Goal: Information Seeking & Learning: Learn about a topic

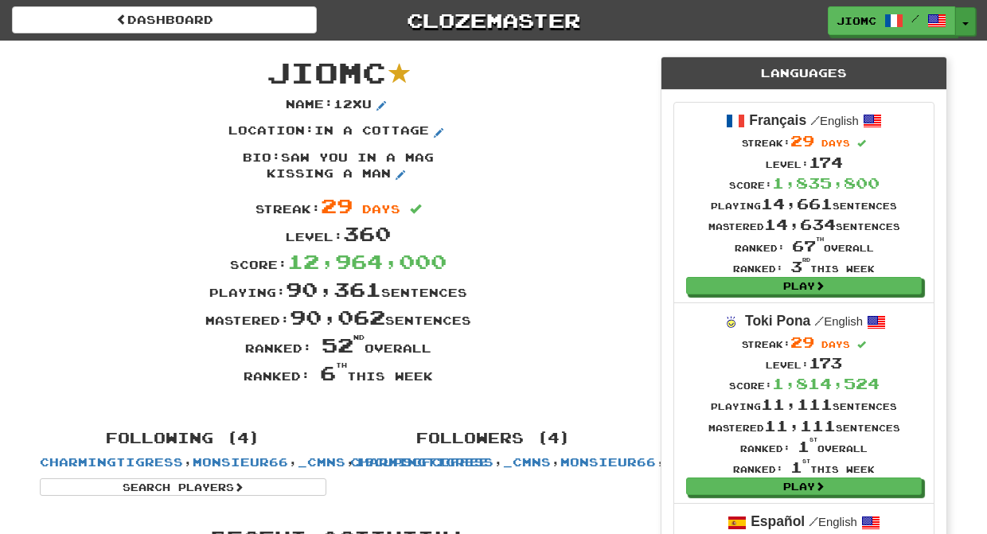
click at [965, 26] on button "Toggle Dropdown" at bounding box center [965, 21] width 21 height 29
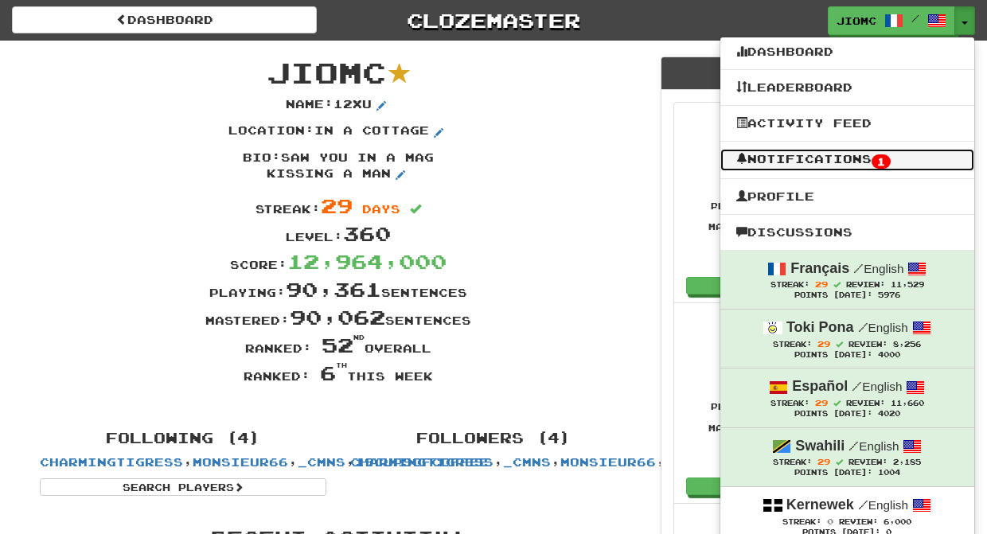
click at [917, 155] on link "Notifications 1" at bounding box center [847, 160] width 254 height 22
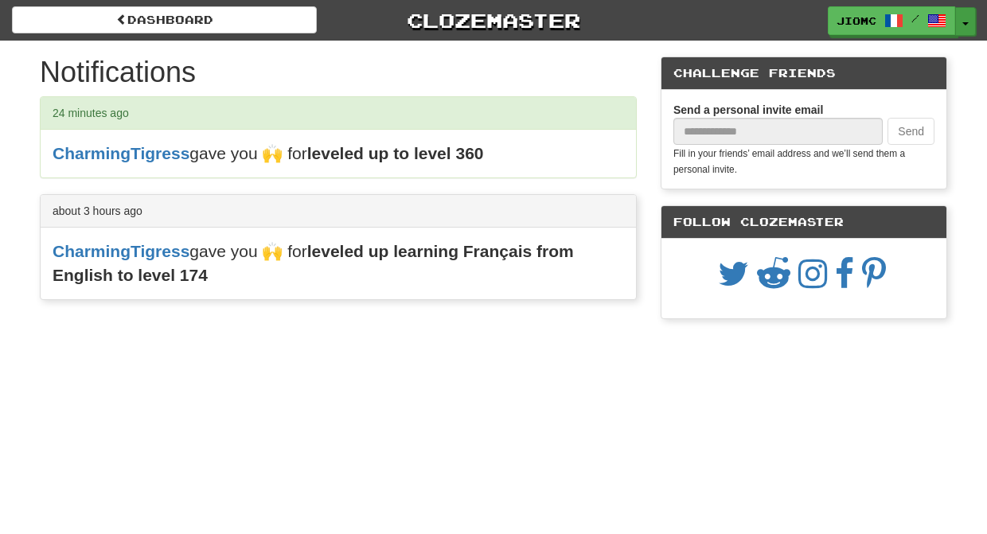
click at [967, 16] on button "Toggle Dropdown" at bounding box center [965, 21] width 21 height 29
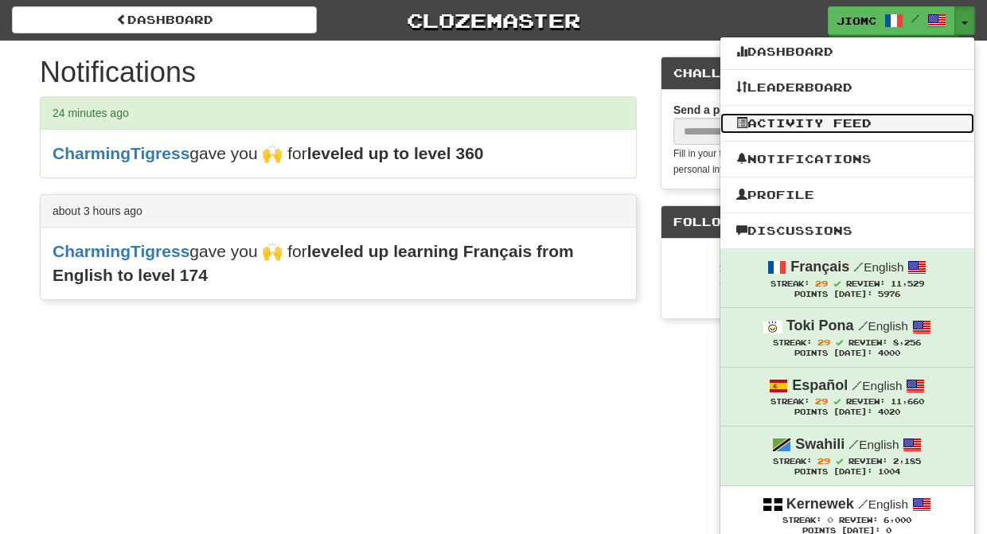
click at [882, 129] on link "Activity Feed" at bounding box center [847, 123] width 254 height 21
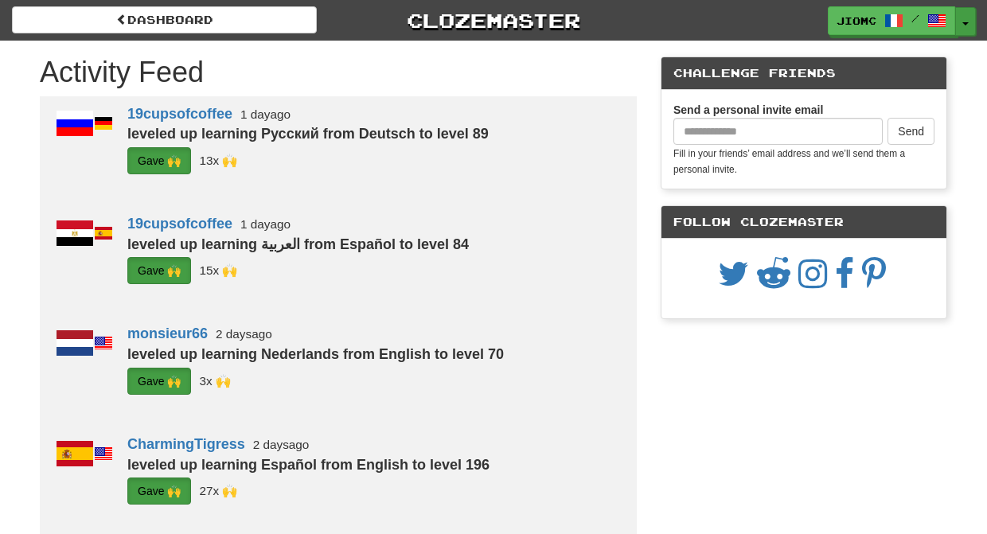
click at [971, 20] on button "Toggle Dropdown" at bounding box center [965, 21] width 21 height 29
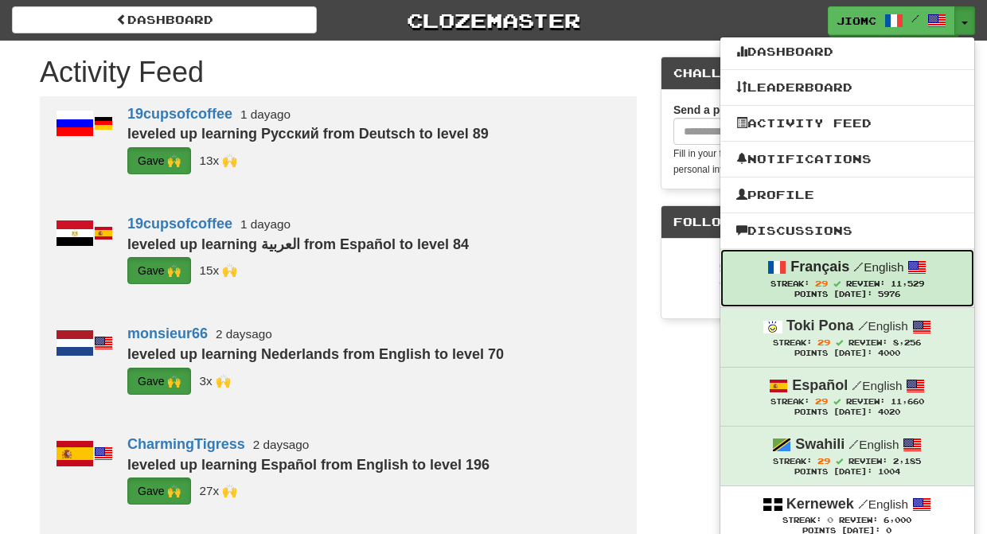
click at [809, 278] on div "Français / English" at bounding box center [847, 267] width 222 height 21
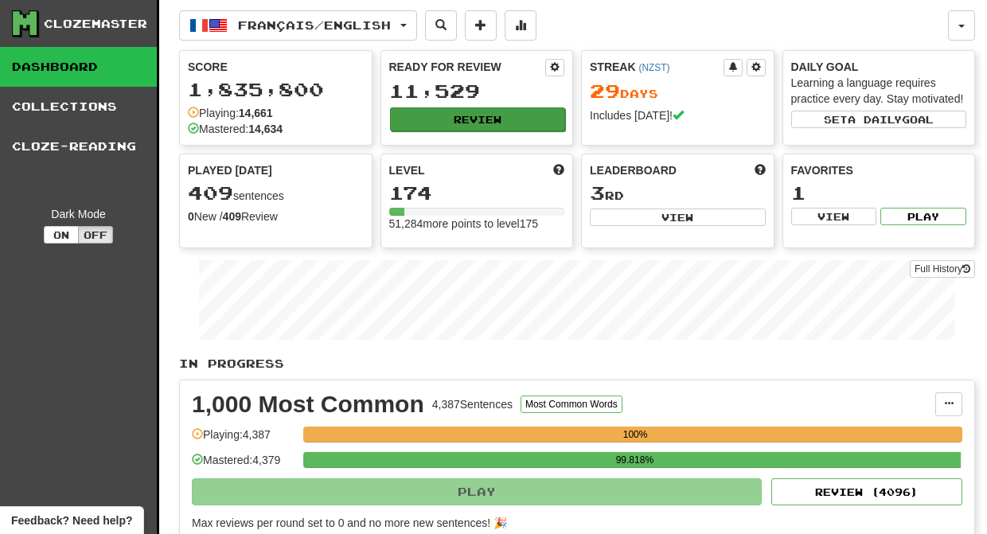
click at [483, 119] on button "Review" at bounding box center [478, 119] width 176 height 24
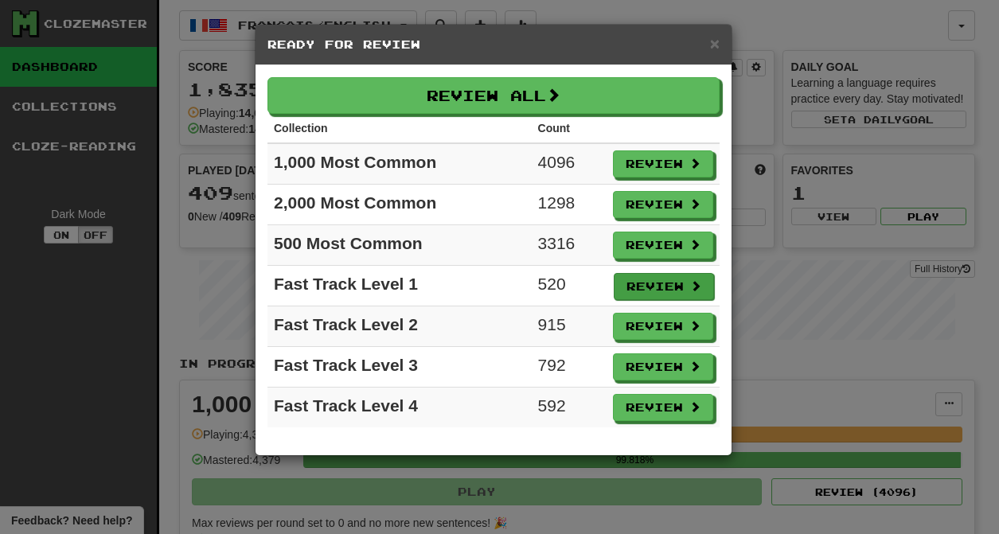
click at [641, 288] on button "Review" at bounding box center [663, 286] width 100 height 27
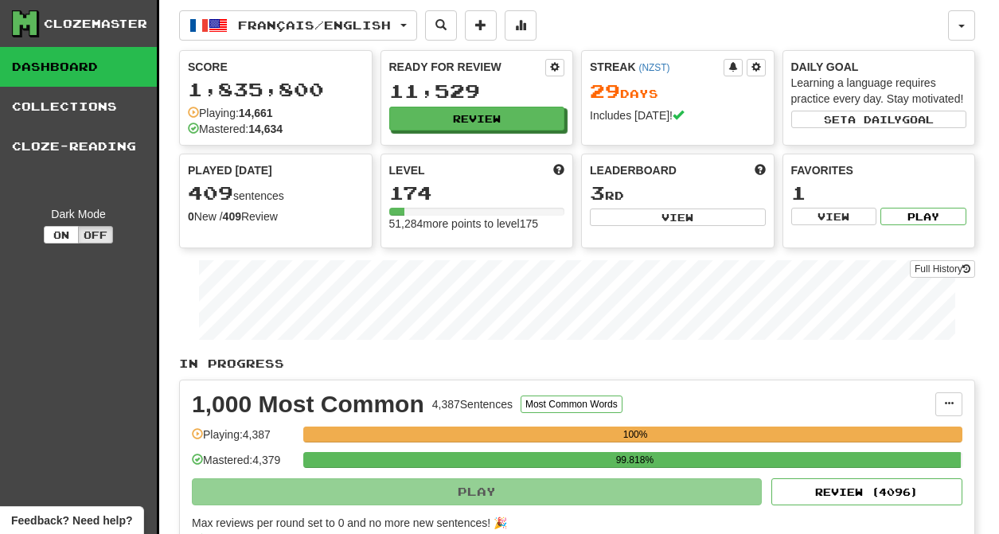
select select "********"
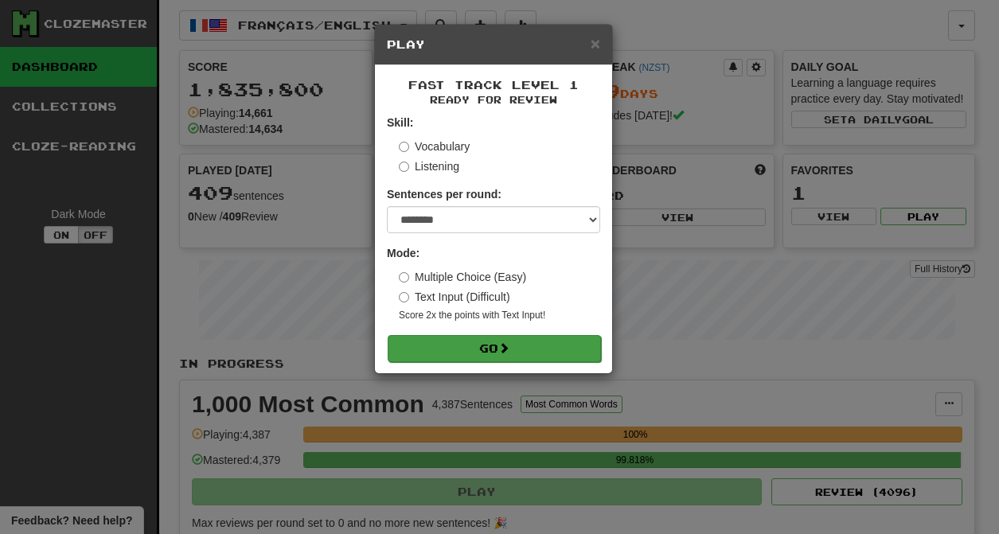
click at [535, 349] on button "Go" at bounding box center [494, 348] width 213 height 27
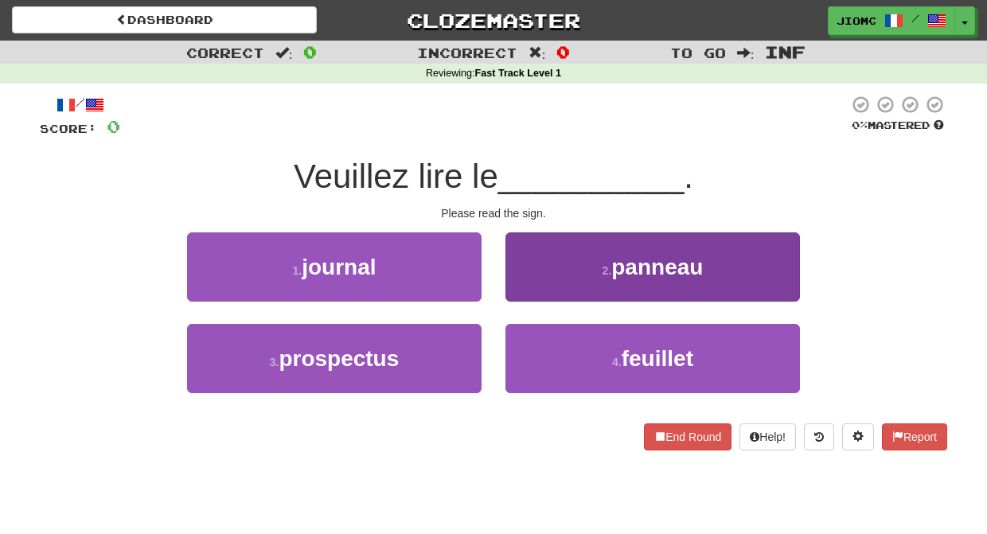
click at [535, 283] on button "2 . panneau" at bounding box center [652, 266] width 294 height 69
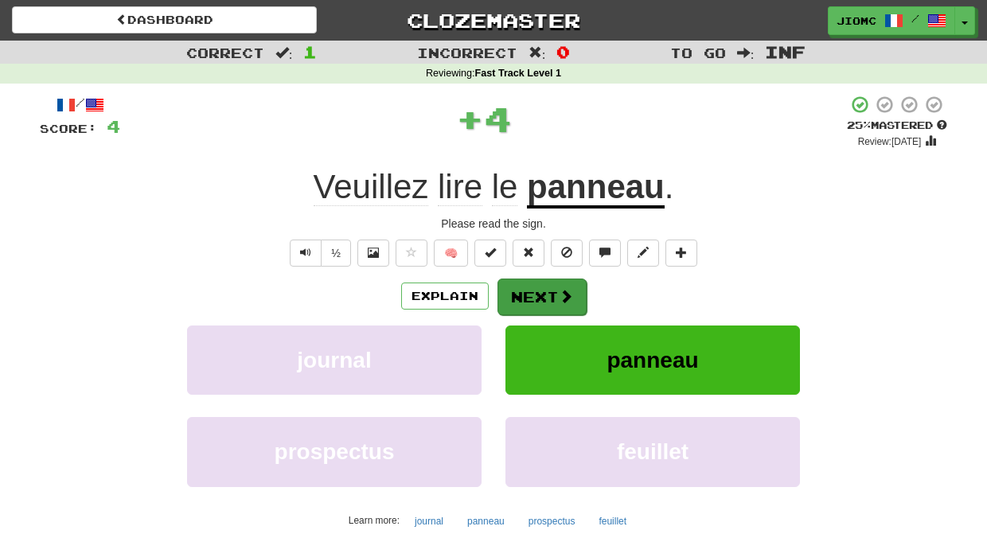
click at [531, 286] on button "Next" at bounding box center [541, 296] width 89 height 37
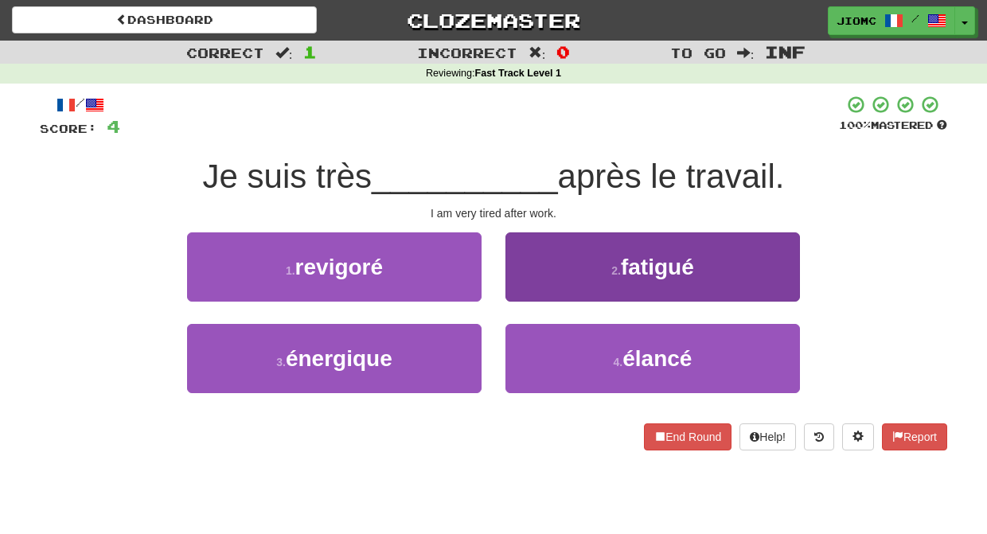
click at [526, 290] on button "2 . fatigué" at bounding box center [652, 266] width 294 height 69
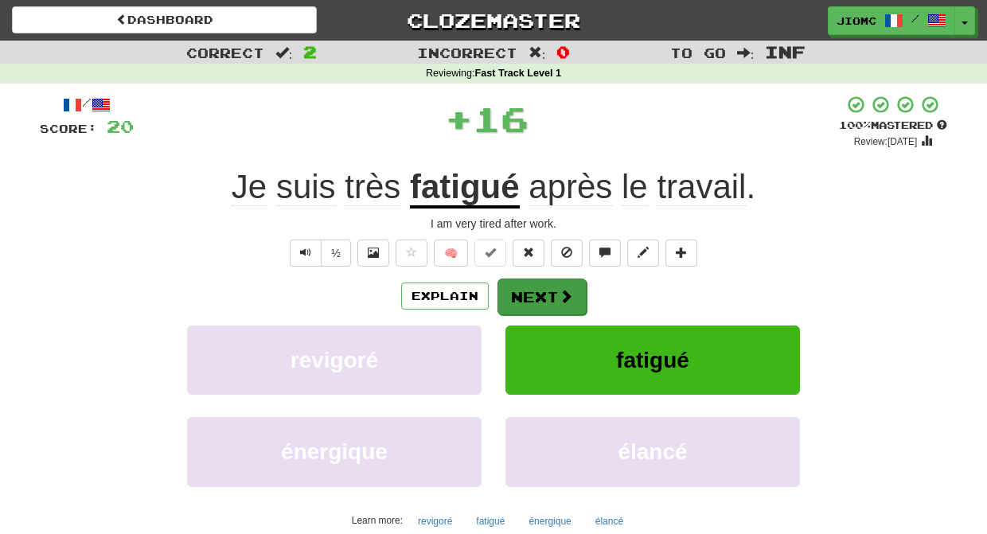
click at [532, 296] on button "Next" at bounding box center [541, 296] width 89 height 37
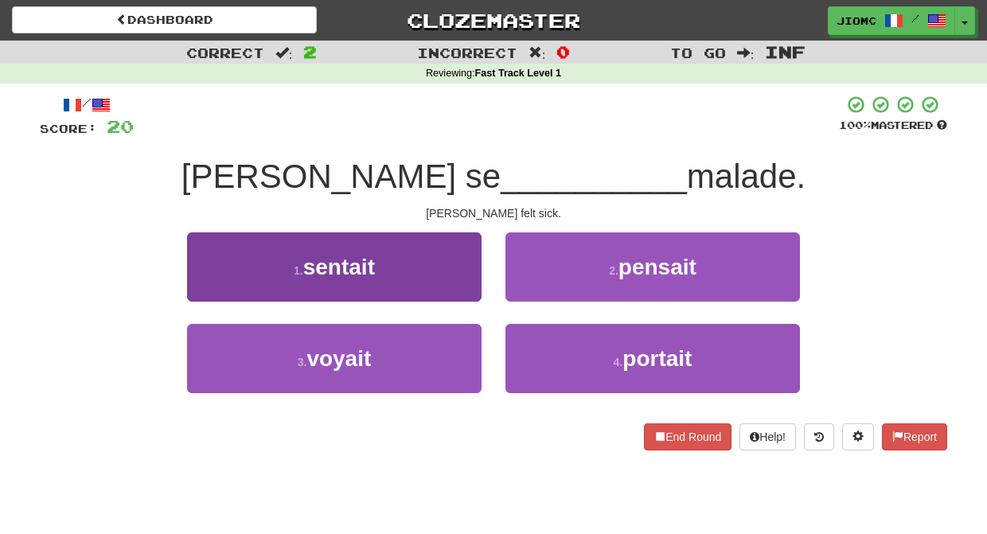
click at [473, 286] on button "1 . sentait" at bounding box center [334, 266] width 294 height 69
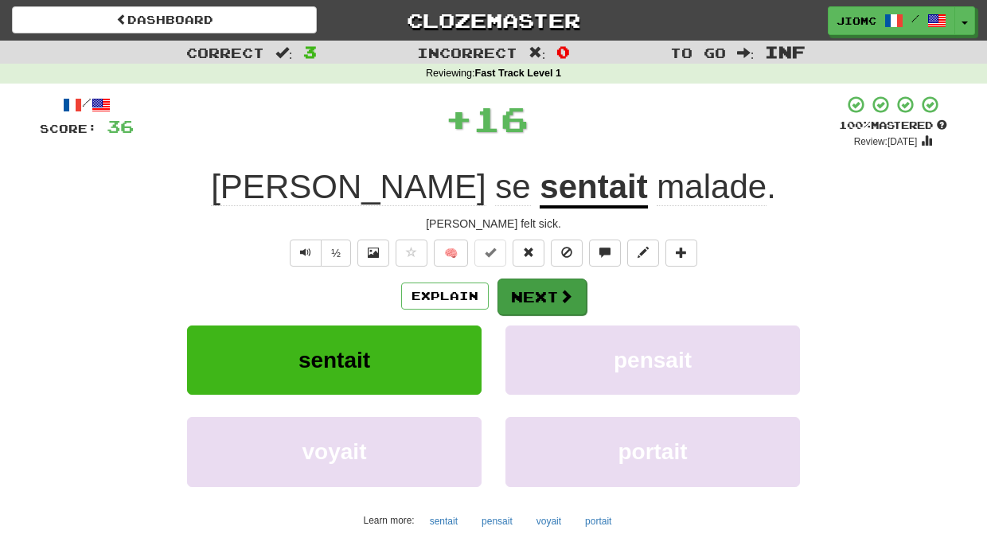
click at [526, 290] on button "Next" at bounding box center [541, 296] width 89 height 37
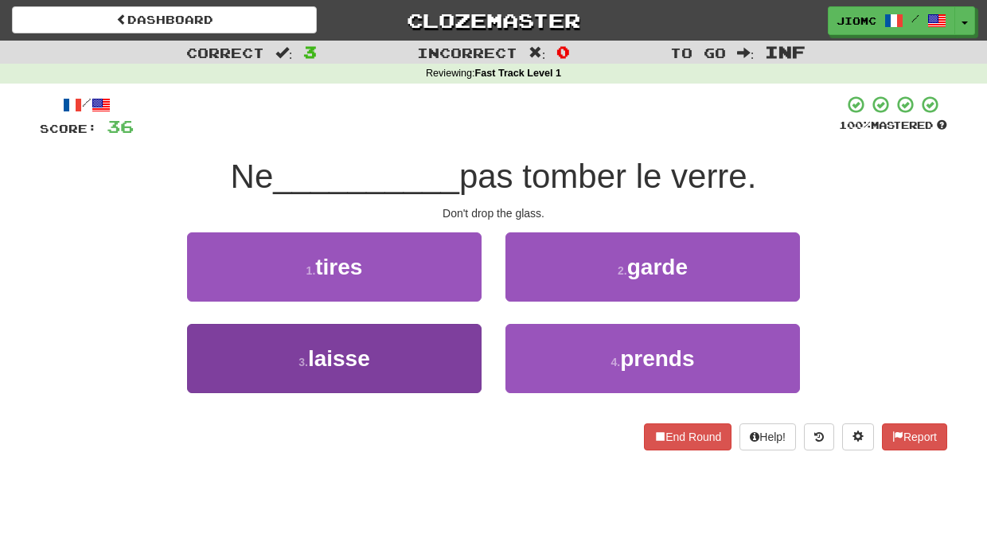
click at [454, 349] on button "3 . laisse" at bounding box center [334, 358] width 294 height 69
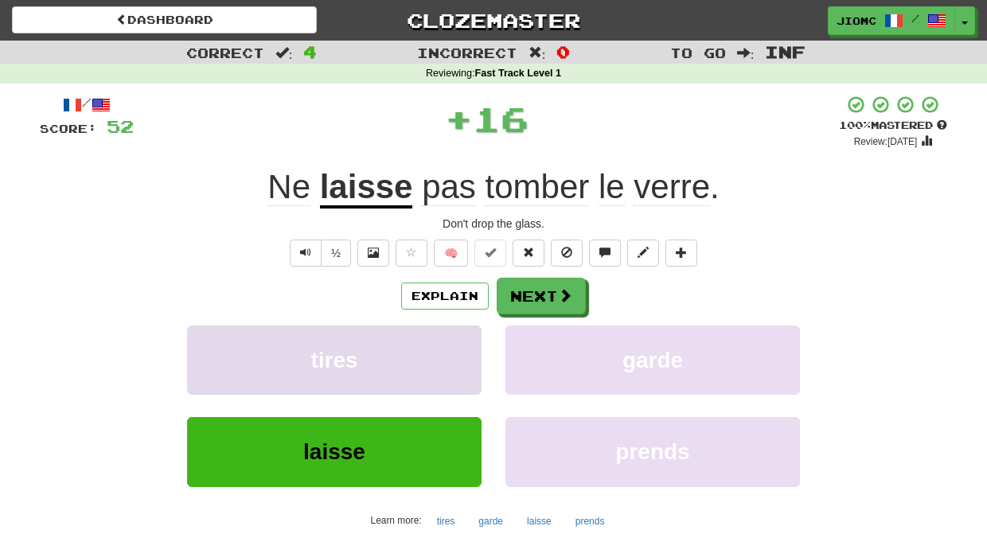
click at [453, 346] on button "tires" at bounding box center [334, 359] width 294 height 69
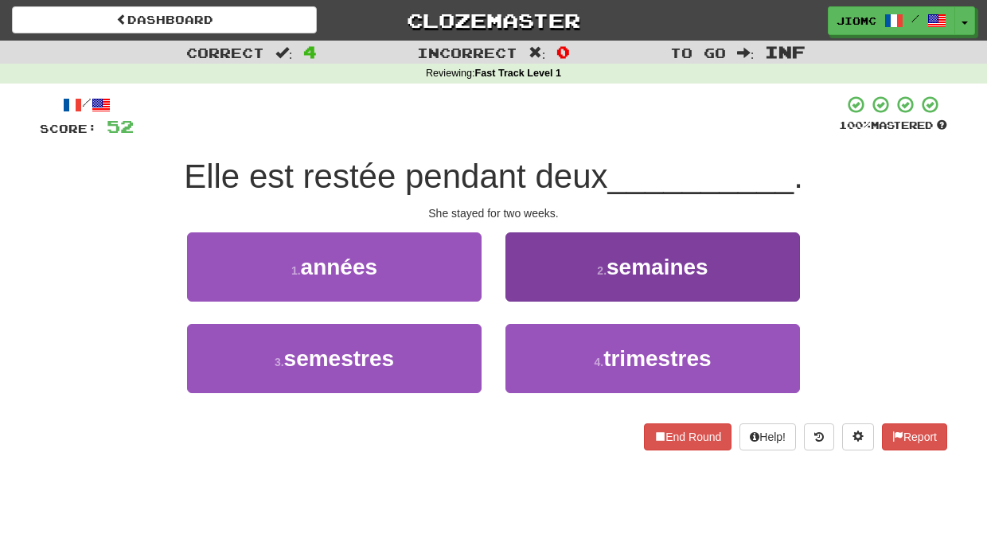
click at [535, 290] on button "2 . semaines" at bounding box center [652, 266] width 294 height 69
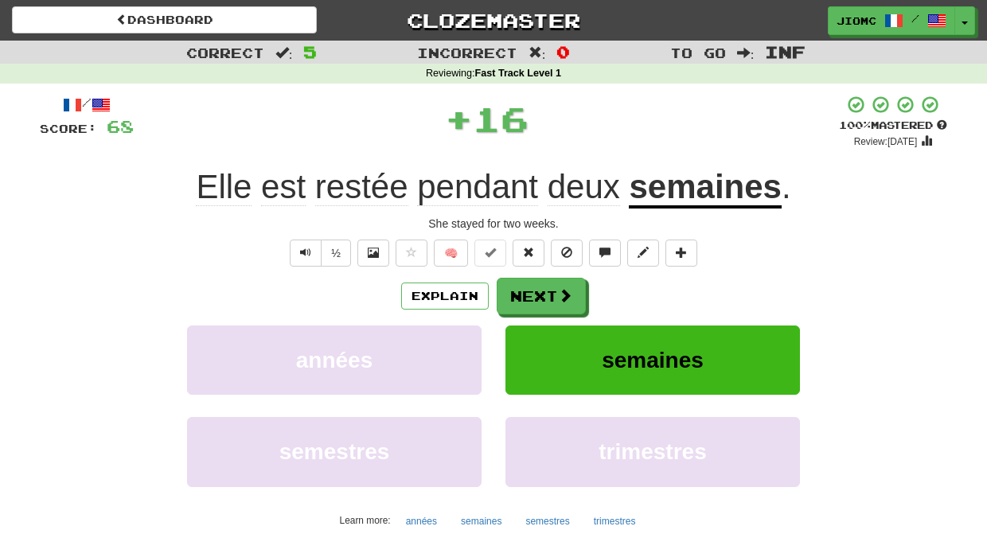
click at [535, 292] on button "Next" at bounding box center [541, 296] width 89 height 37
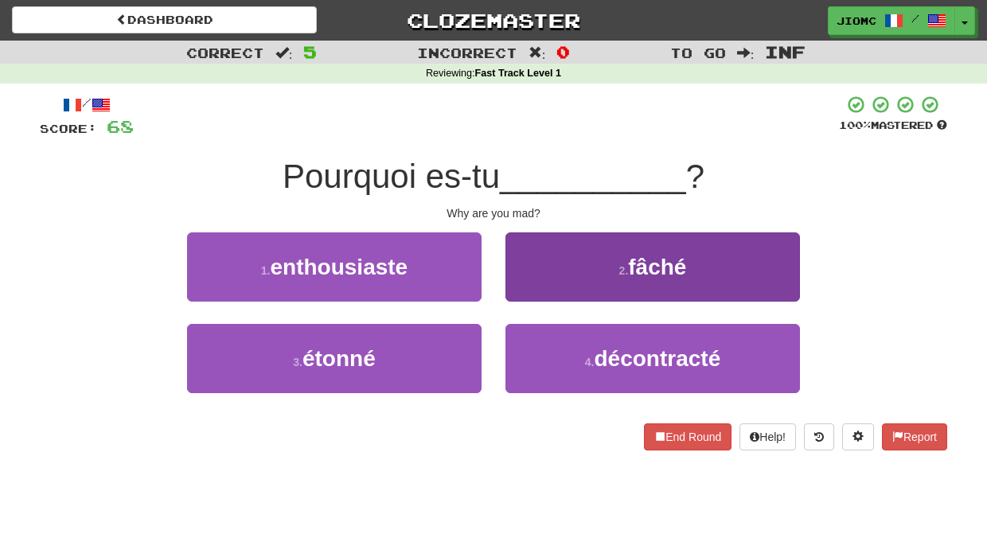
click at [531, 286] on button "2 . fâché" at bounding box center [652, 266] width 294 height 69
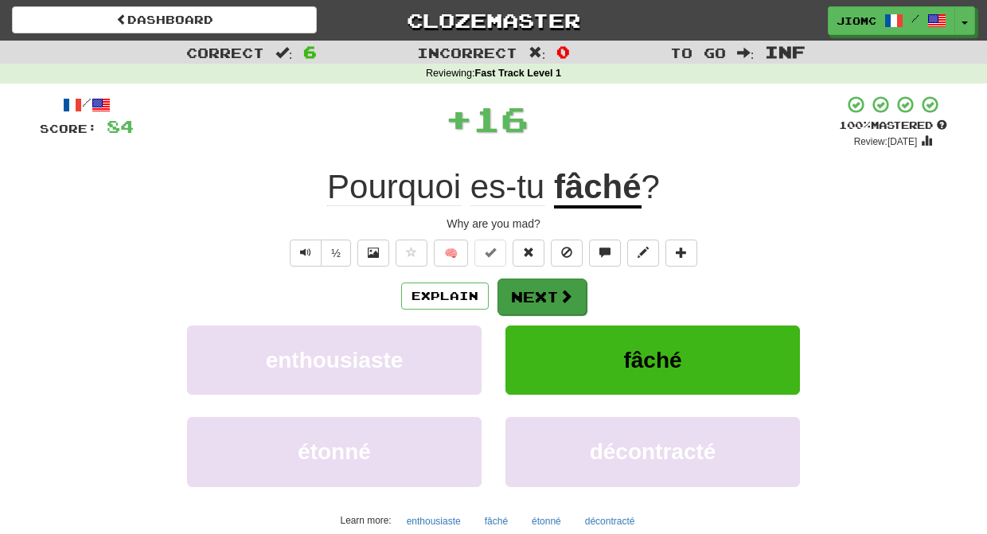
click at [528, 286] on button "Next" at bounding box center [541, 296] width 89 height 37
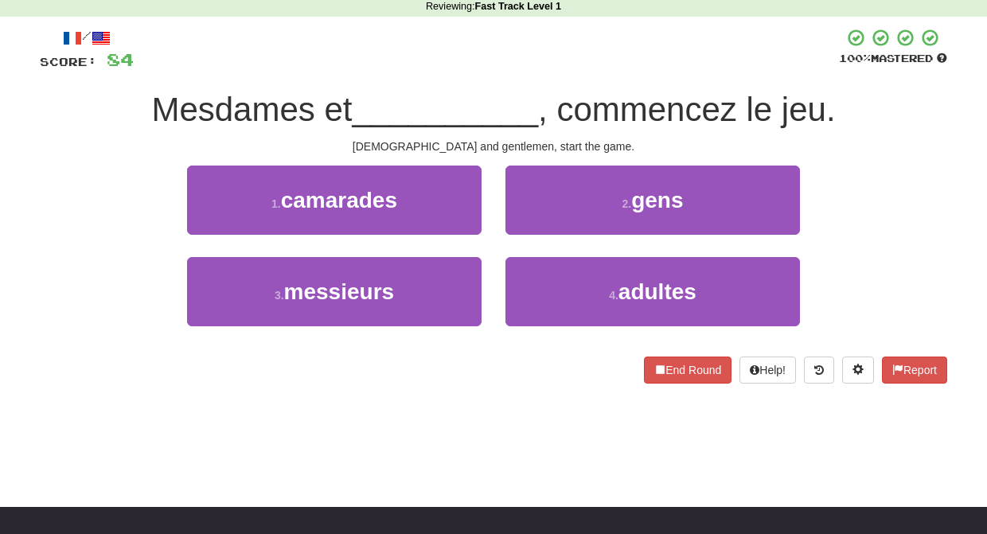
scroll to position [64, 0]
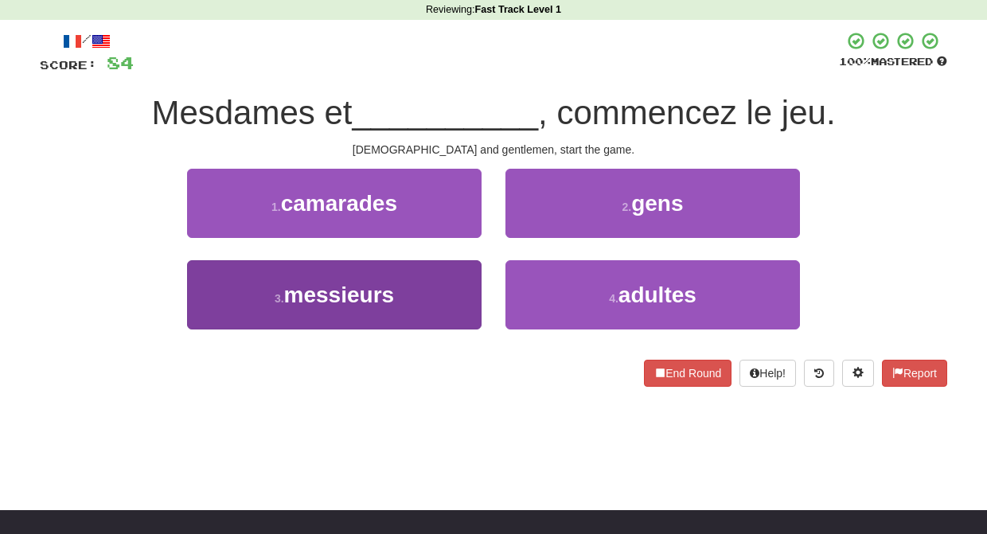
click at [450, 290] on button "3 . messieurs" at bounding box center [334, 294] width 294 height 69
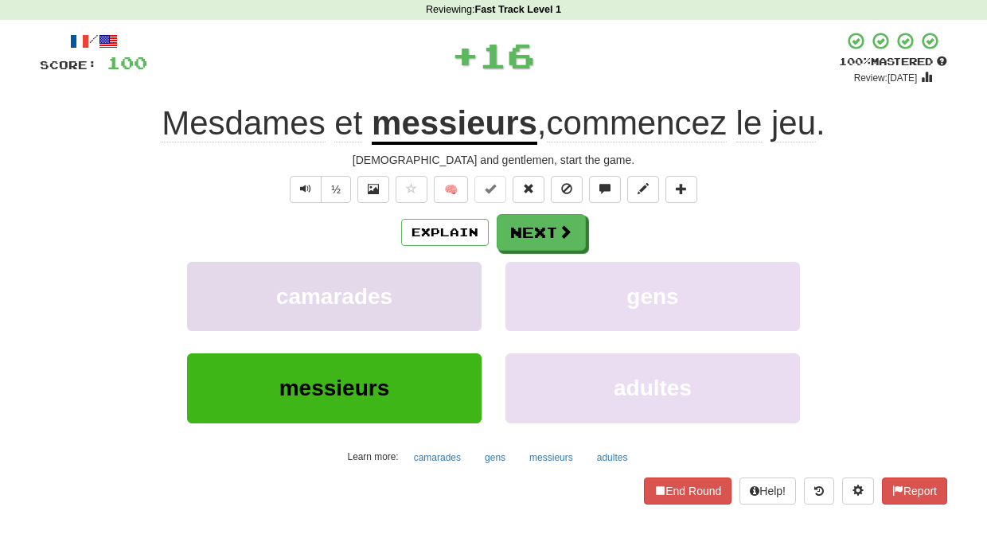
click at [450, 289] on button "camarades" at bounding box center [334, 296] width 294 height 69
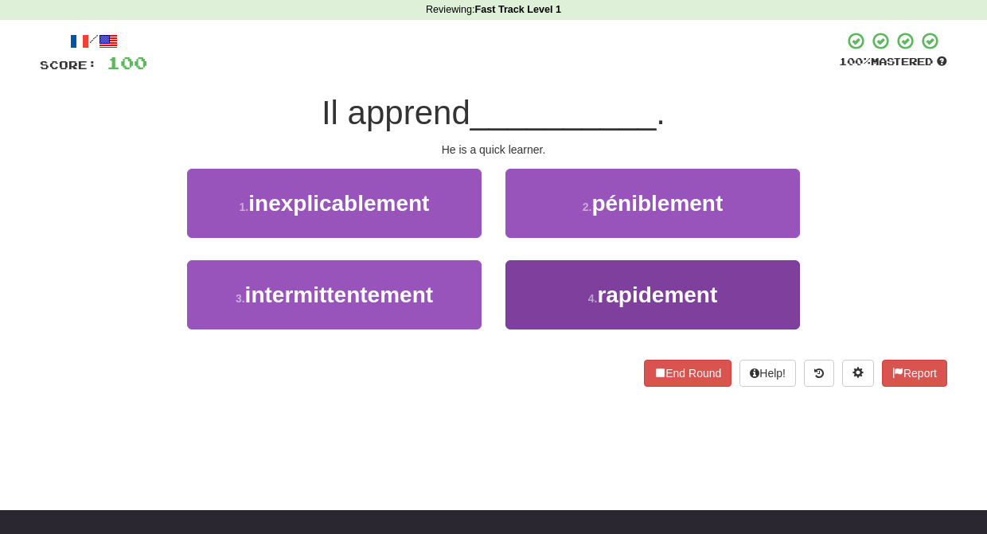
click at [523, 284] on button "4 . rapidement" at bounding box center [652, 294] width 294 height 69
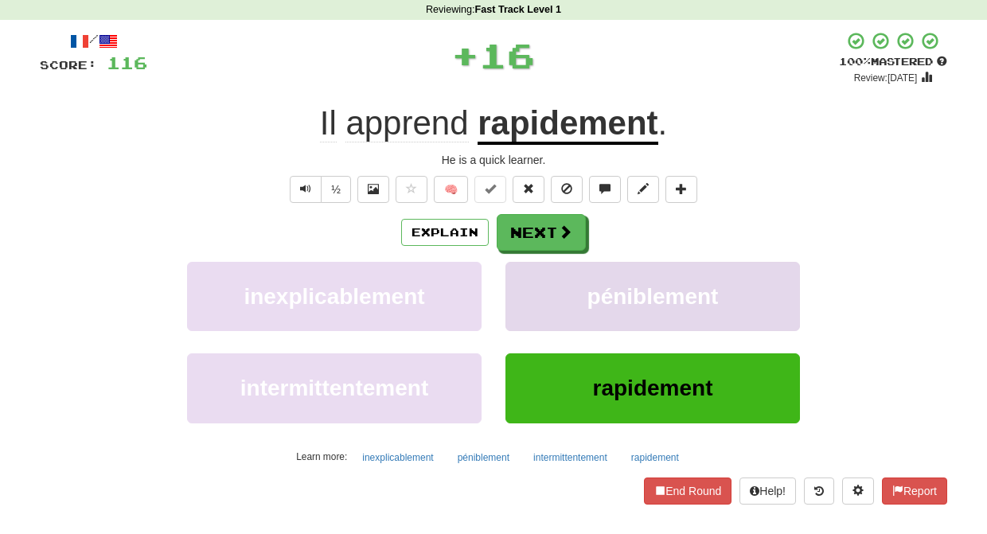
click at [524, 283] on button "péniblement" at bounding box center [652, 296] width 294 height 69
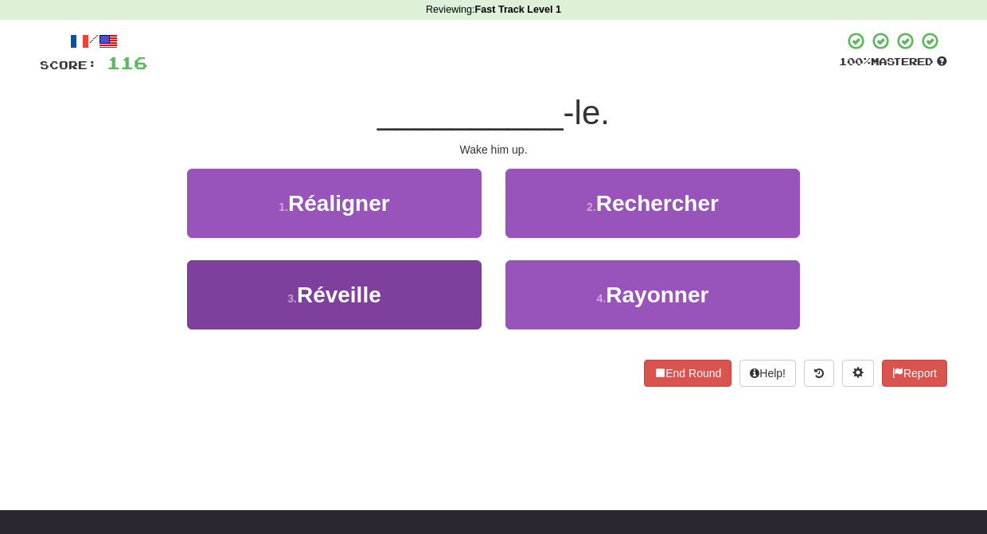
click at [454, 274] on button "3 . Réveille" at bounding box center [334, 294] width 294 height 69
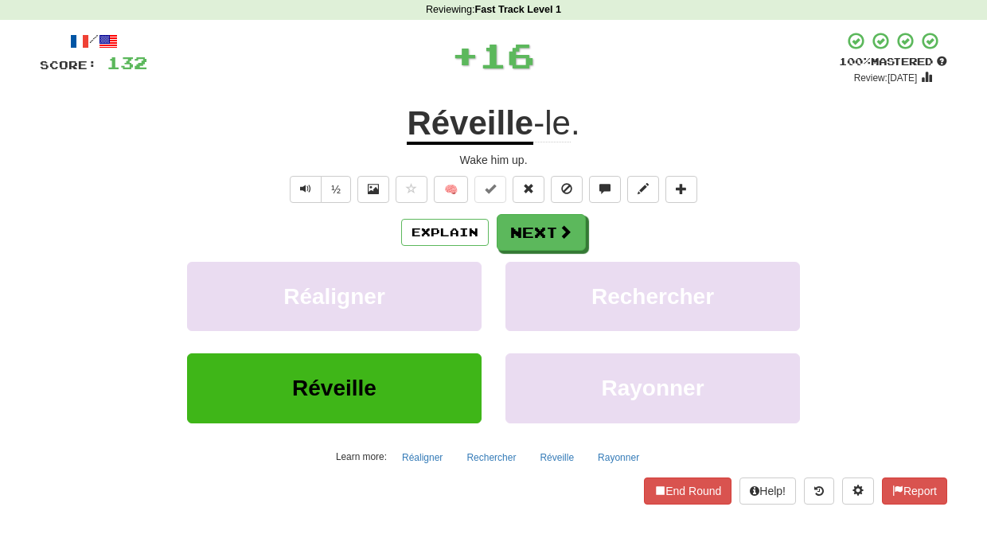
click at [454, 274] on button "Réaligner" at bounding box center [334, 296] width 294 height 69
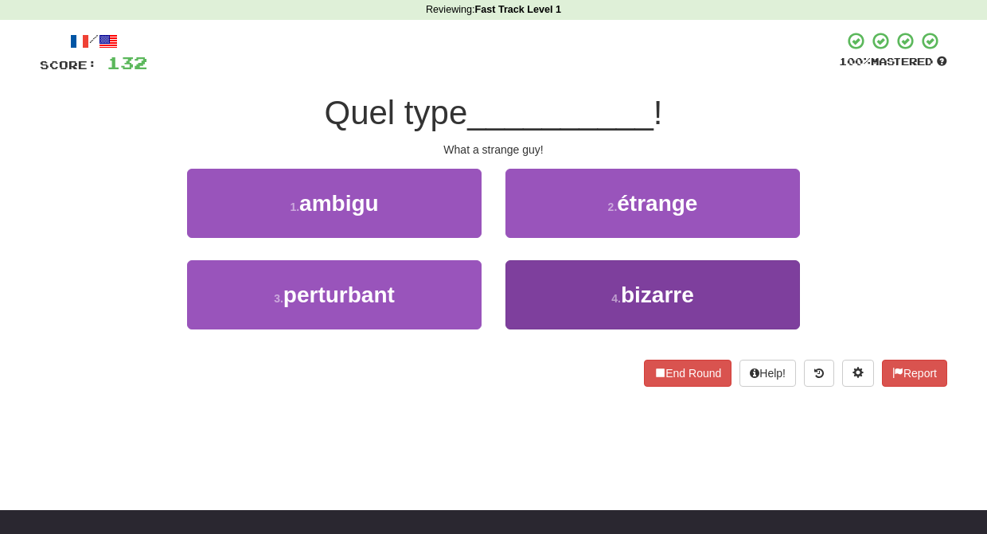
click at [564, 299] on button "4 . bizarre" at bounding box center [652, 294] width 294 height 69
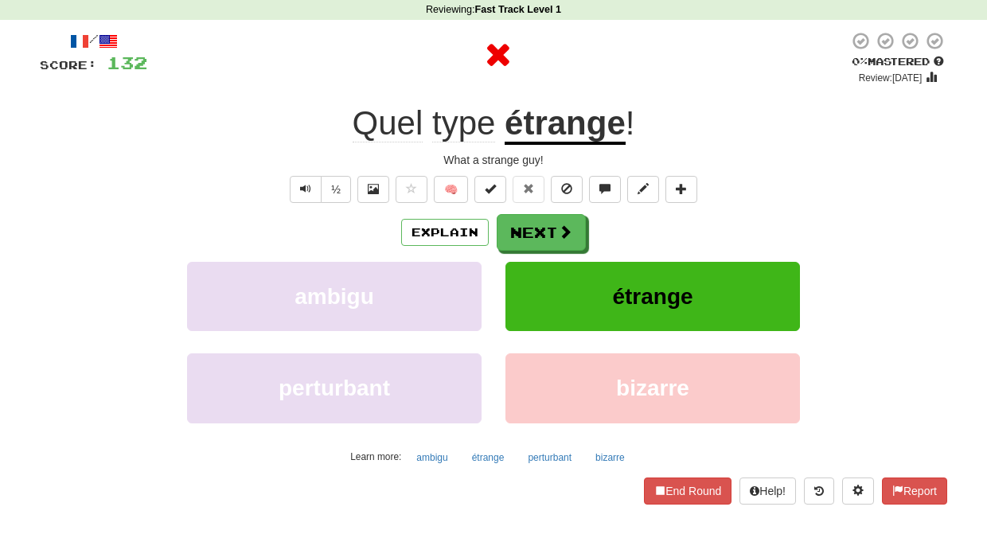
click at [558, 296] on button "étrange" at bounding box center [652, 296] width 294 height 69
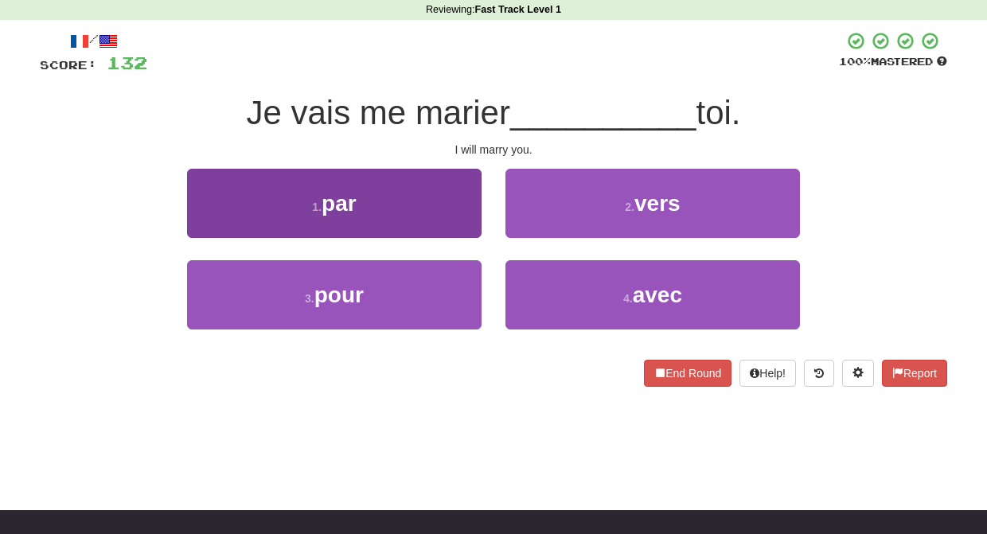
click at [451, 217] on button "1 . par" at bounding box center [334, 203] width 294 height 69
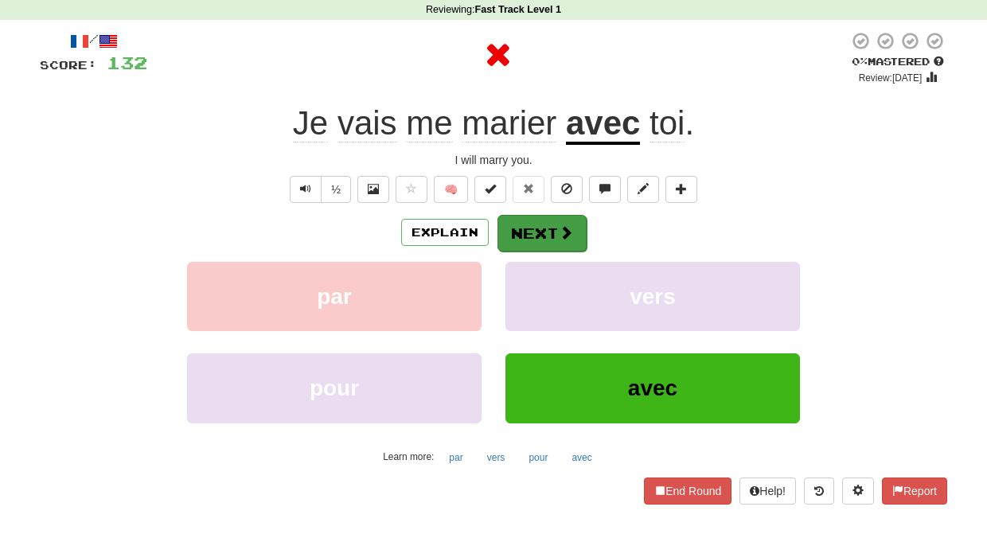
click at [507, 228] on button "Next" at bounding box center [541, 233] width 89 height 37
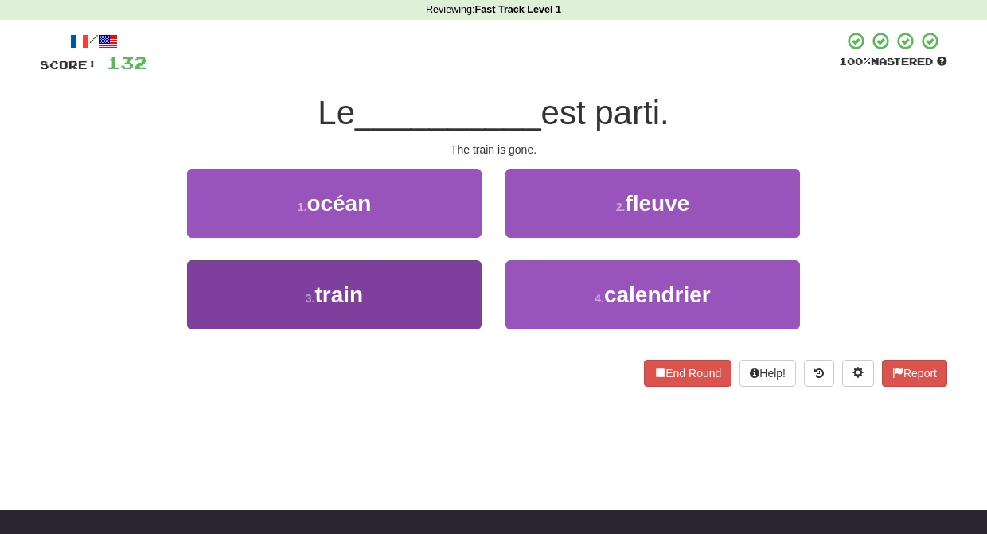
click at [451, 269] on button "3 . train" at bounding box center [334, 294] width 294 height 69
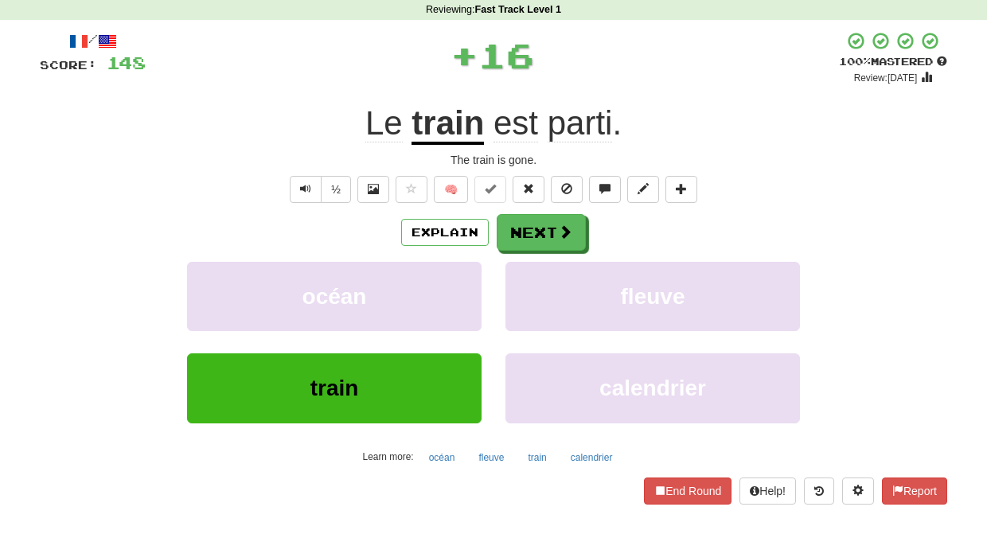
click at [451, 269] on button "océan" at bounding box center [334, 296] width 294 height 69
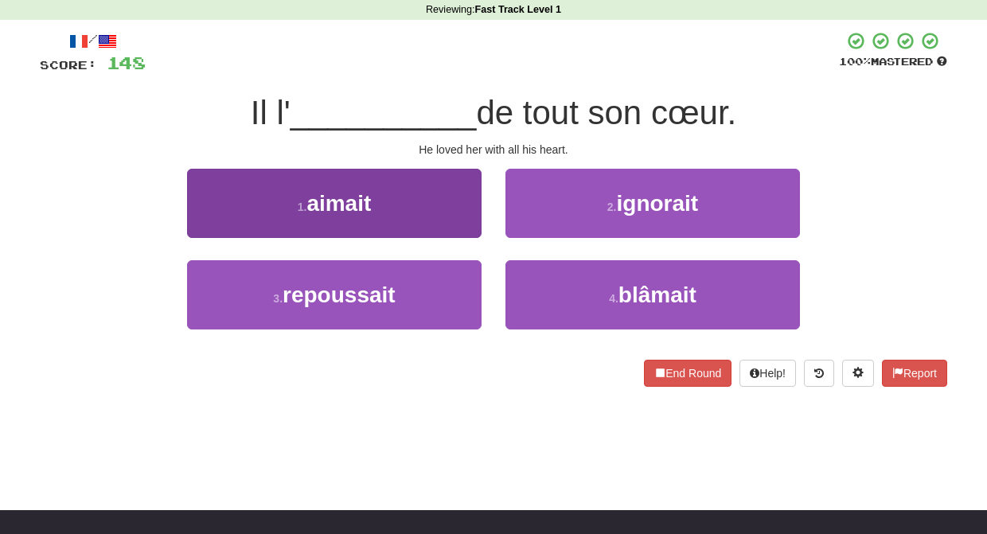
click at [452, 221] on button "1 . aimait" at bounding box center [334, 203] width 294 height 69
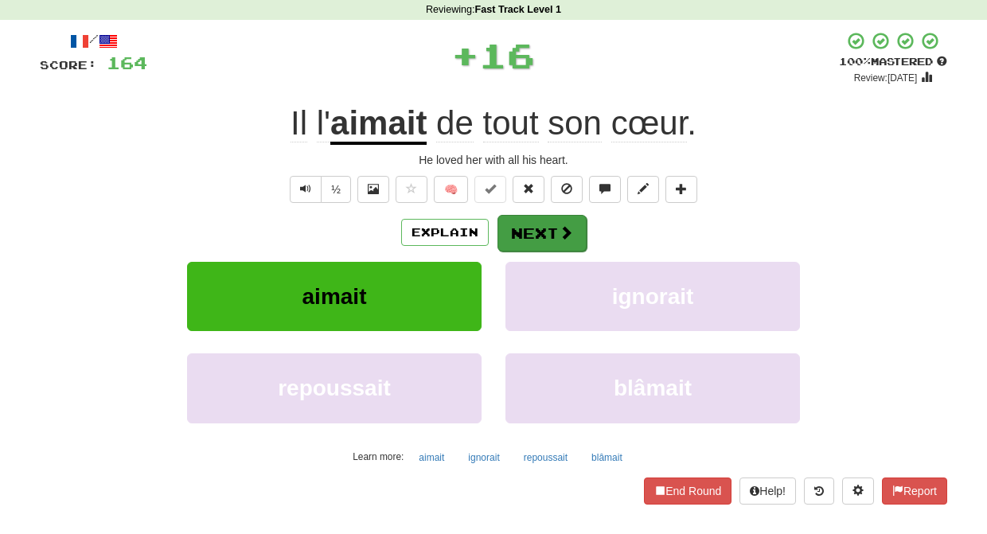
click at [529, 226] on button "Next" at bounding box center [541, 233] width 89 height 37
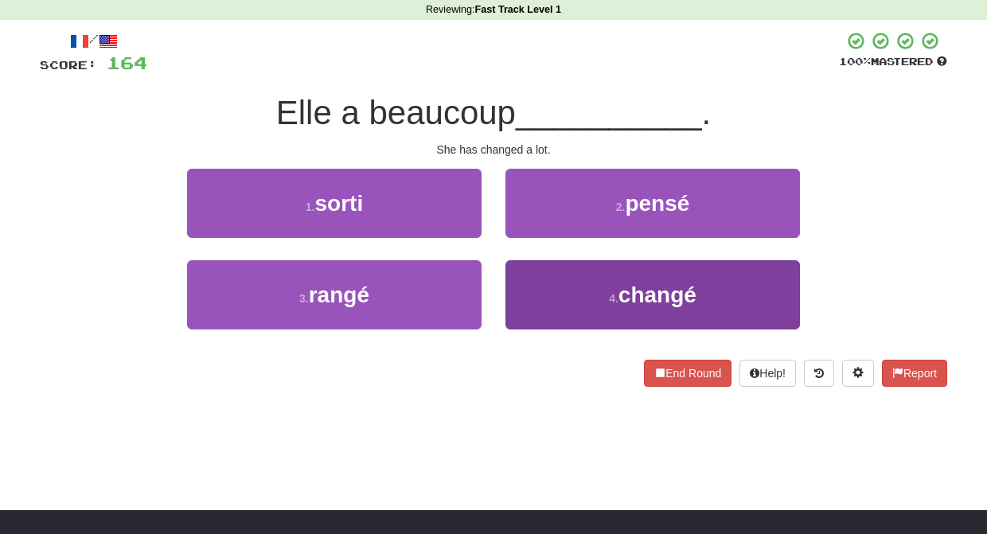
click at [531, 290] on button "4 . changé" at bounding box center [652, 294] width 294 height 69
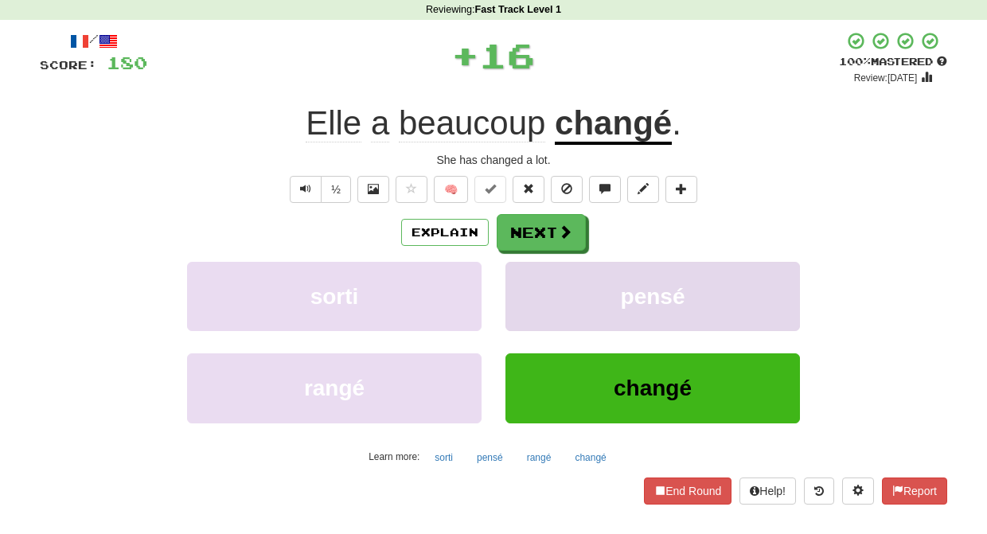
click at [532, 290] on button "pensé" at bounding box center [652, 296] width 294 height 69
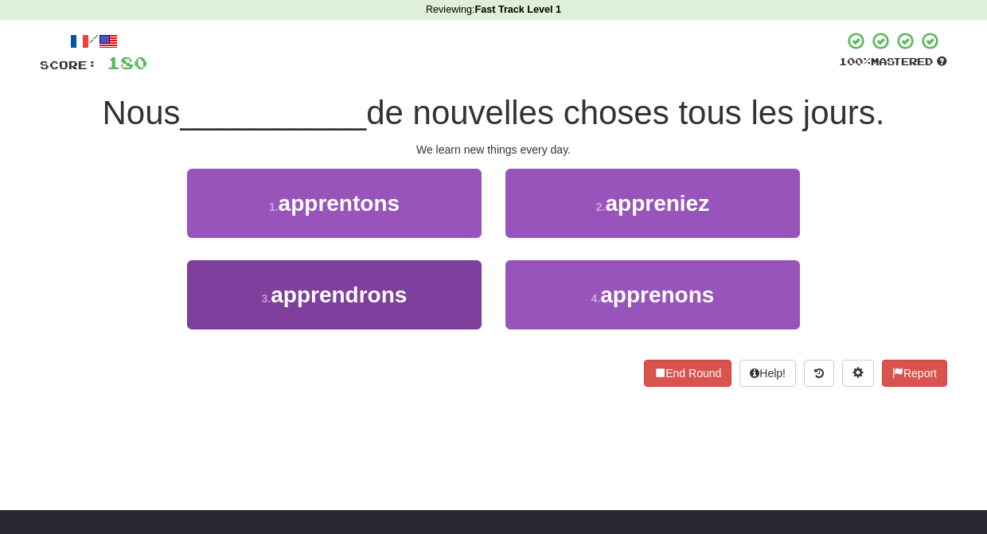
click at [446, 288] on button "3 . apprendrons" at bounding box center [334, 294] width 294 height 69
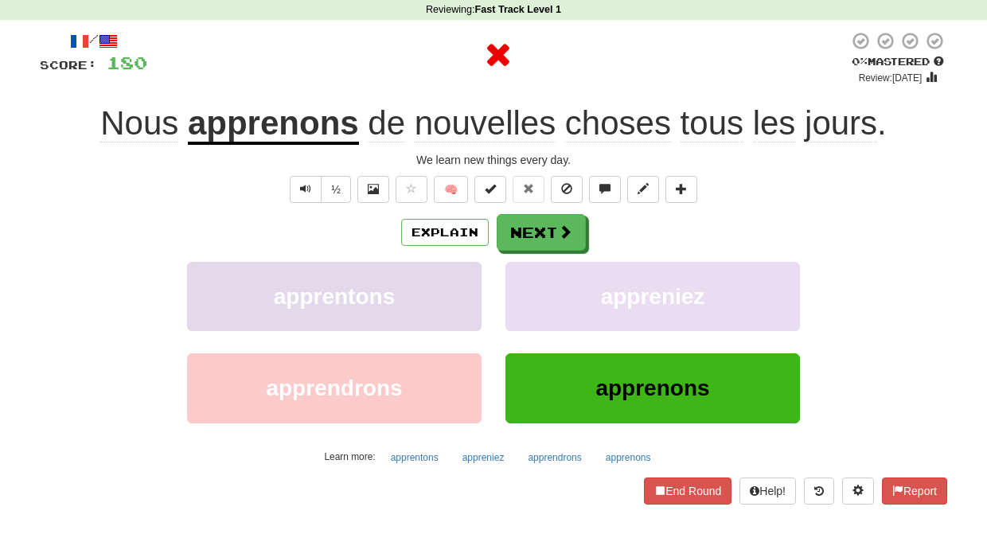
click at [439, 290] on button "apprentons" at bounding box center [334, 296] width 294 height 69
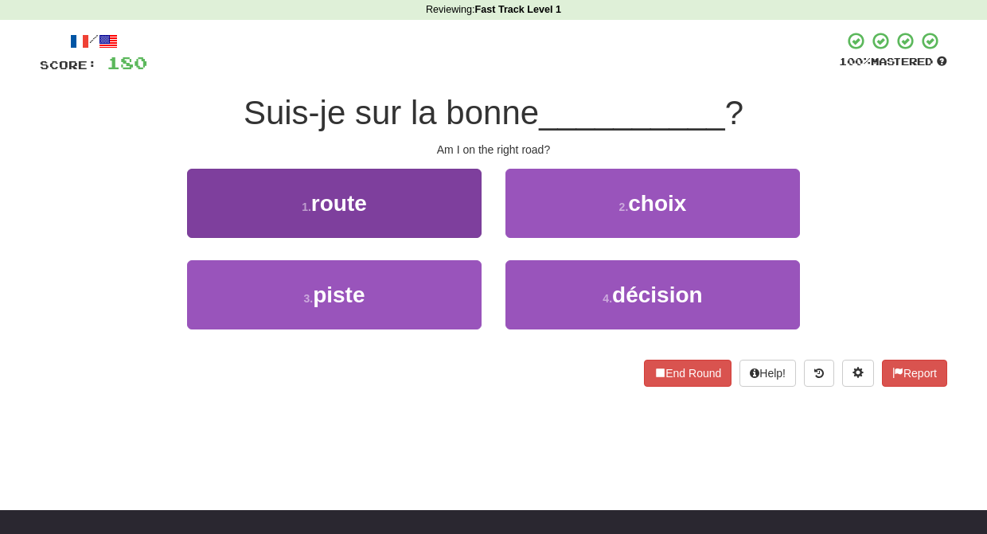
click at [460, 210] on button "1 . route" at bounding box center [334, 203] width 294 height 69
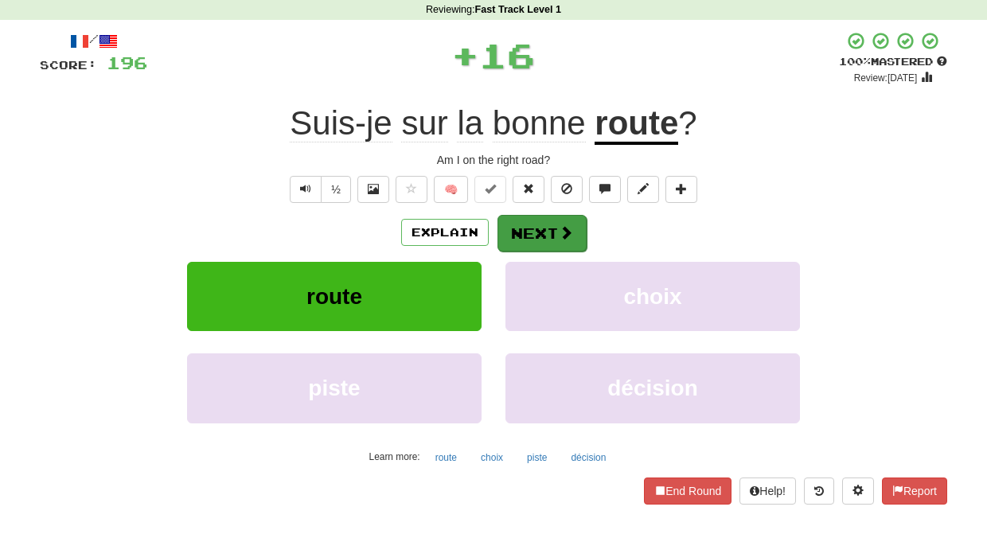
click at [507, 220] on button "Next" at bounding box center [541, 233] width 89 height 37
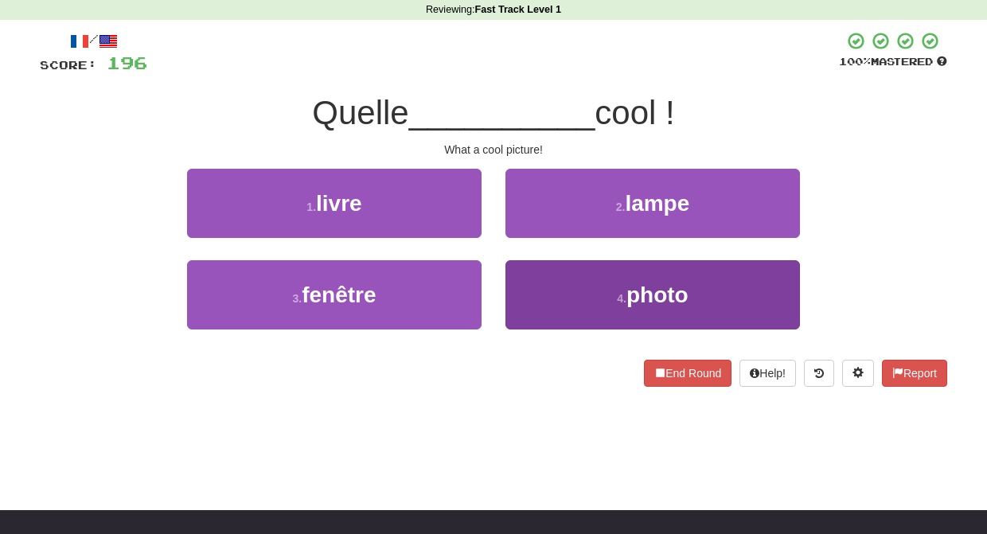
click at [523, 288] on button "4 . photo" at bounding box center [652, 294] width 294 height 69
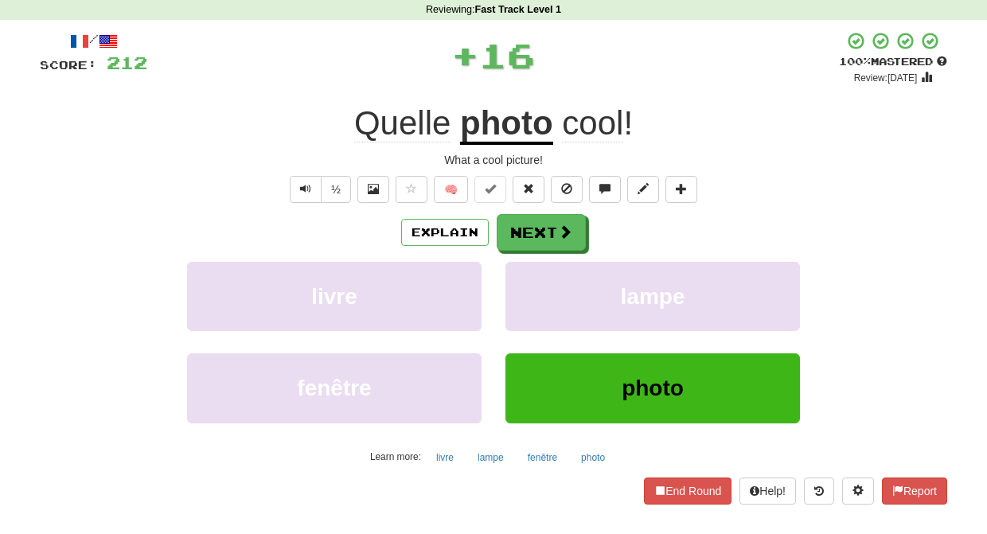
click at [523, 288] on button "lampe" at bounding box center [652, 296] width 294 height 69
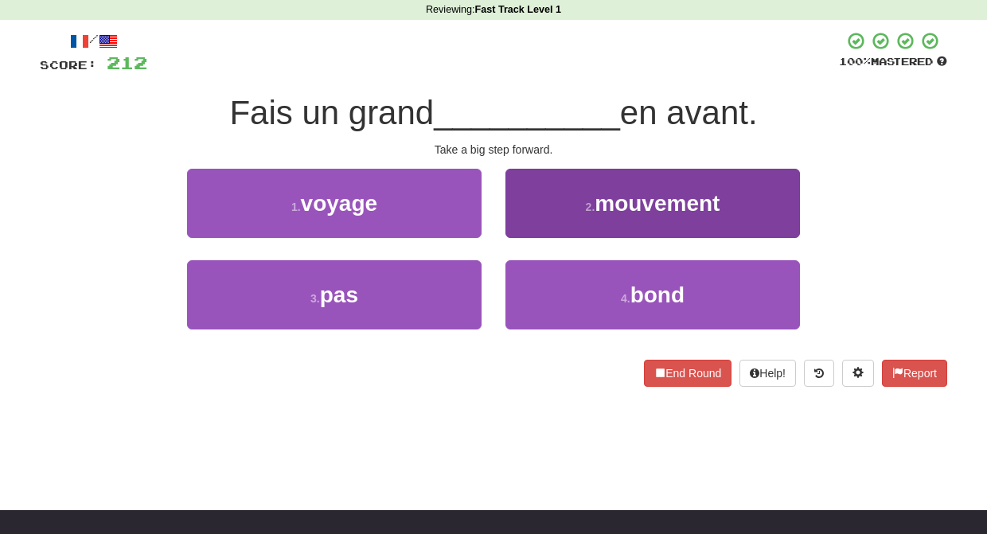
click at [536, 233] on button "2 . mouvement" at bounding box center [652, 203] width 294 height 69
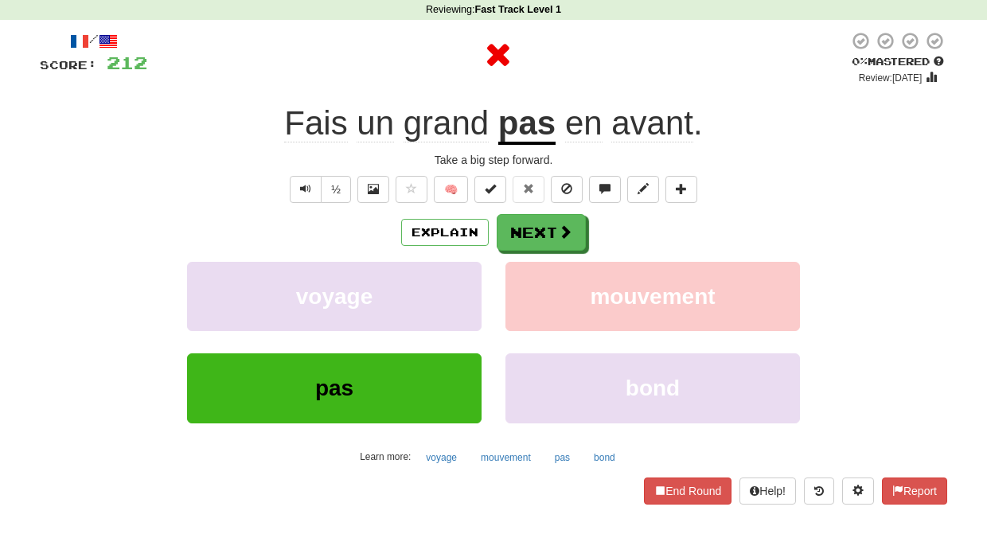
click at [536, 234] on button "Next" at bounding box center [541, 232] width 89 height 37
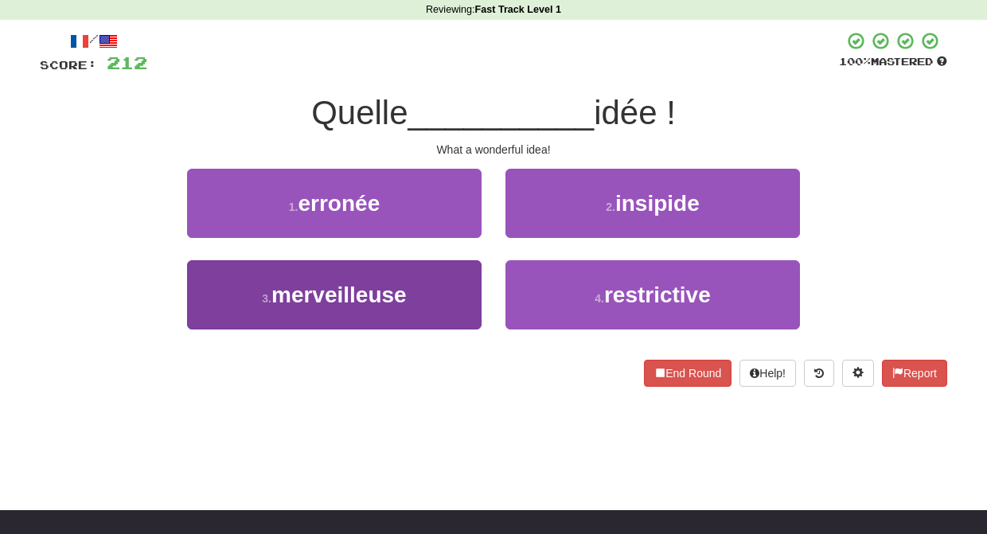
click at [473, 286] on button "3 . merveilleuse" at bounding box center [334, 294] width 294 height 69
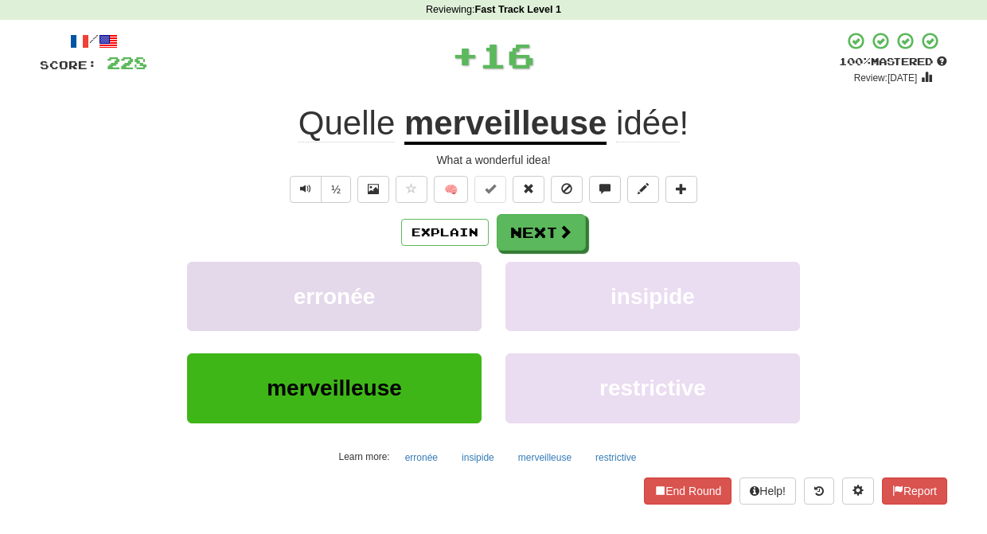
click at [472, 286] on button "erronée" at bounding box center [334, 296] width 294 height 69
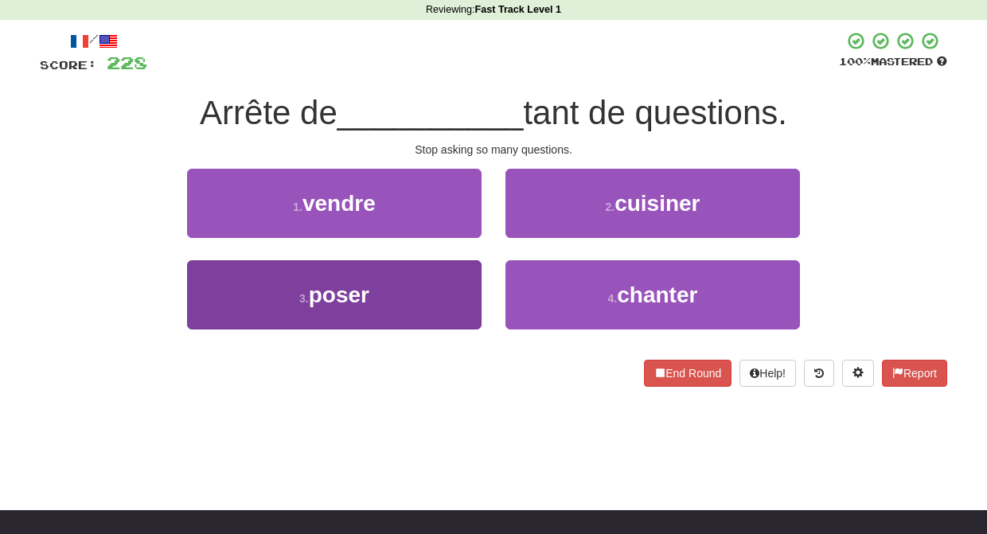
click at [473, 288] on button "3 . poser" at bounding box center [334, 294] width 294 height 69
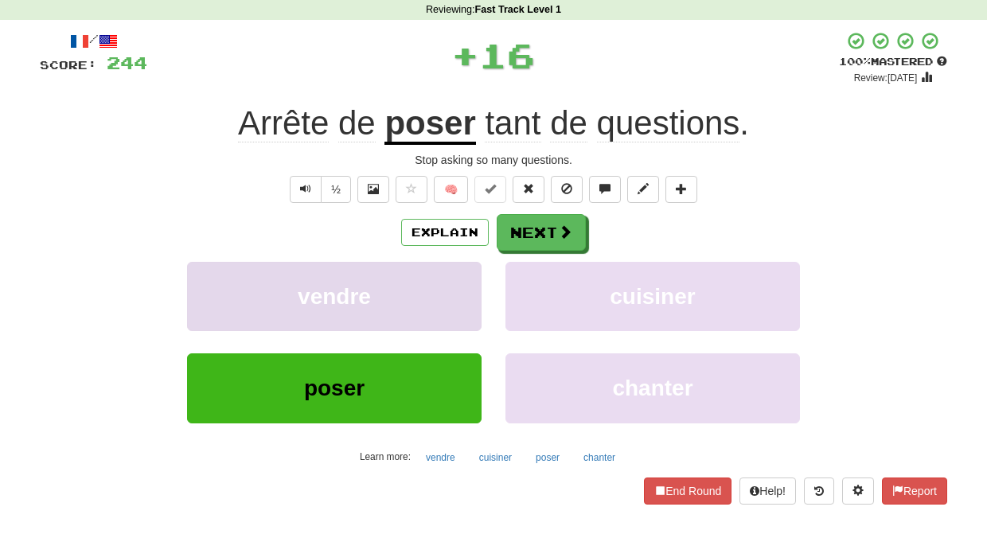
click at [470, 288] on button "vendre" at bounding box center [334, 296] width 294 height 69
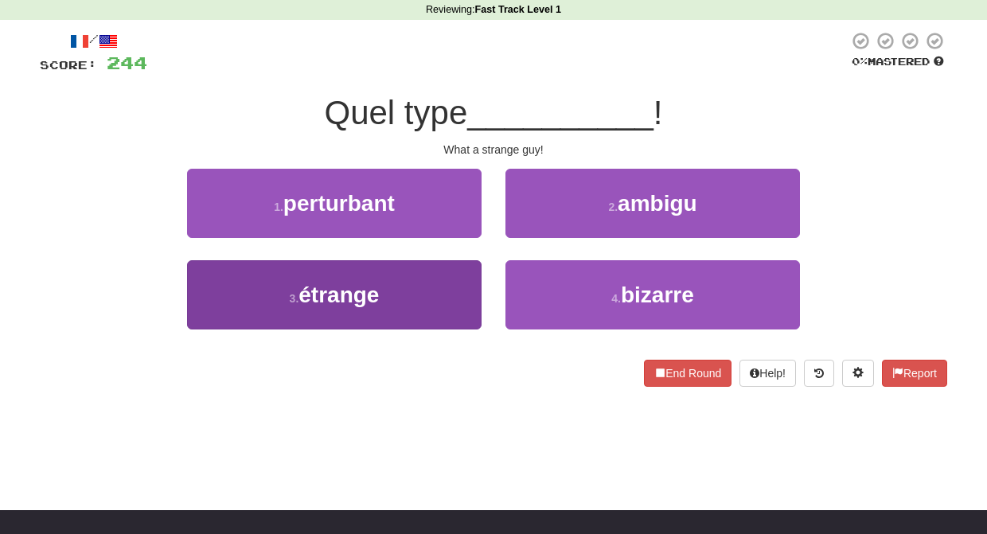
click at [463, 290] on button "3 . étrange" at bounding box center [334, 294] width 294 height 69
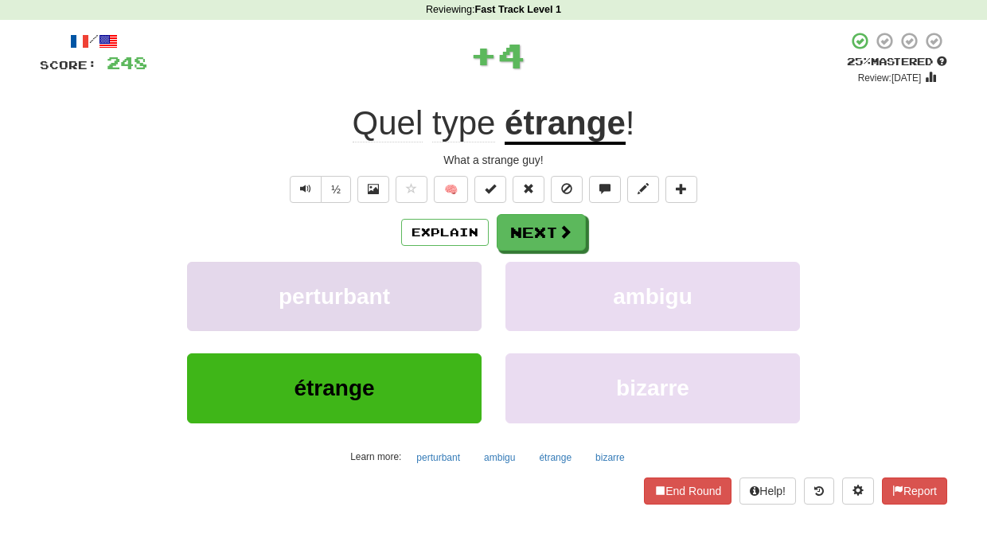
click at [461, 289] on button "perturbant" at bounding box center [334, 296] width 294 height 69
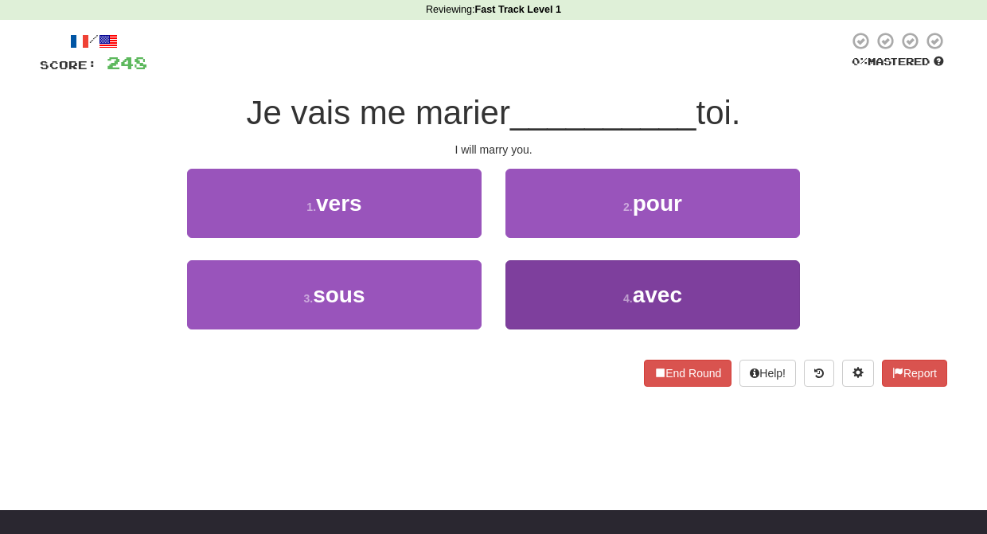
click at [533, 290] on button "4 . avec" at bounding box center [652, 294] width 294 height 69
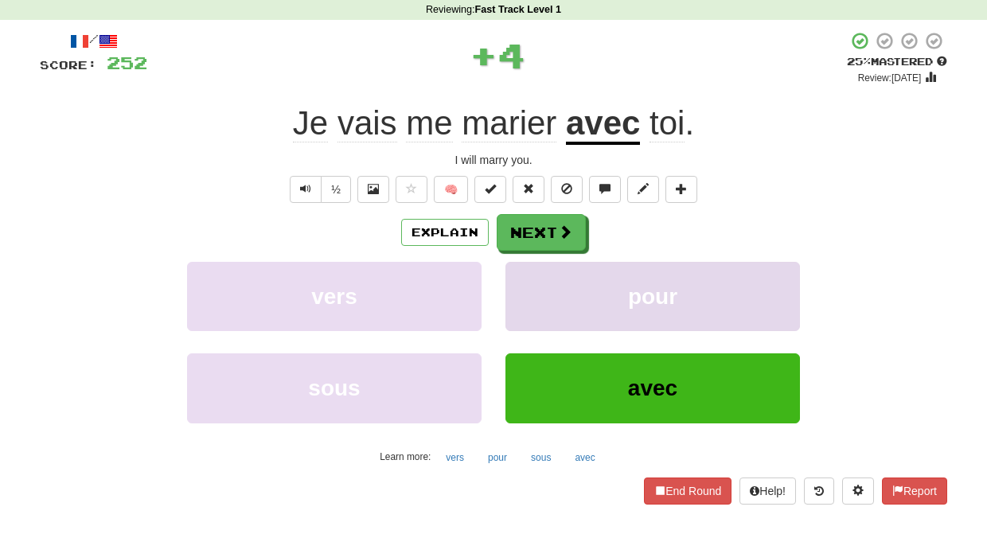
click at [531, 289] on button "pour" at bounding box center [652, 296] width 294 height 69
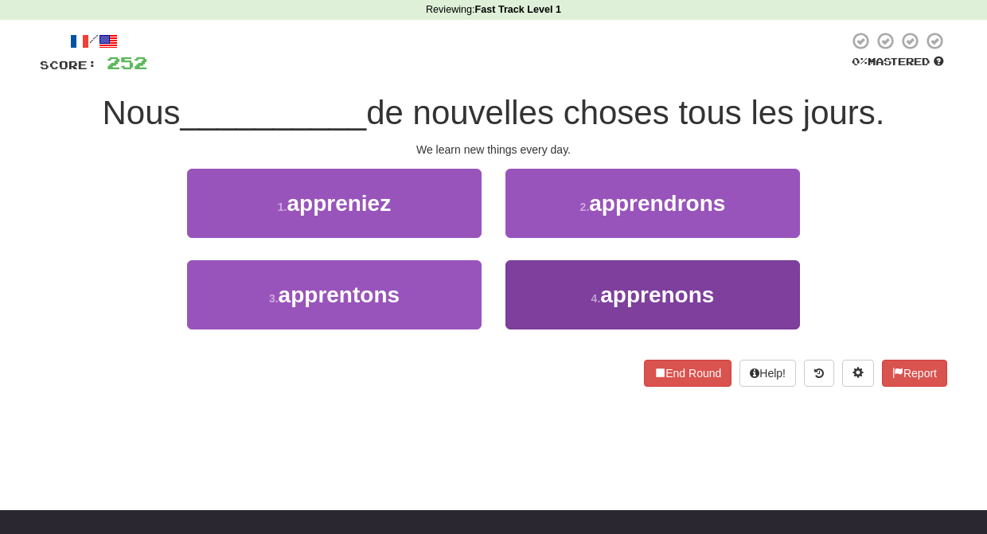
click at [536, 293] on button "4 . apprenons" at bounding box center [652, 294] width 294 height 69
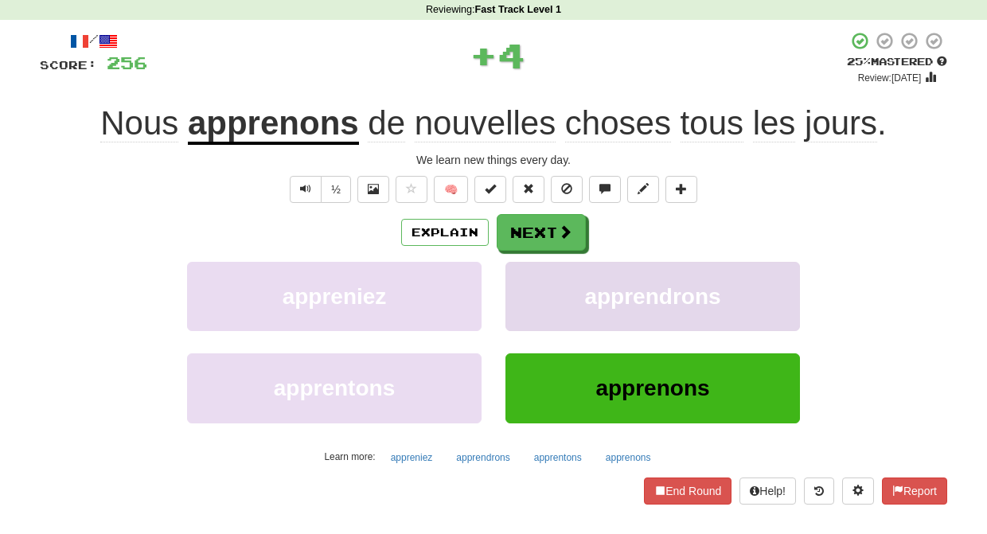
click at [536, 292] on button "apprendrons" at bounding box center [652, 296] width 294 height 69
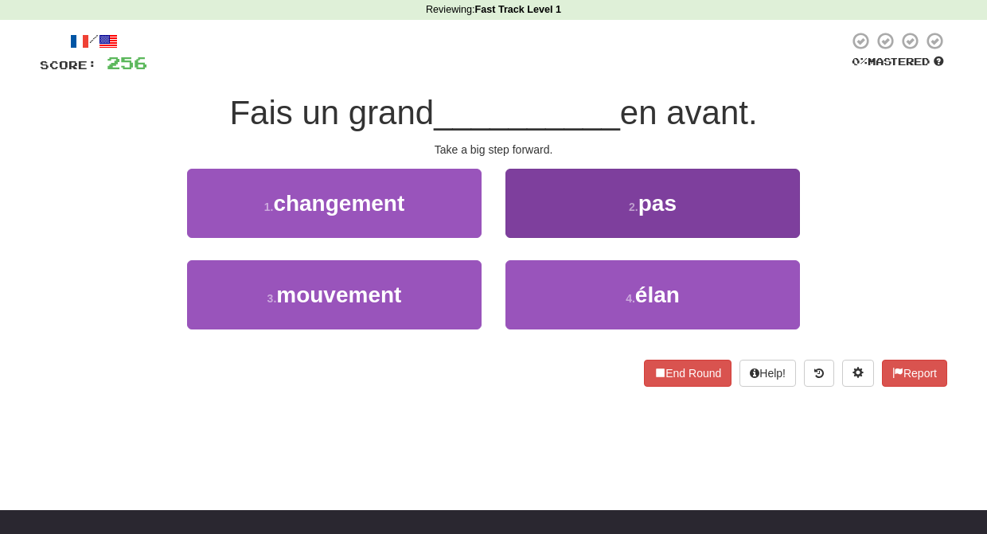
click at [534, 218] on button "2 . pas" at bounding box center [652, 203] width 294 height 69
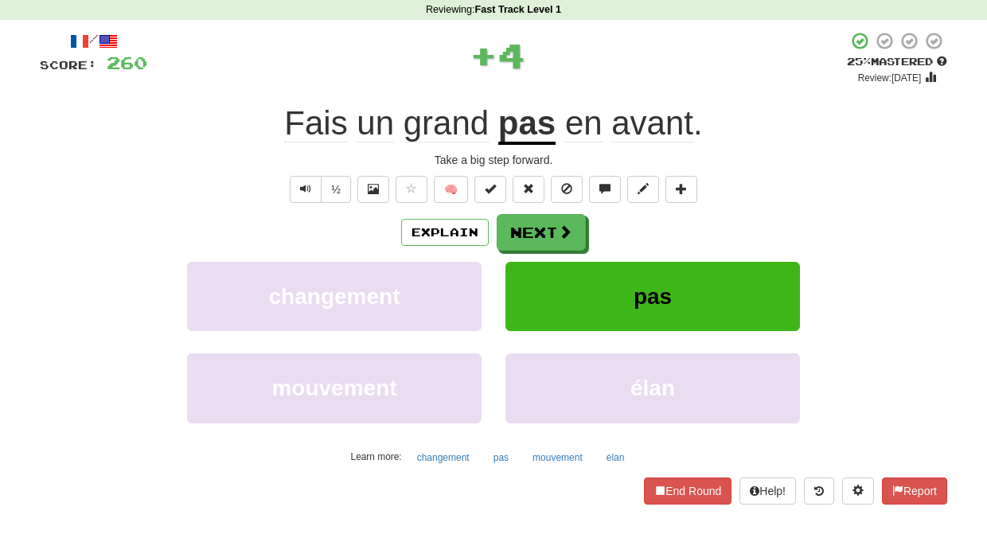
click at [533, 230] on button "Next" at bounding box center [541, 232] width 89 height 37
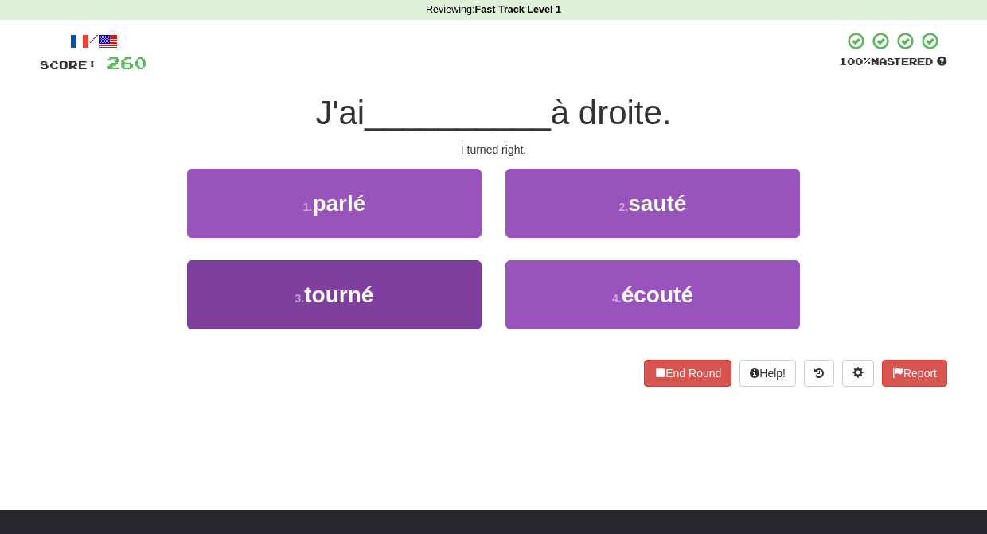
click at [467, 284] on button "3 . tourné" at bounding box center [334, 294] width 294 height 69
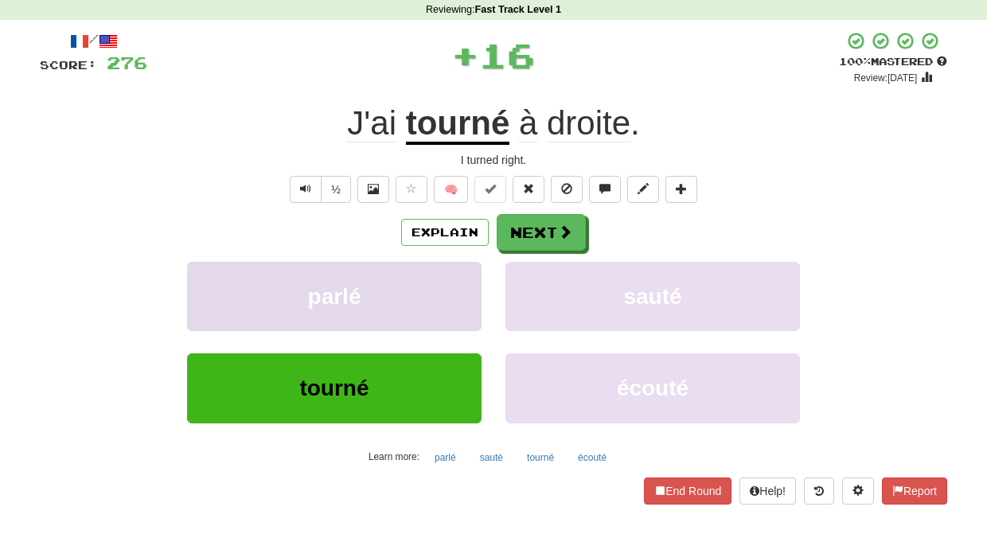
click at [469, 281] on button "parlé" at bounding box center [334, 296] width 294 height 69
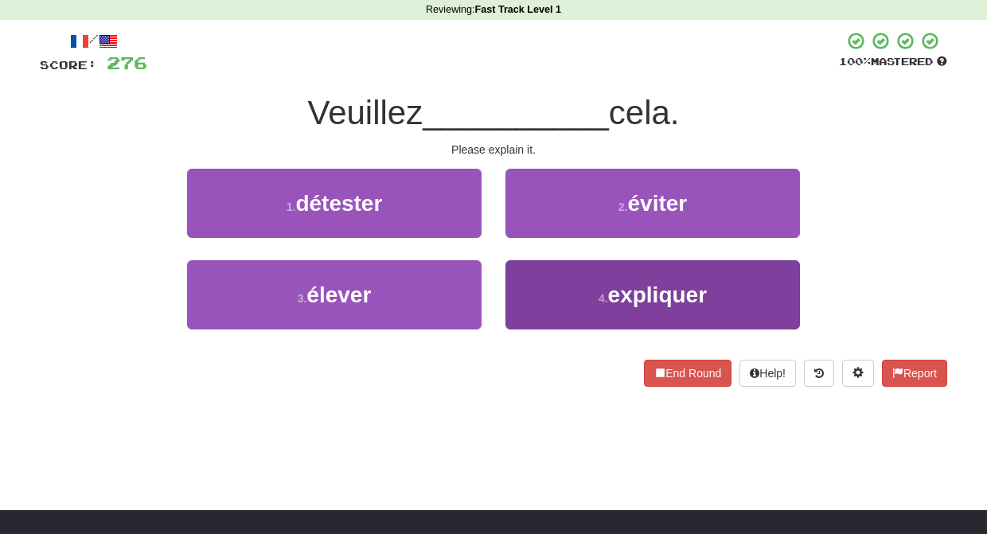
click at [541, 278] on button "4 . expliquer" at bounding box center [652, 294] width 294 height 69
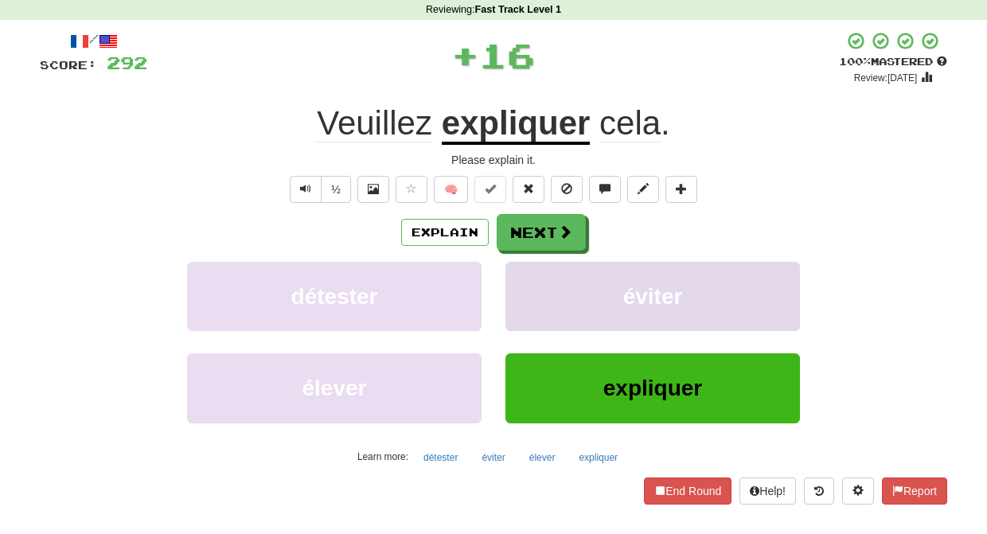
click at [539, 278] on button "éviter" at bounding box center [652, 296] width 294 height 69
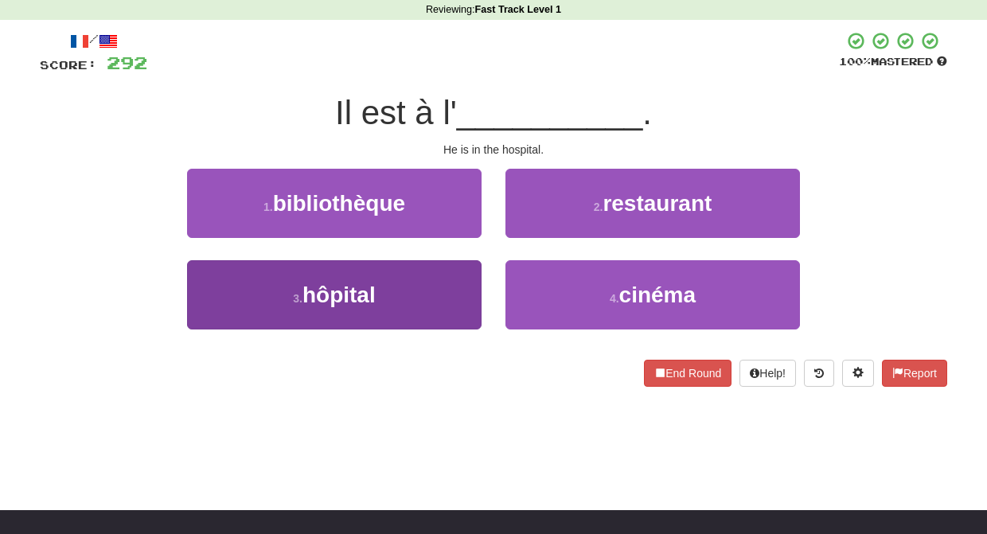
click at [461, 290] on button "3 . hôpital" at bounding box center [334, 294] width 294 height 69
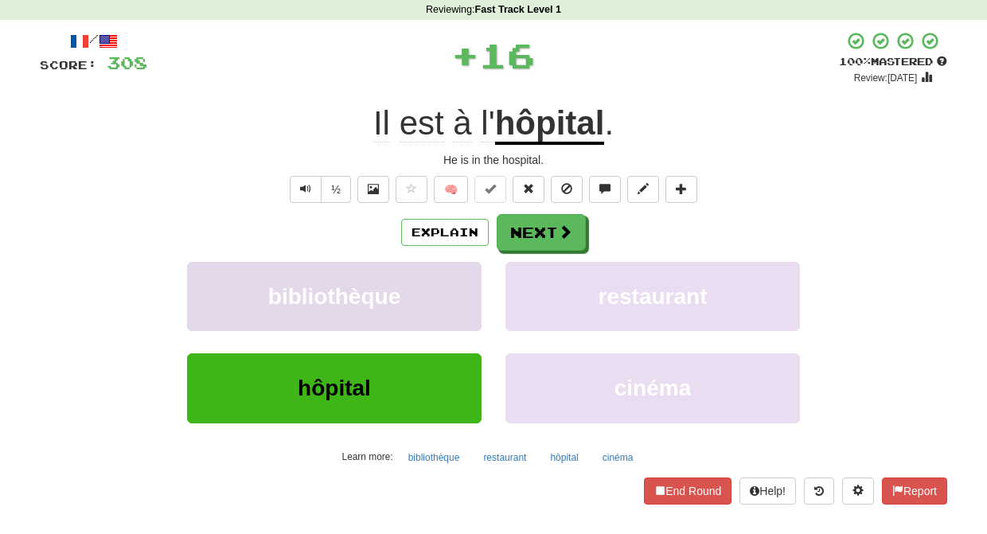
click at [457, 288] on button "bibliothèque" at bounding box center [334, 296] width 294 height 69
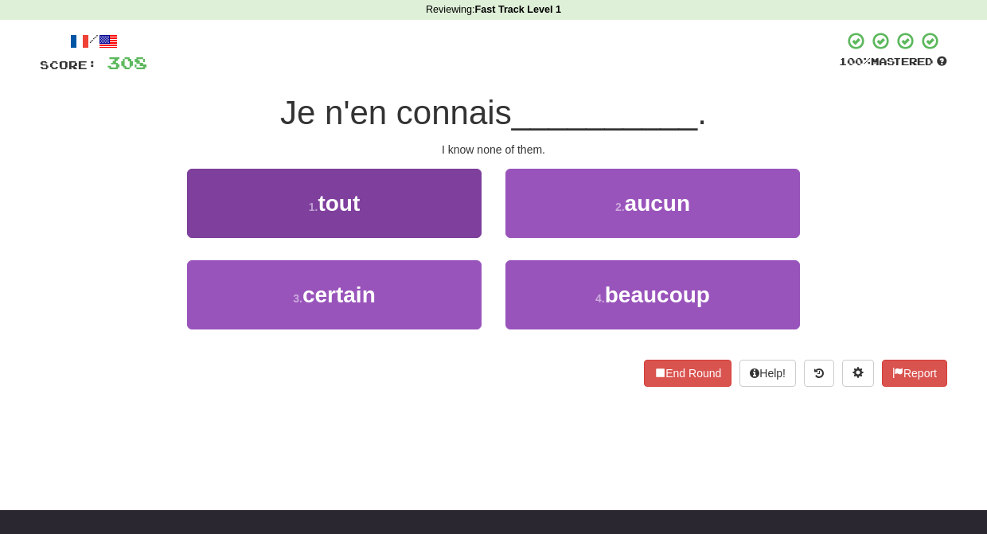
click at [469, 226] on button "1 . tout" at bounding box center [334, 203] width 294 height 69
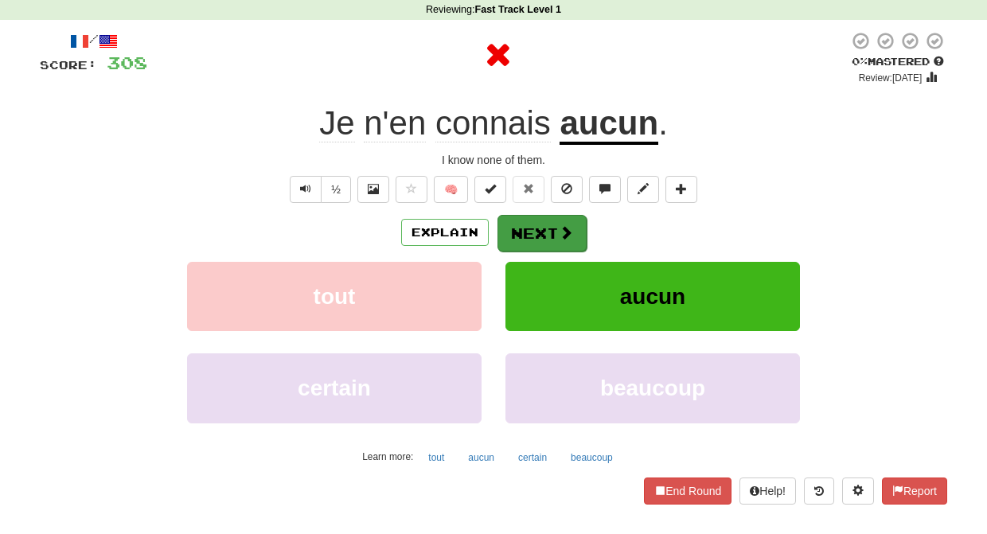
click at [526, 236] on button "Next" at bounding box center [541, 233] width 89 height 37
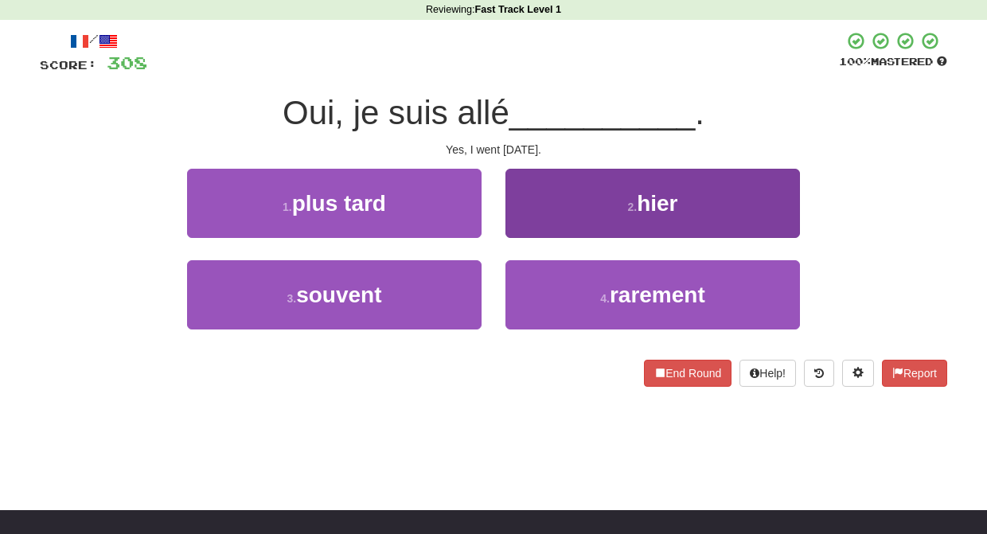
click at [522, 226] on button "2 . hier" at bounding box center [652, 203] width 294 height 69
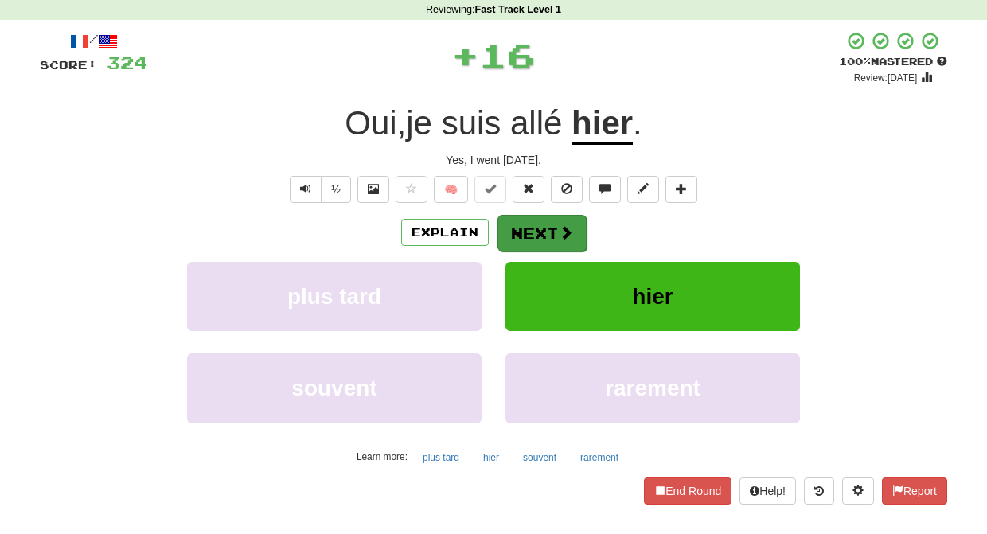
click at [524, 232] on button "Next" at bounding box center [541, 233] width 89 height 37
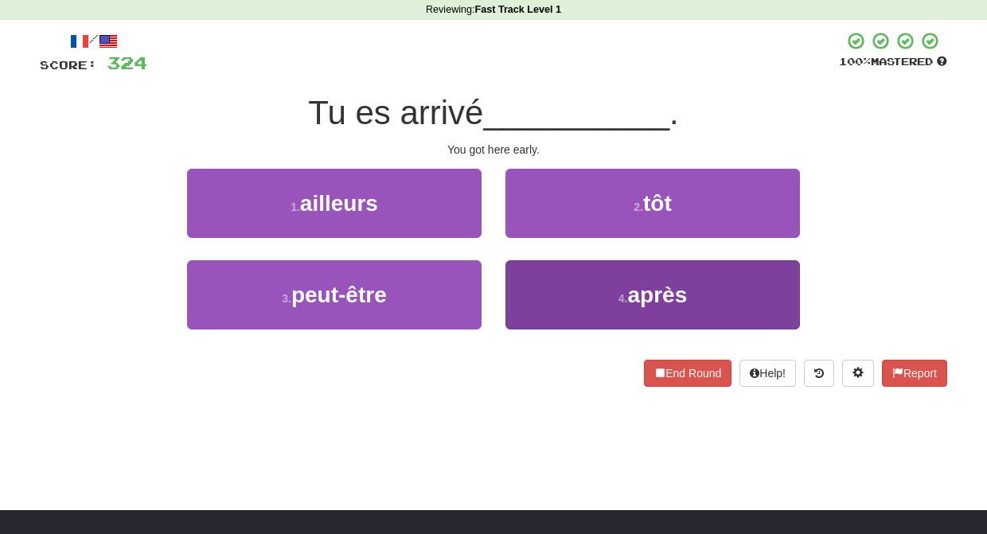
click at [523, 282] on button "4 . après" at bounding box center [652, 294] width 294 height 69
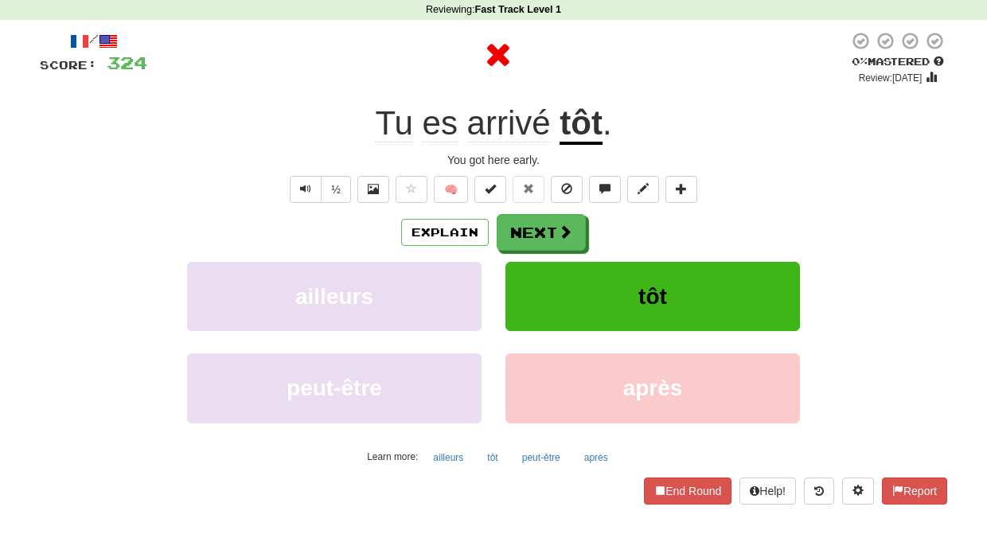
click at [524, 279] on button "tôt" at bounding box center [652, 296] width 294 height 69
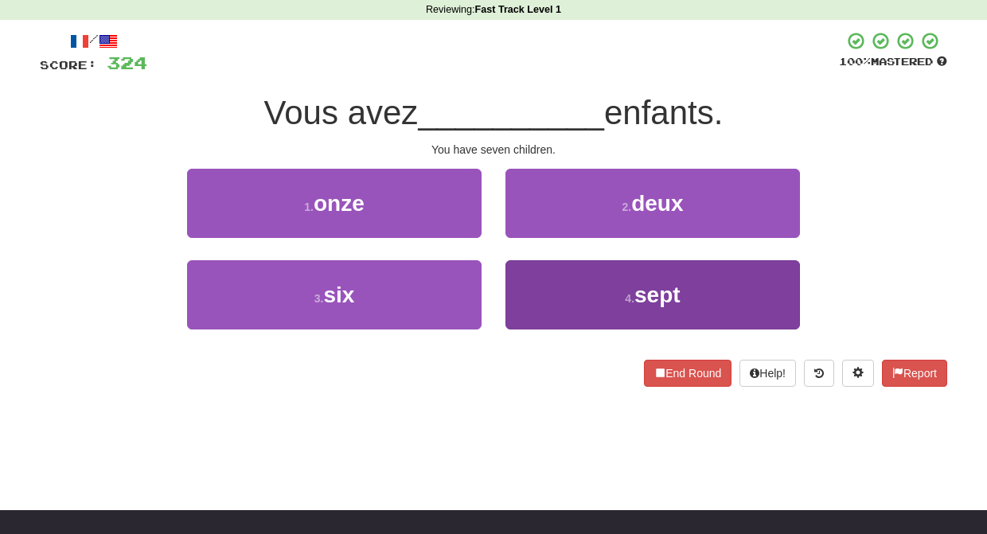
click at [520, 283] on button "4 . sept" at bounding box center [652, 294] width 294 height 69
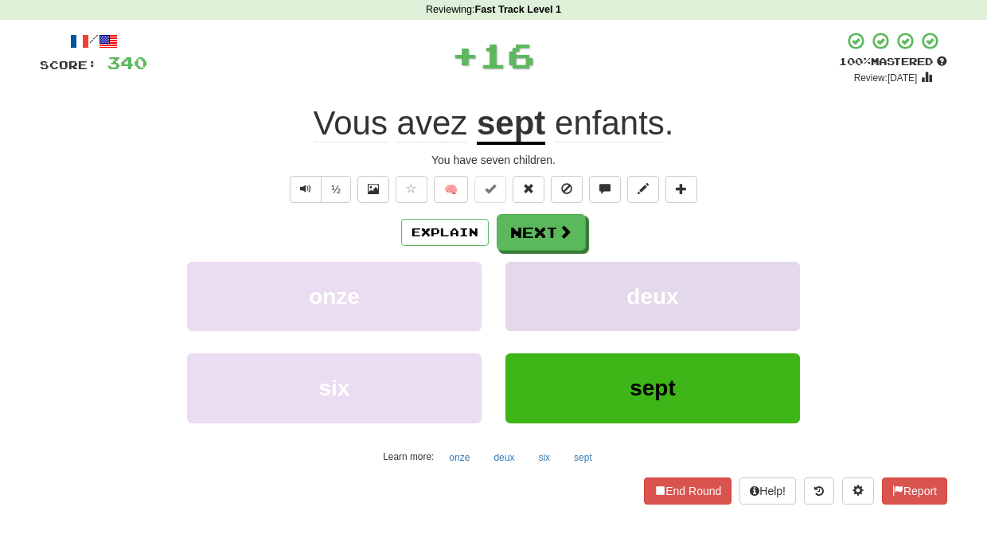
click at [520, 282] on button "deux" at bounding box center [652, 296] width 294 height 69
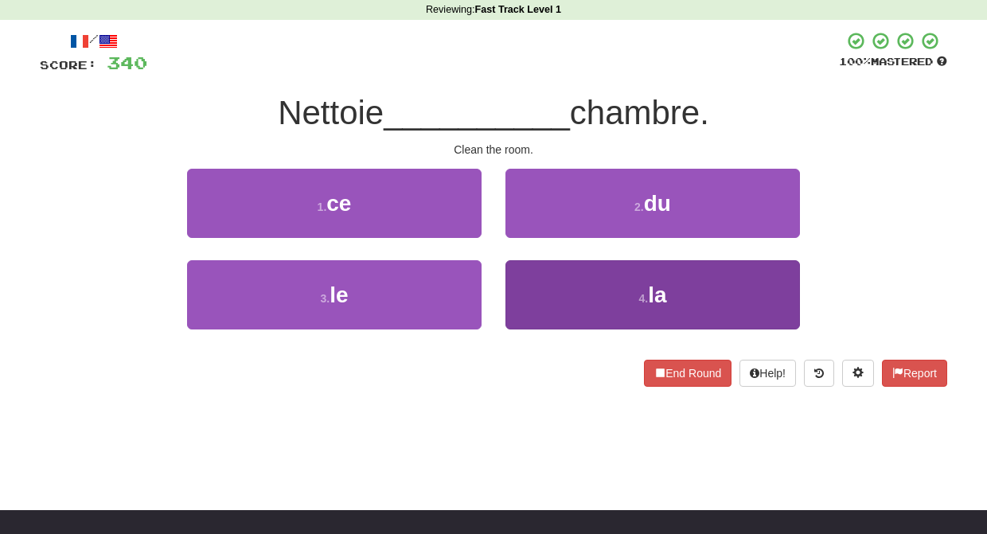
click at [523, 286] on button "4 . la" at bounding box center [652, 294] width 294 height 69
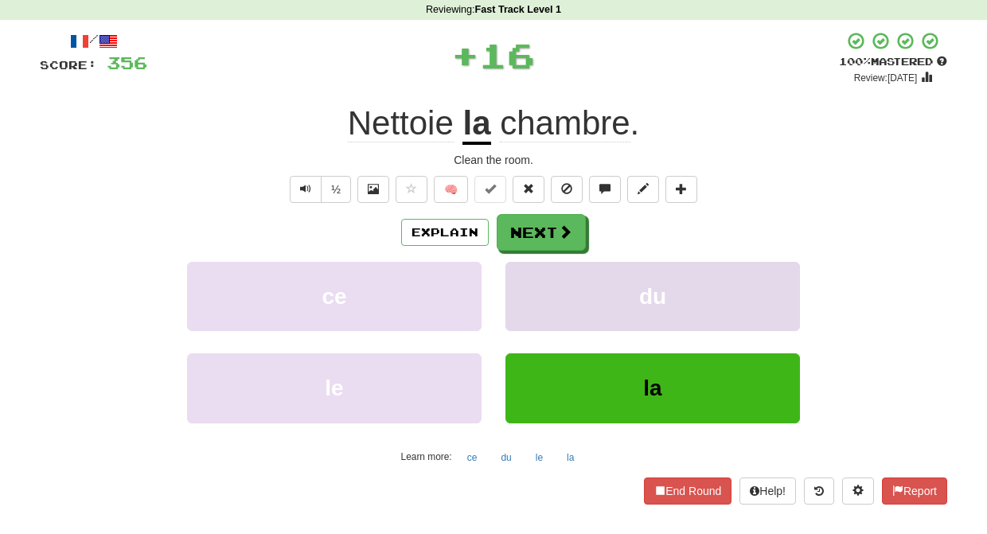
click at [523, 284] on button "du" at bounding box center [652, 296] width 294 height 69
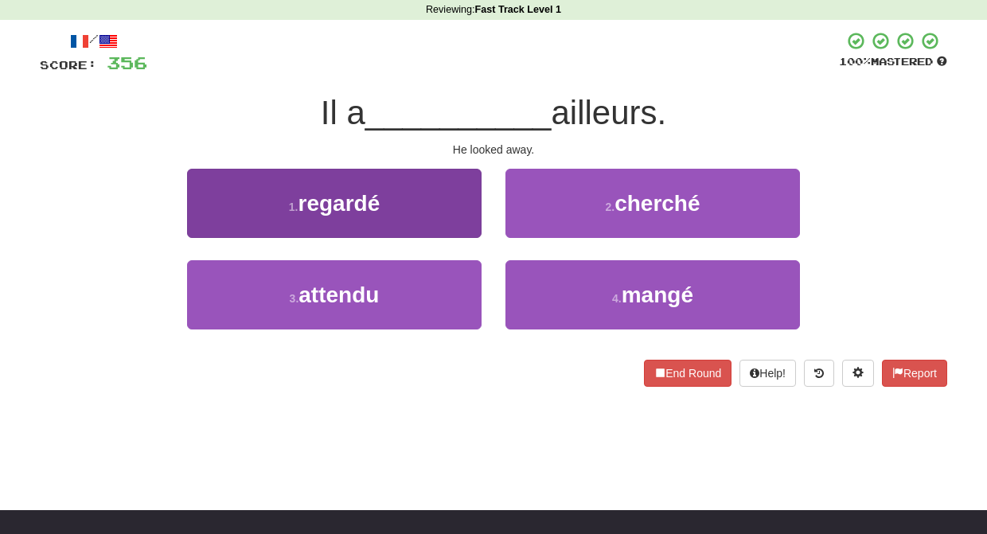
click at [455, 210] on button "1 . regardé" at bounding box center [334, 203] width 294 height 69
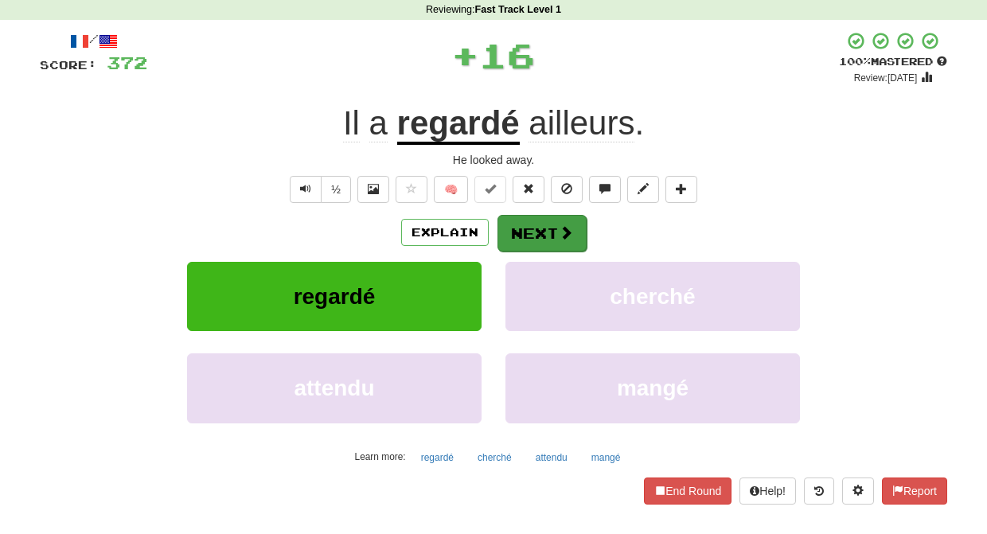
click at [535, 229] on button "Next" at bounding box center [541, 233] width 89 height 37
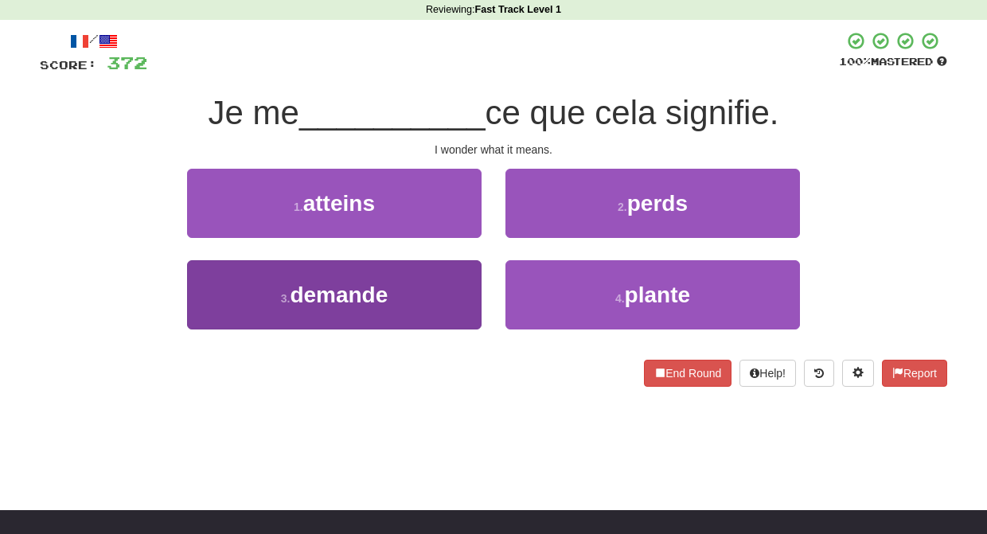
click at [458, 290] on button "3 . demande" at bounding box center [334, 294] width 294 height 69
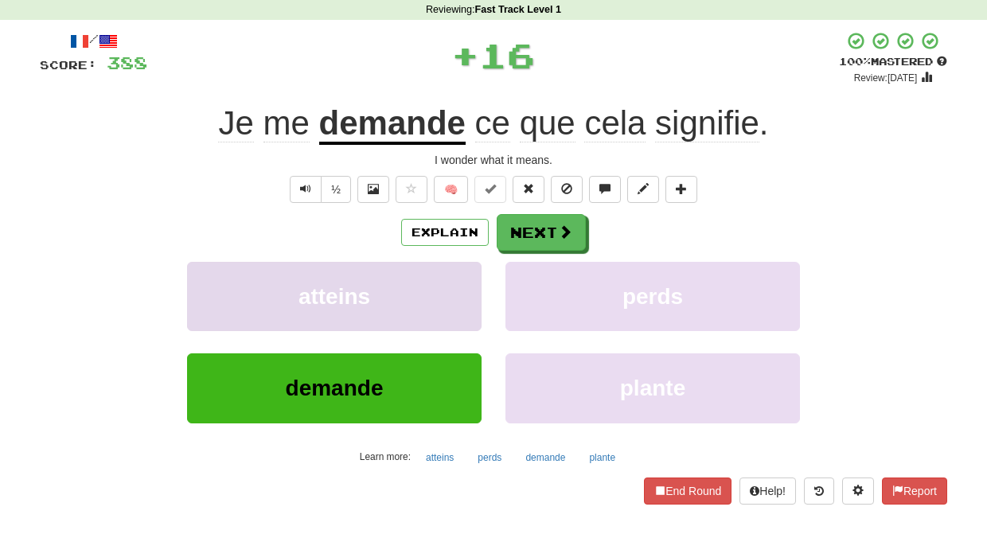
click at [458, 285] on button "atteins" at bounding box center [334, 296] width 294 height 69
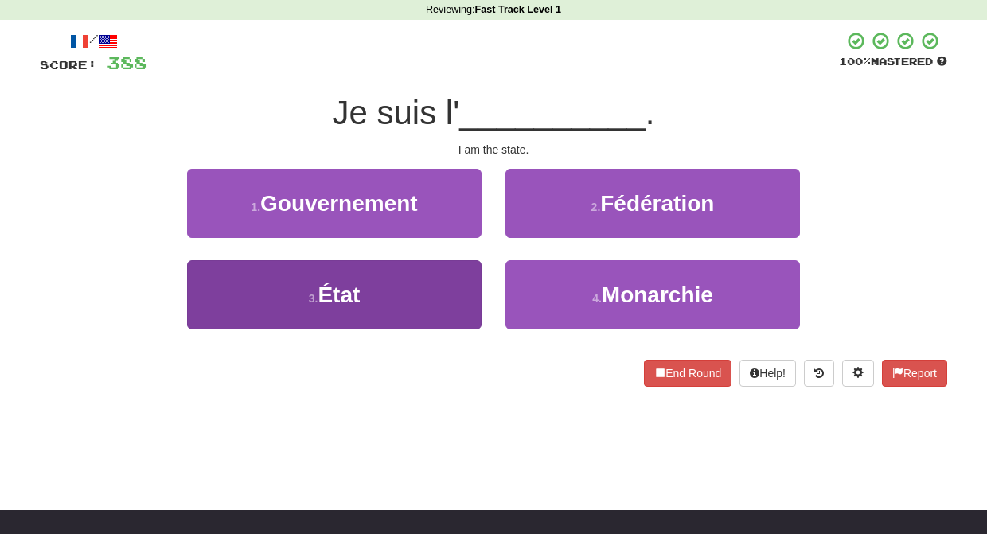
click at [462, 297] on button "3 . État" at bounding box center [334, 294] width 294 height 69
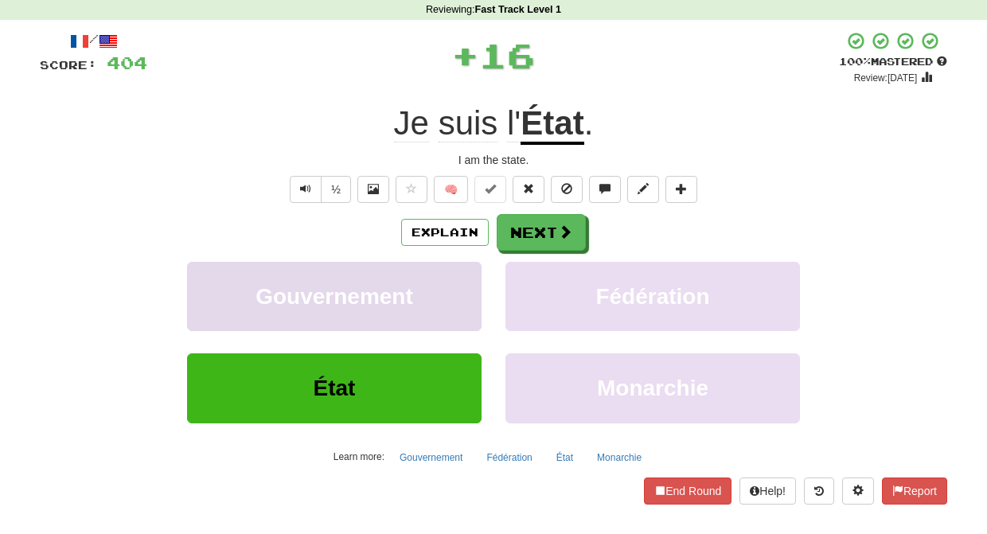
click at [462, 297] on button "Gouvernement" at bounding box center [334, 296] width 294 height 69
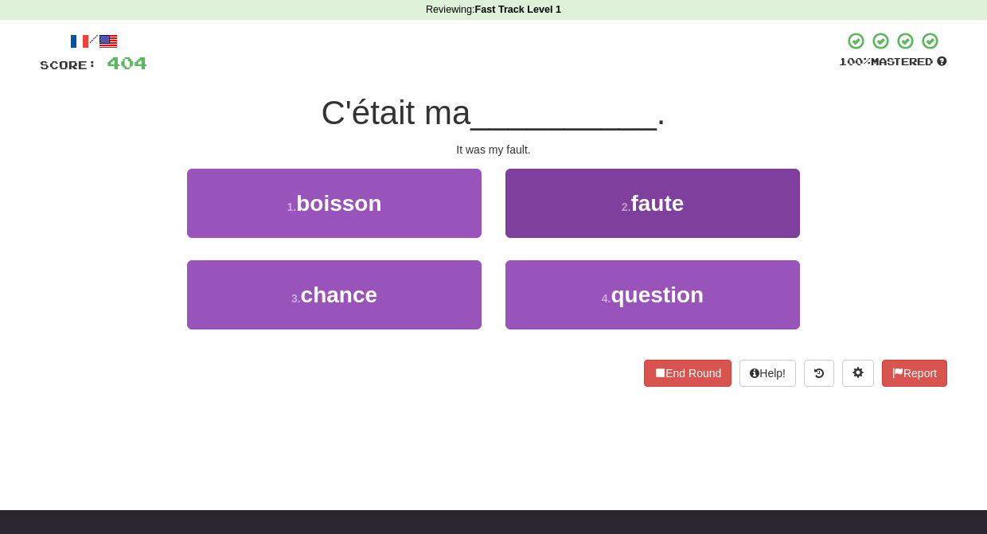
click at [535, 212] on button "2 . faute" at bounding box center [652, 203] width 294 height 69
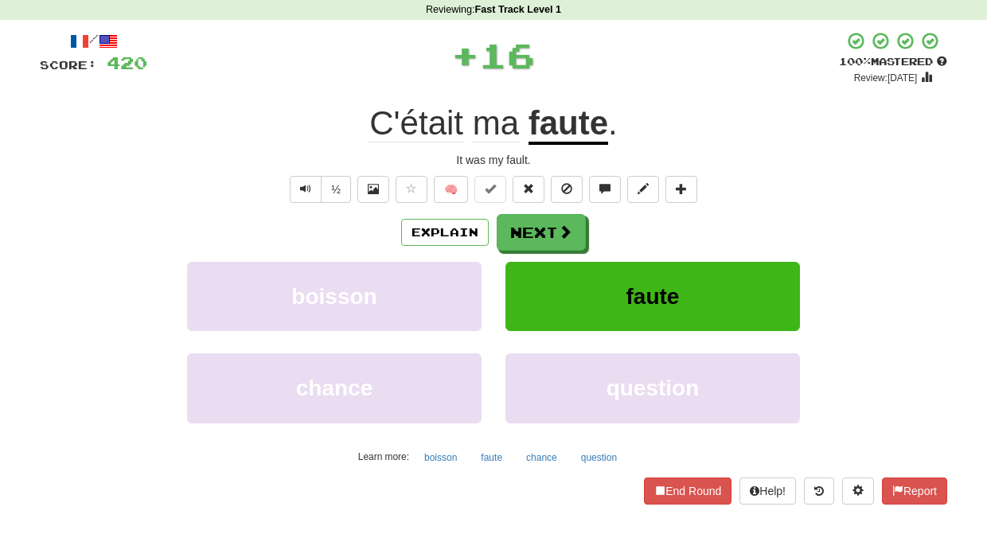
click at [527, 224] on button "Next" at bounding box center [541, 232] width 89 height 37
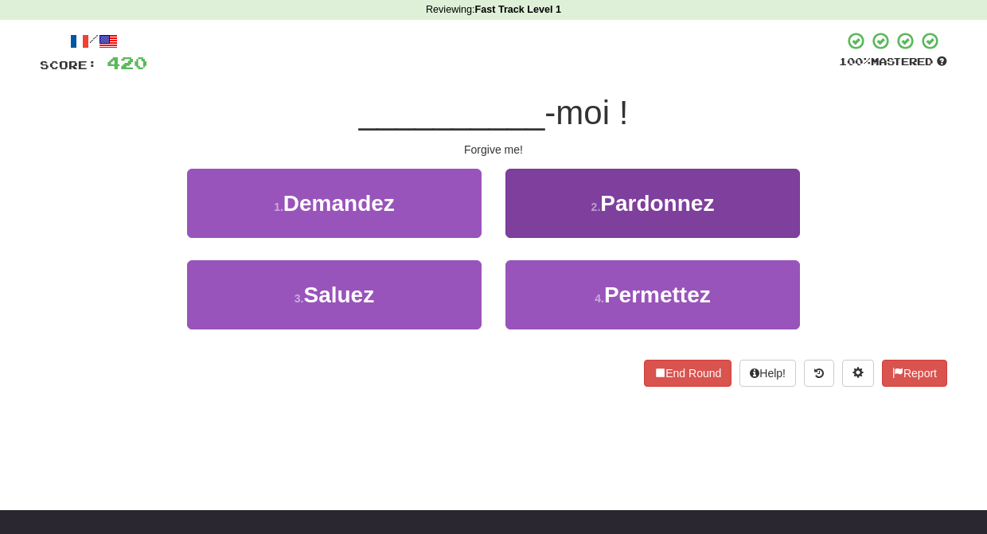
click at [524, 233] on button "2 . Pardonnez" at bounding box center [652, 203] width 294 height 69
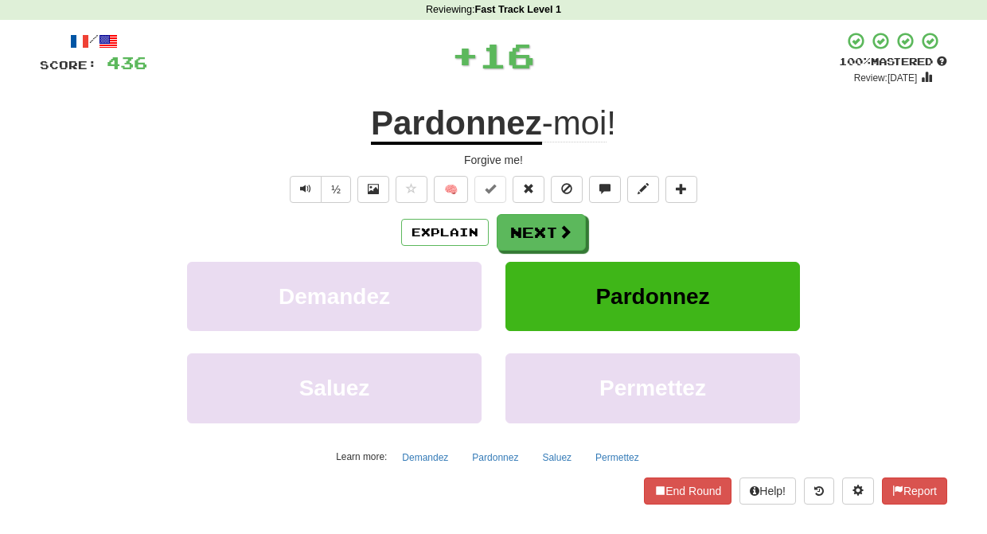
click at [524, 233] on button "Next" at bounding box center [541, 232] width 89 height 37
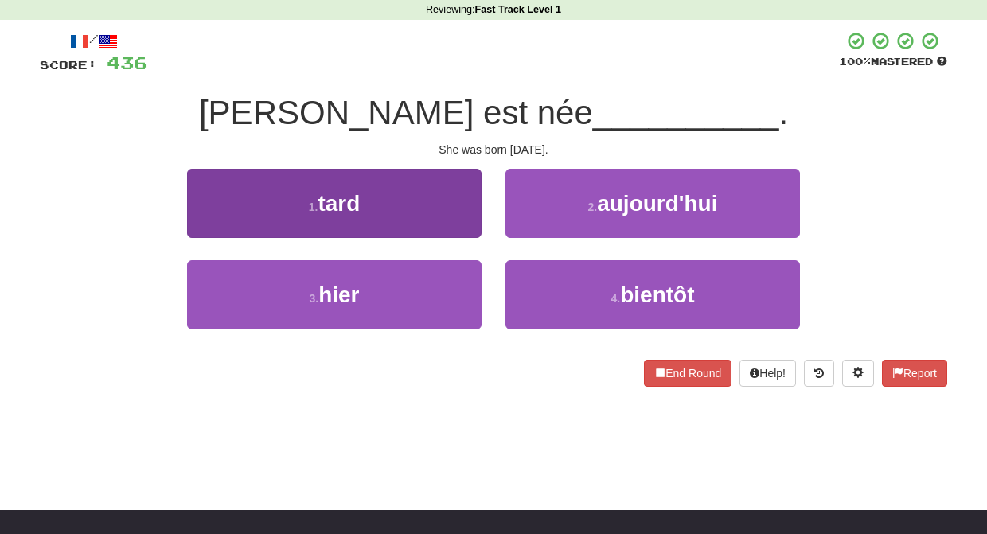
click at [430, 302] on button "3 . hier" at bounding box center [334, 294] width 294 height 69
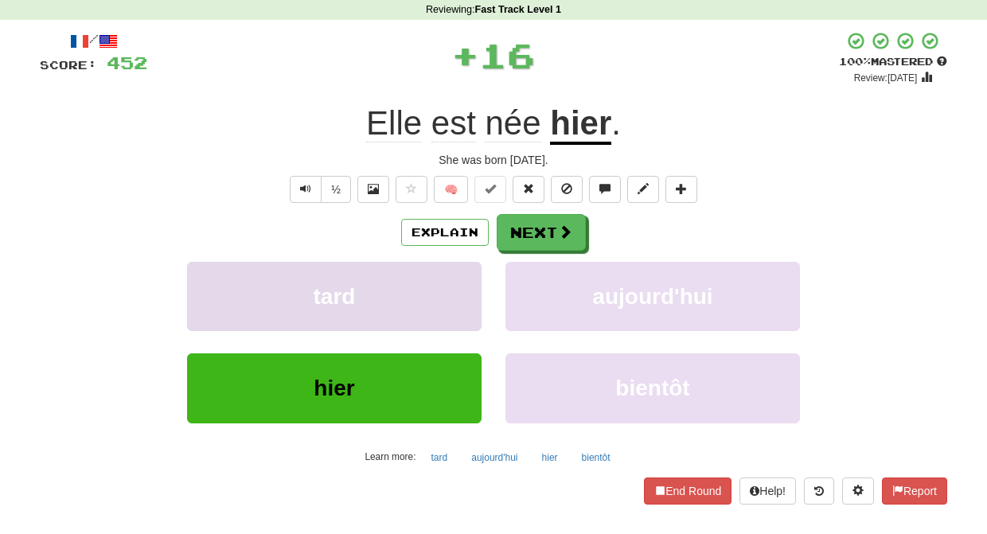
click at [434, 290] on button "tard" at bounding box center [334, 296] width 294 height 69
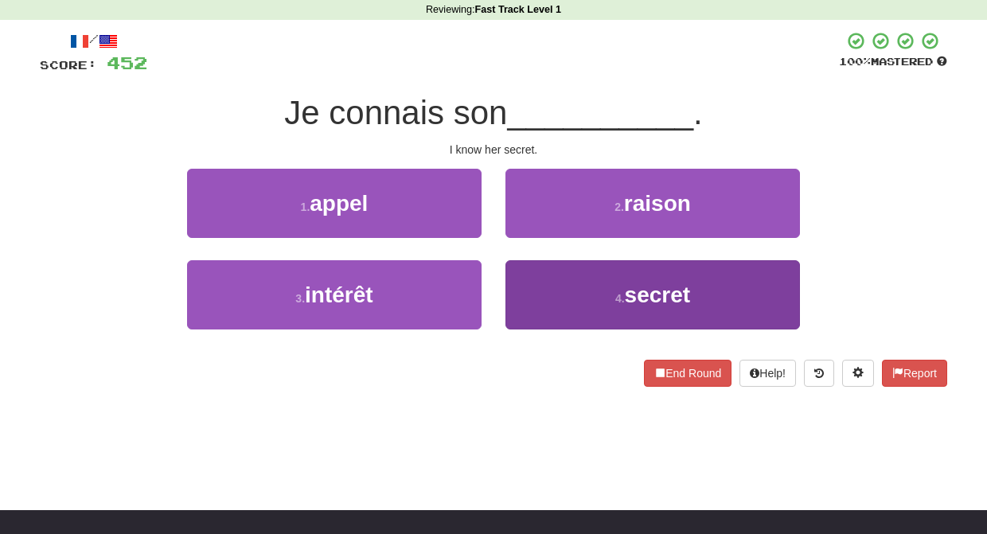
click at [524, 306] on button "4 . secret" at bounding box center [652, 294] width 294 height 69
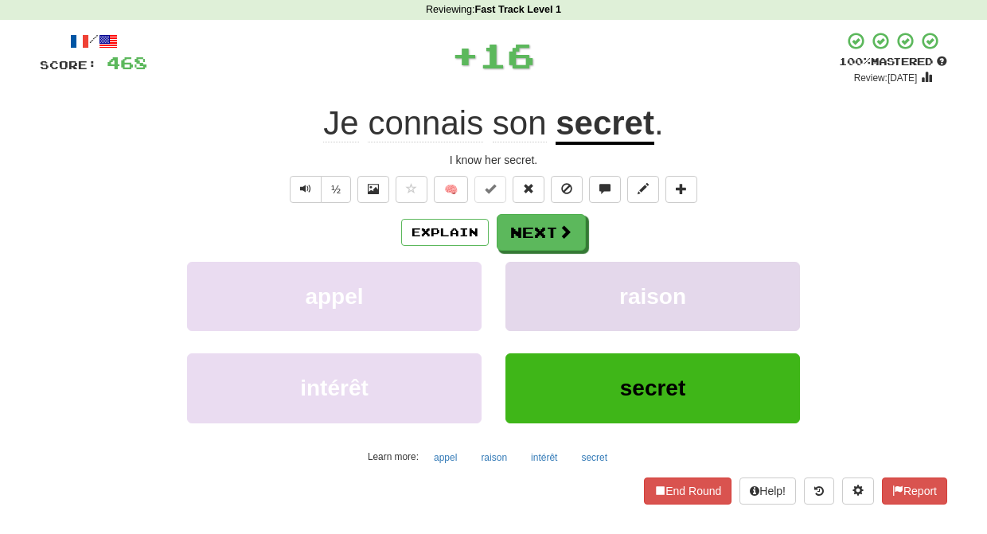
click at [522, 289] on button "raison" at bounding box center [652, 296] width 294 height 69
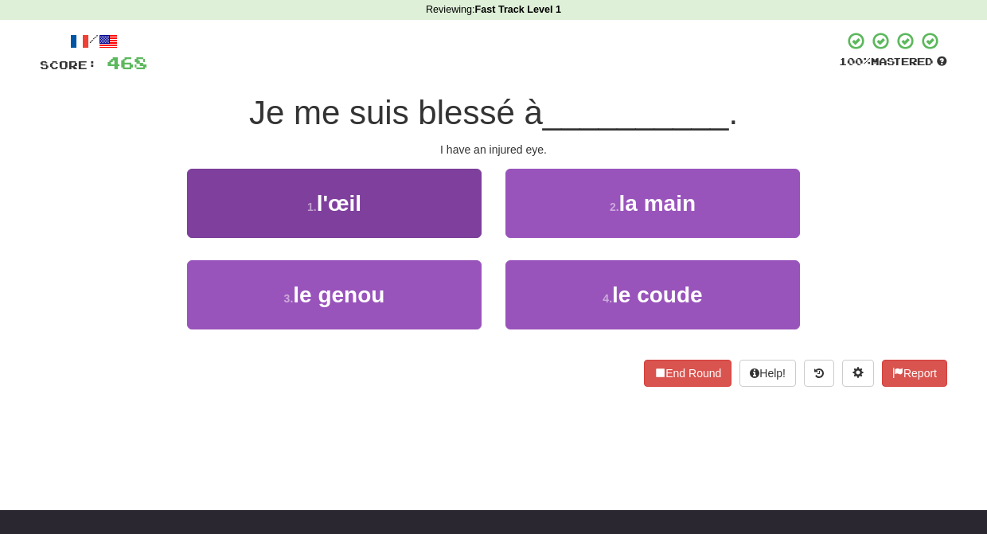
click at [439, 219] on button "1 . l'œil" at bounding box center [334, 203] width 294 height 69
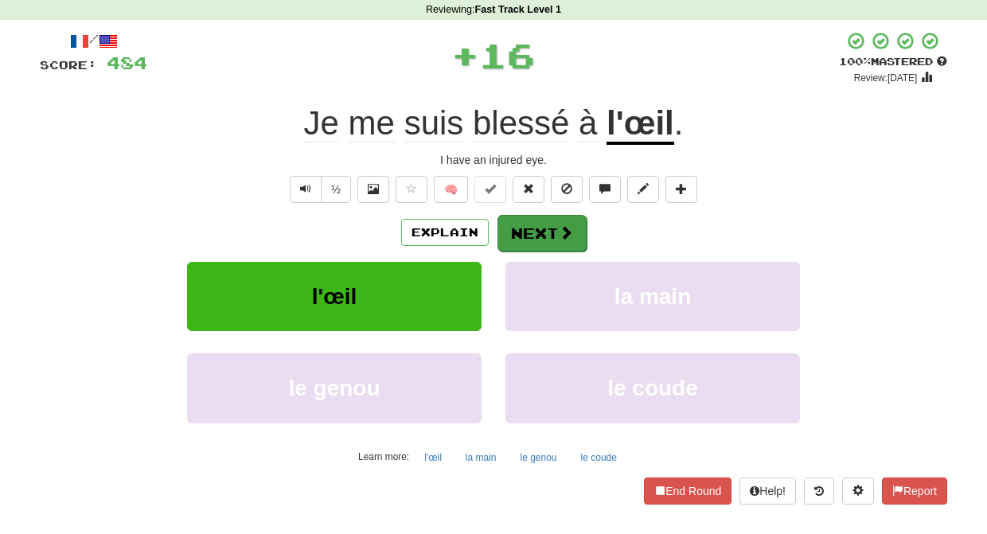
click at [508, 224] on button "Next" at bounding box center [541, 233] width 89 height 37
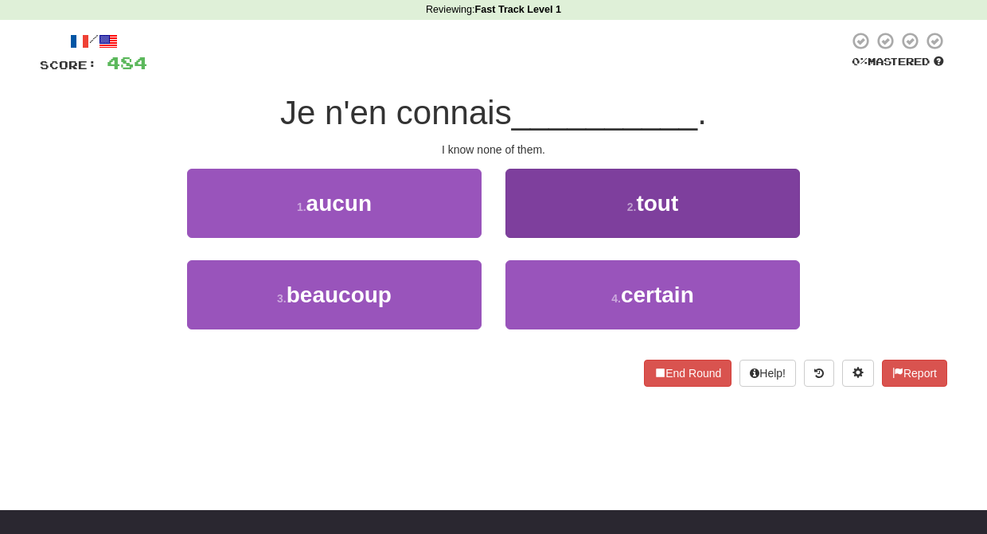
click at [543, 219] on button "2 . tout" at bounding box center [652, 203] width 294 height 69
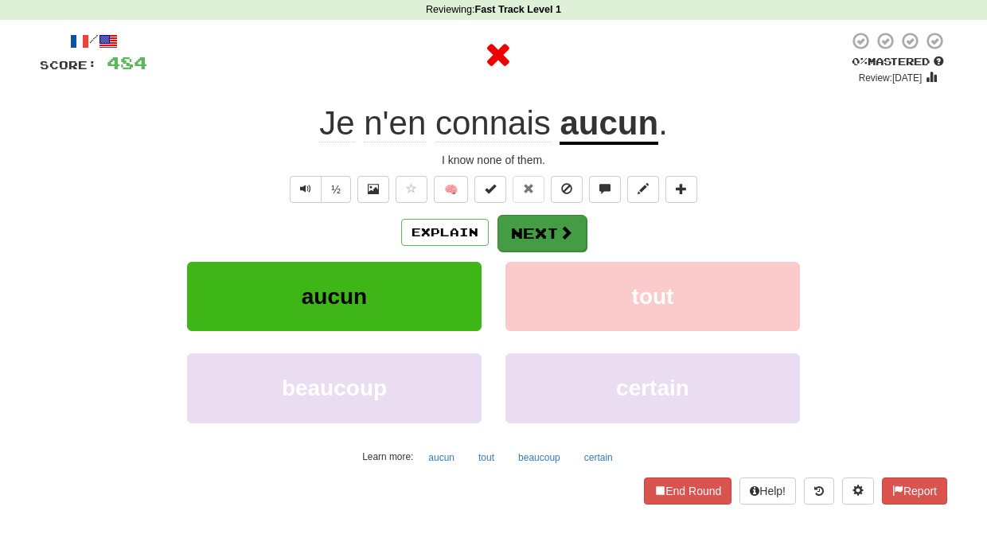
click at [528, 226] on button "Next" at bounding box center [541, 233] width 89 height 37
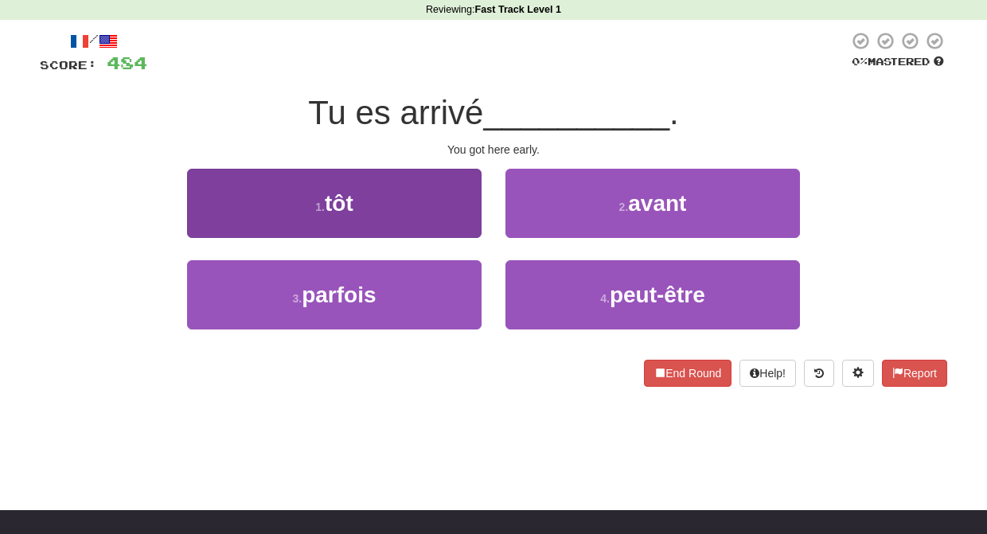
click at [471, 226] on button "1 . tôt" at bounding box center [334, 203] width 294 height 69
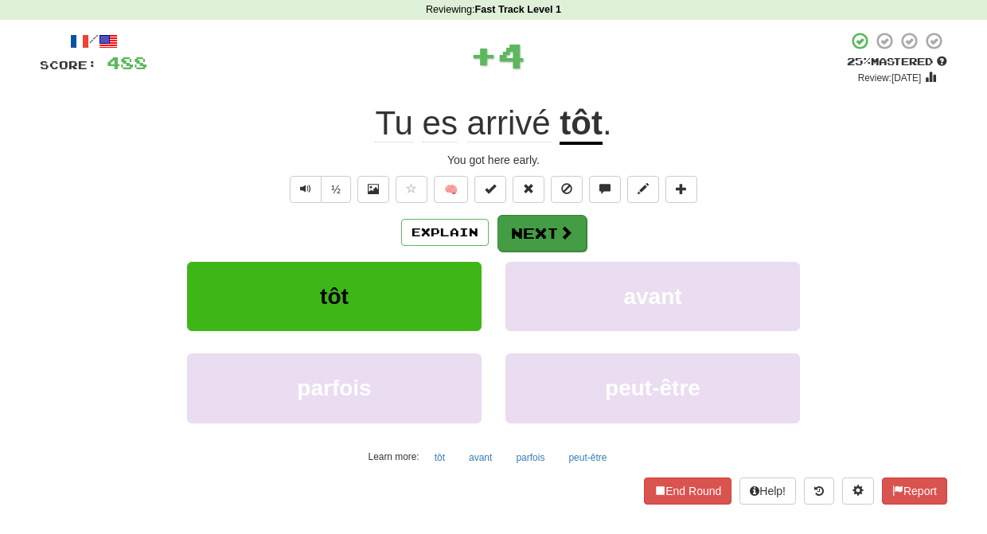
click at [532, 230] on button "Next" at bounding box center [541, 233] width 89 height 37
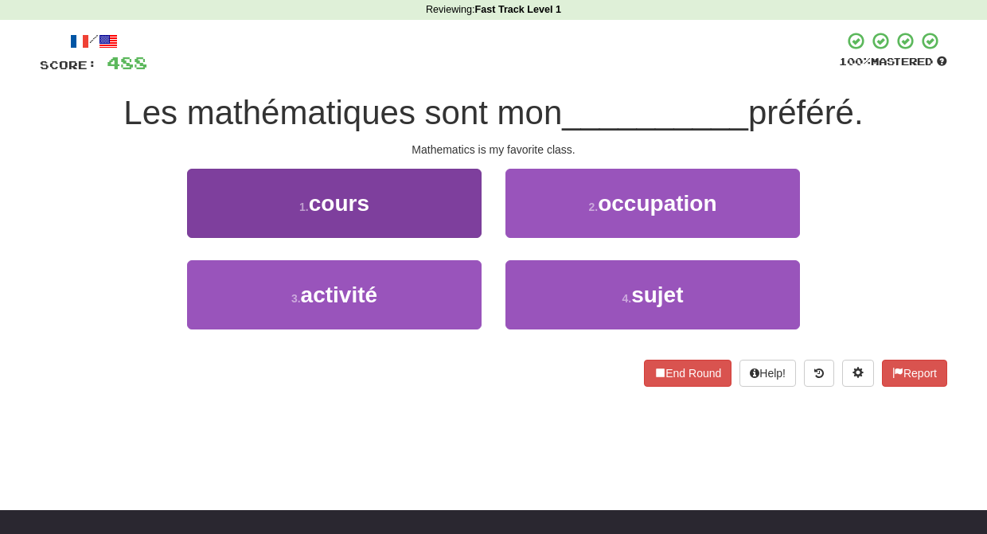
click at [458, 224] on button "1 . cours" at bounding box center [334, 203] width 294 height 69
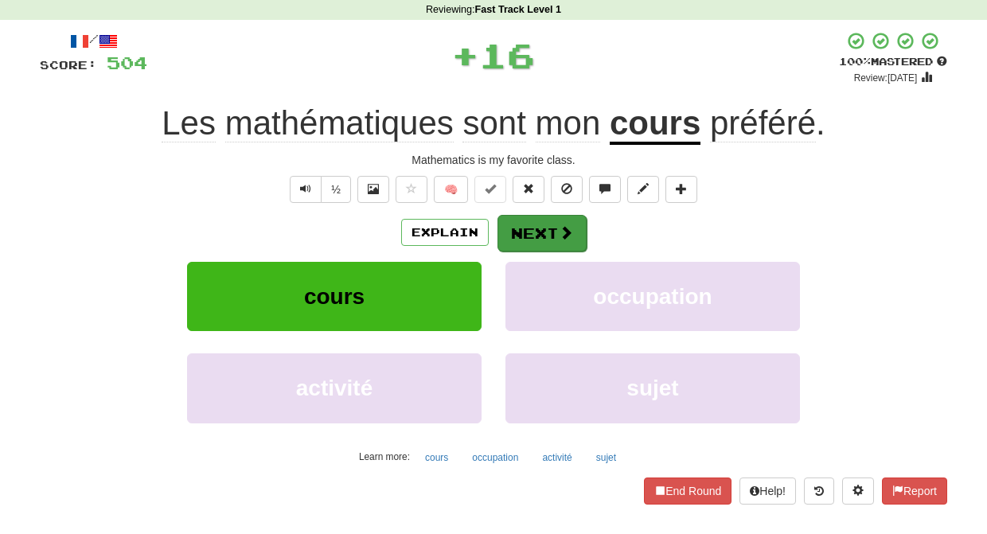
click at [530, 233] on button "Next" at bounding box center [541, 233] width 89 height 37
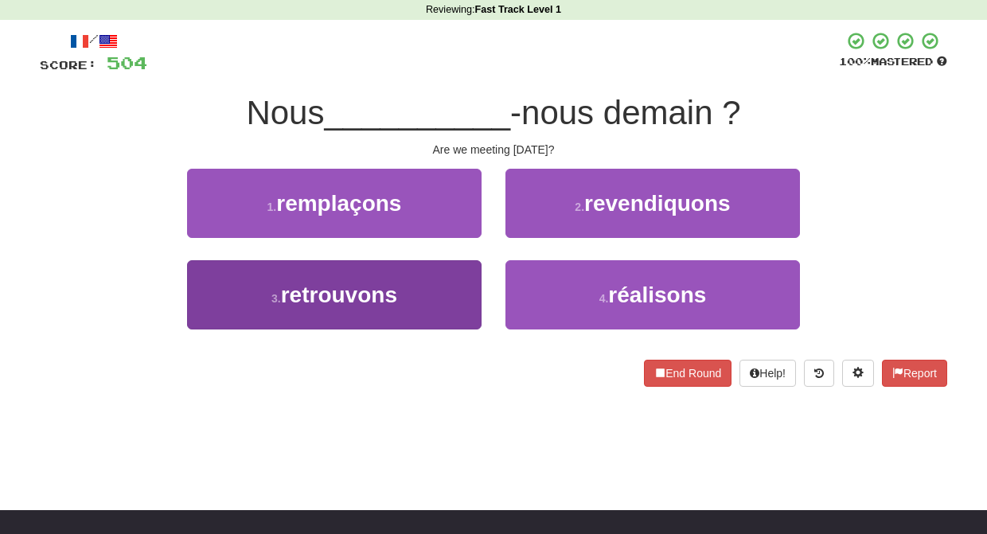
click at [462, 286] on button "3 . retrouvons" at bounding box center [334, 294] width 294 height 69
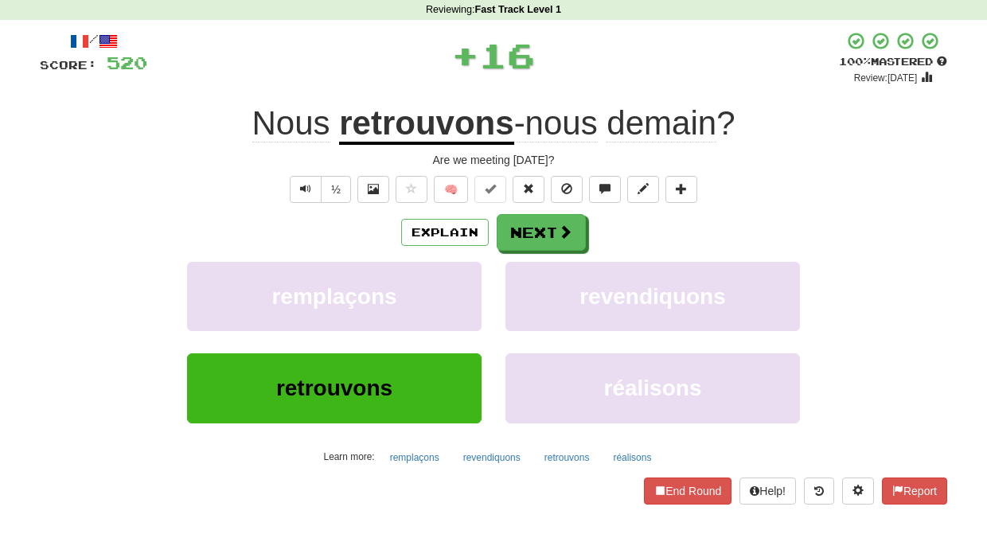
click at [462, 286] on button "remplaçons" at bounding box center [334, 296] width 294 height 69
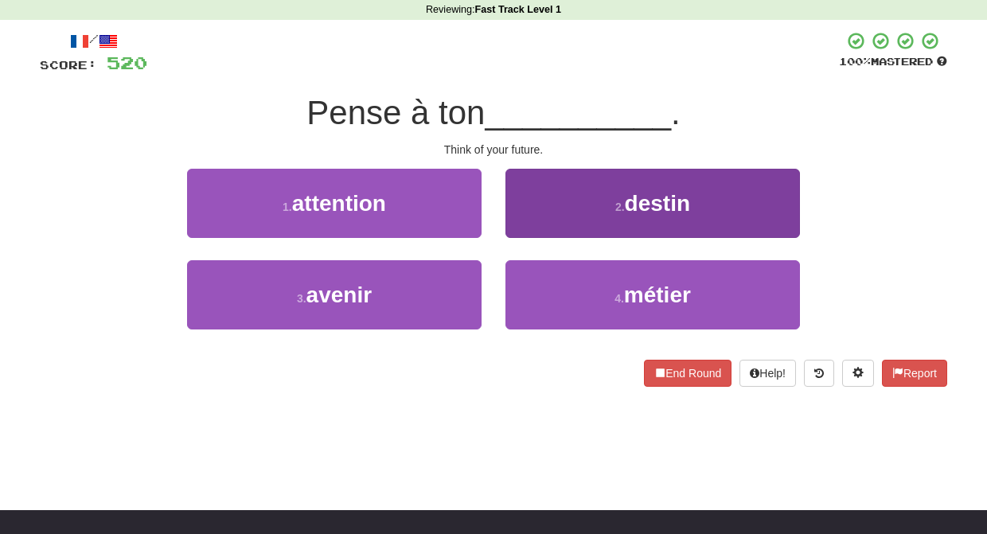
click at [521, 218] on button "2 . destin" at bounding box center [652, 203] width 294 height 69
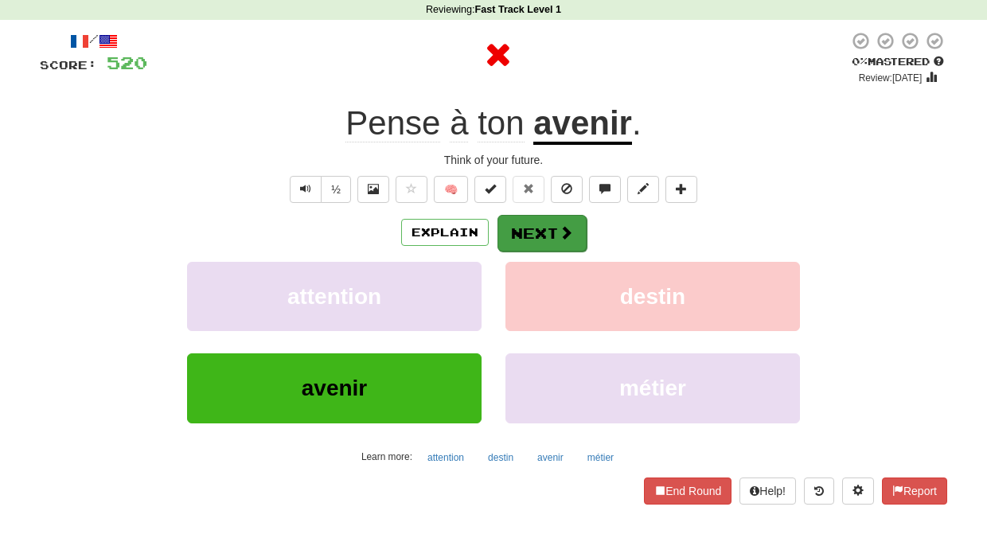
click at [521, 224] on button "Next" at bounding box center [541, 233] width 89 height 37
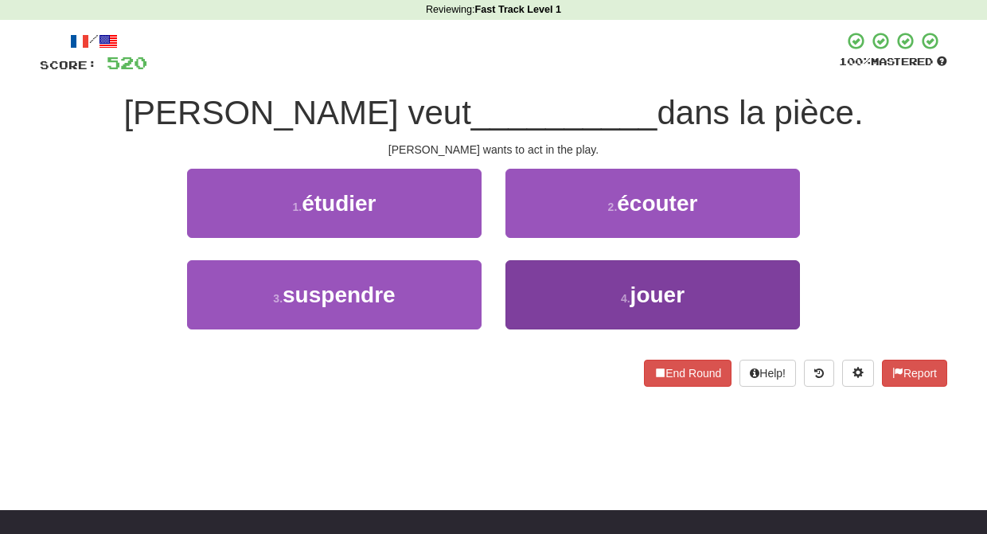
click at [523, 263] on button "4 . jouer" at bounding box center [652, 294] width 294 height 69
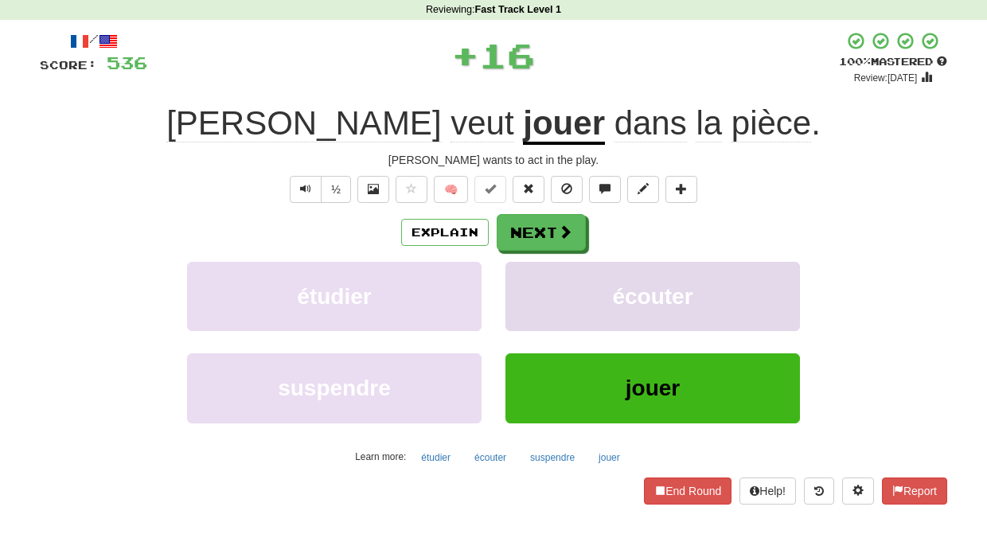
click at [524, 263] on button "écouter" at bounding box center [652, 296] width 294 height 69
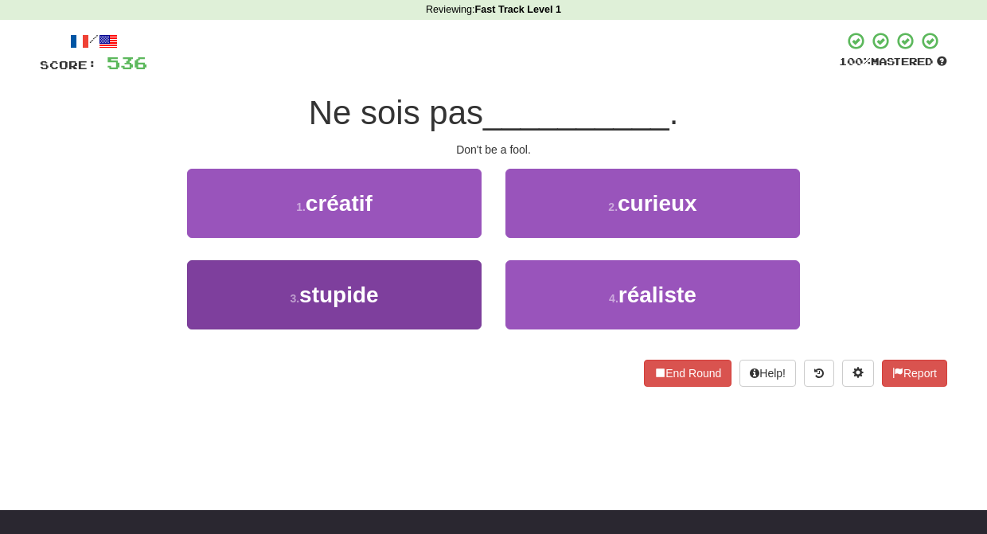
click at [458, 286] on button "3 . stupide" at bounding box center [334, 294] width 294 height 69
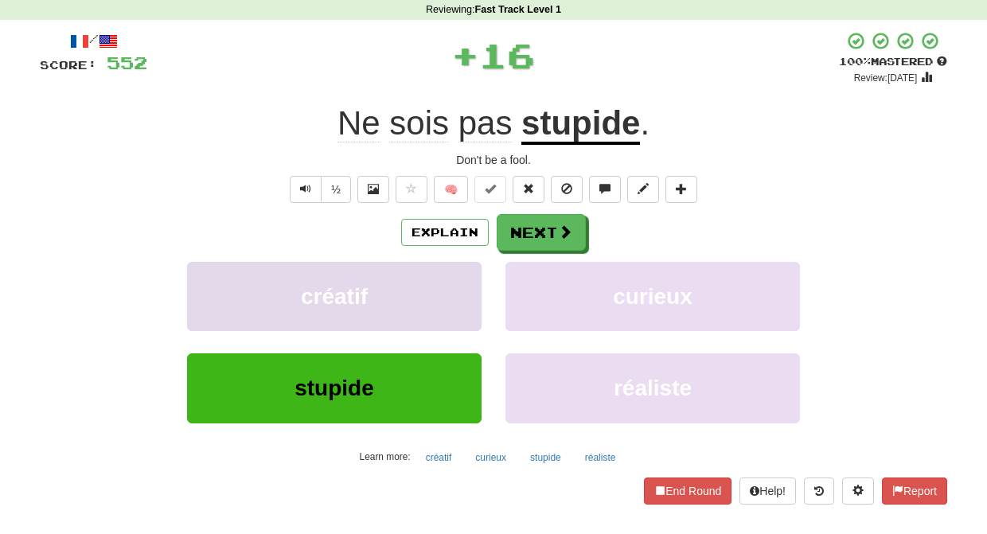
click at [456, 285] on button "créatif" at bounding box center [334, 296] width 294 height 69
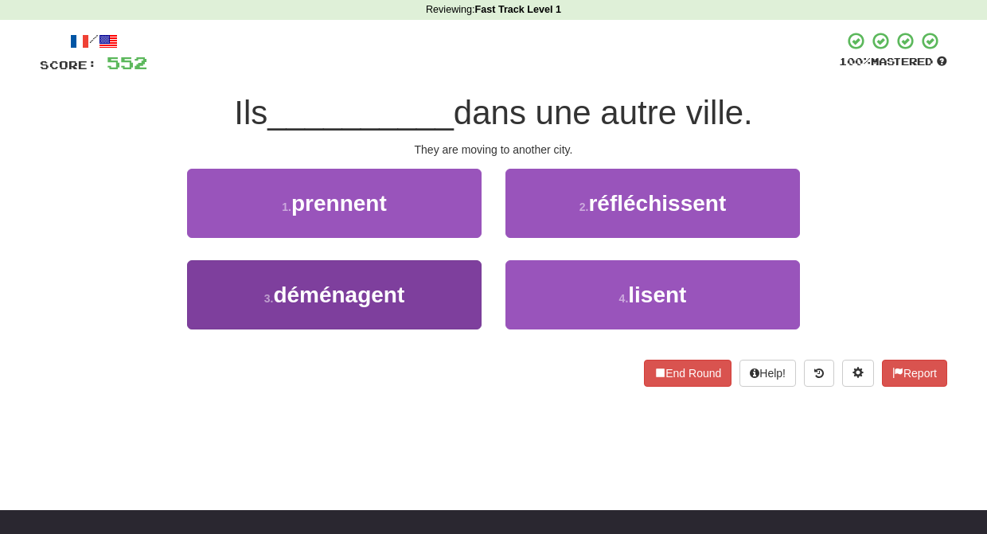
click at [465, 281] on button "3 . déménagent" at bounding box center [334, 294] width 294 height 69
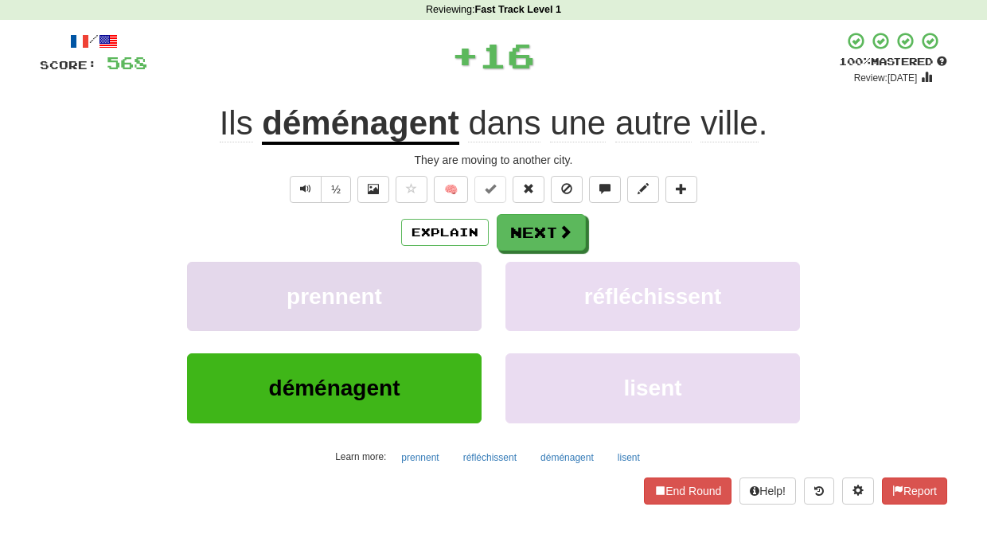
click at [465, 281] on button "prennent" at bounding box center [334, 296] width 294 height 69
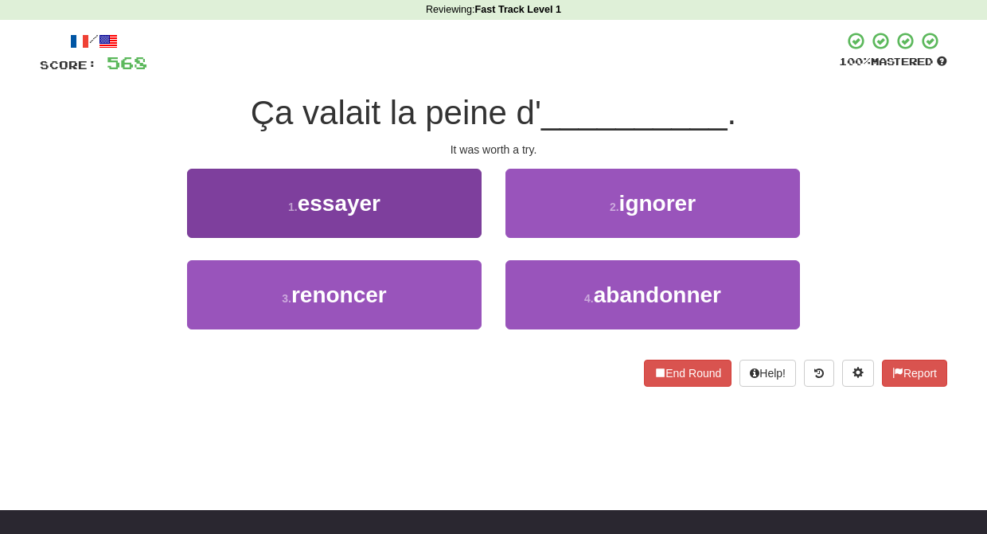
click at [461, 221] on button "1 . essayer" at bounding box center [334, 203] width 294 height 69
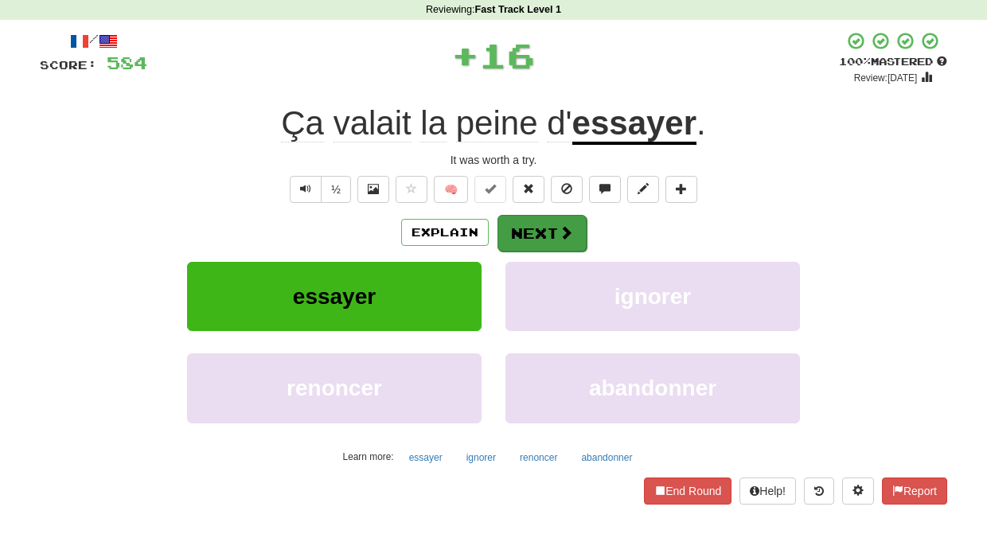
click at [536, 233] on button "Next" at bounding box center [541, 233] width 89 height 37
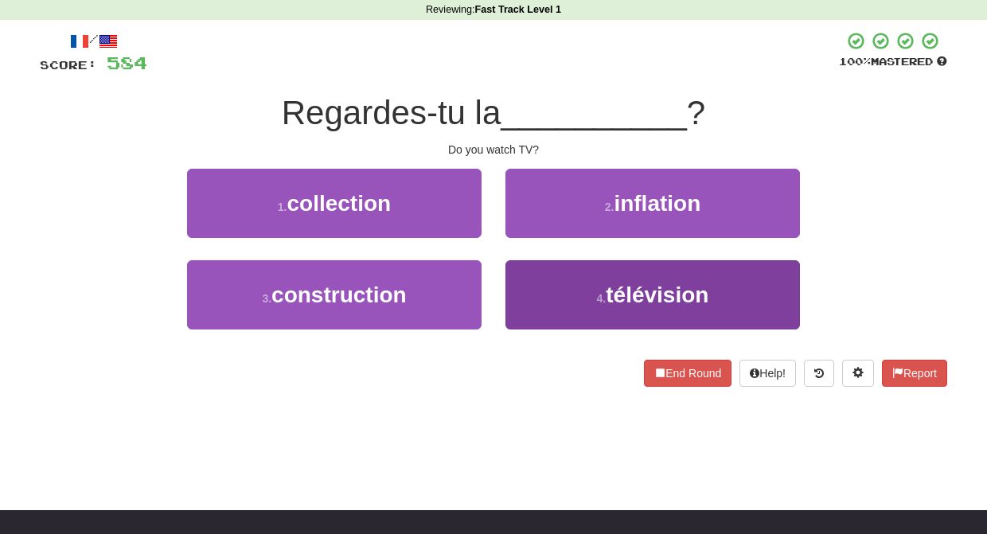
click at [525, 273] on button "4 . télévision" at bounding box center [652, 294] width 294 height 69
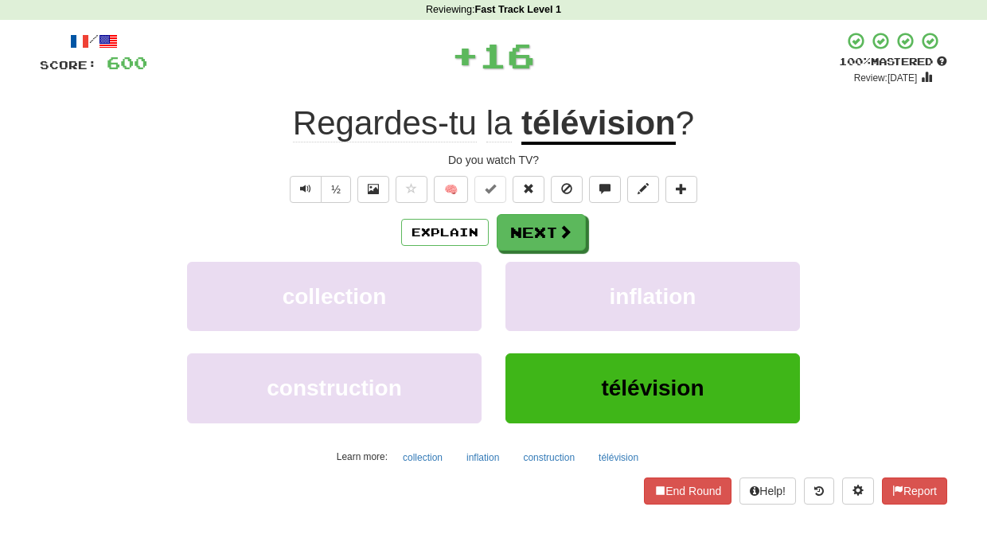
click at [525, 273] on button "inflation" at bounding box center [652, 296] width 294 height 69
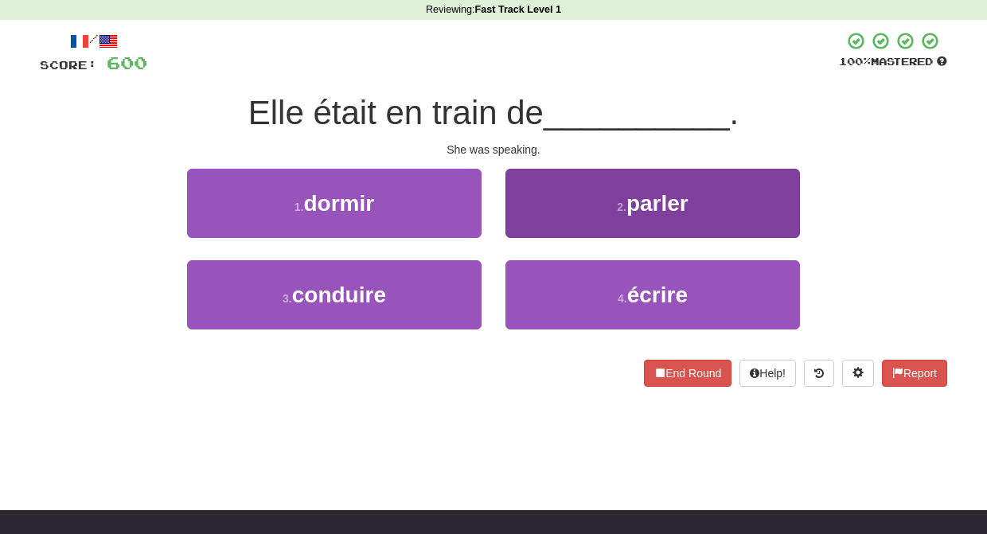
click at [526, 224] on button "2 . parler" at bounding box center [652, 203] width 294 height 69
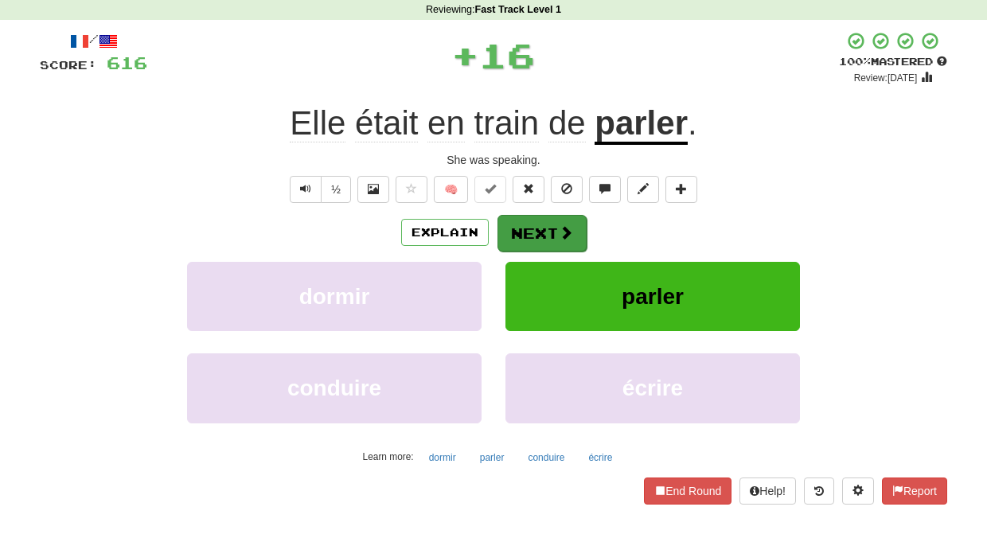
click at [526, 226] on button "Next" at bounding box center [541, 233] width 89 height 37
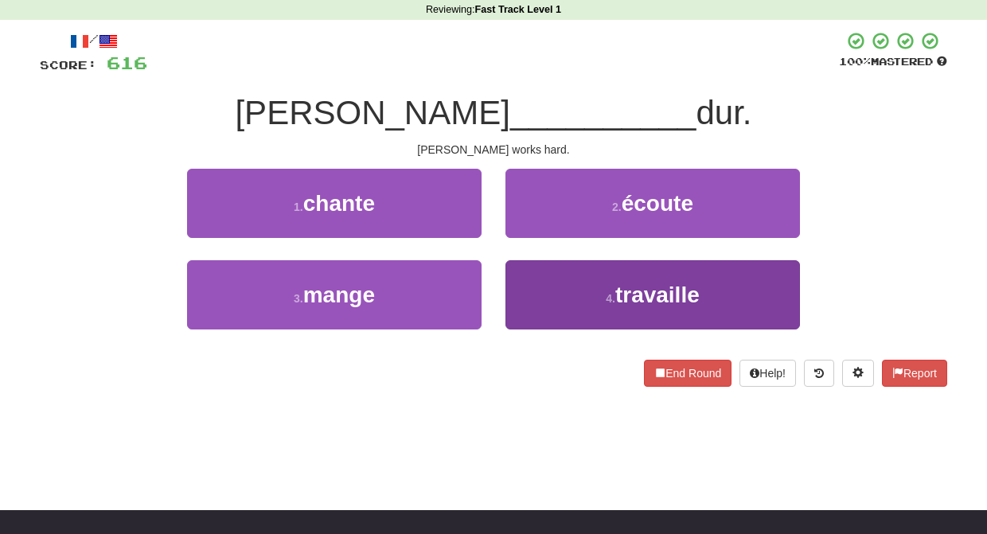
click at [524, 285] on button "4 . travaille" at bounding box center [652, 294] width 294 height 69
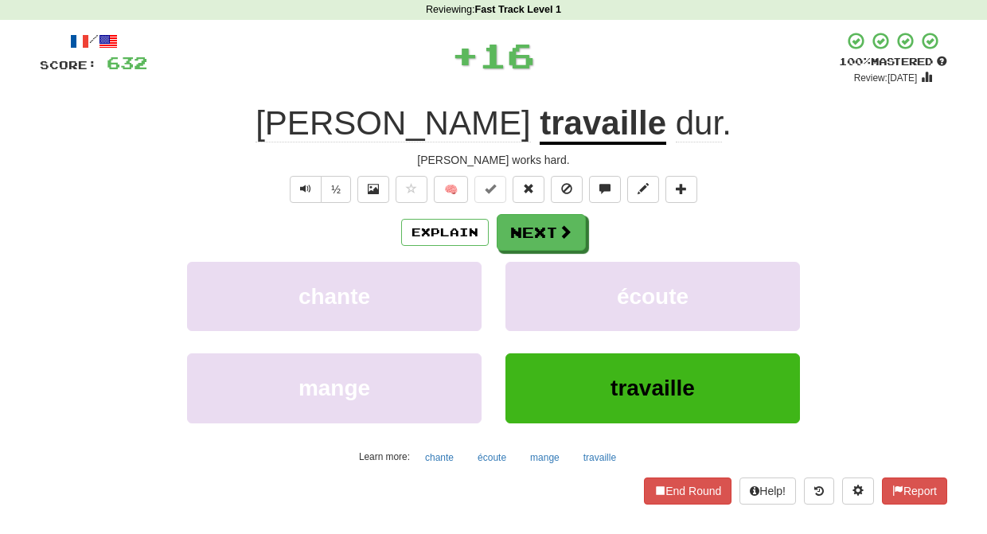
click at [524, 285] on button "écoute" at bounding box center [652, 296] width 294 height 69
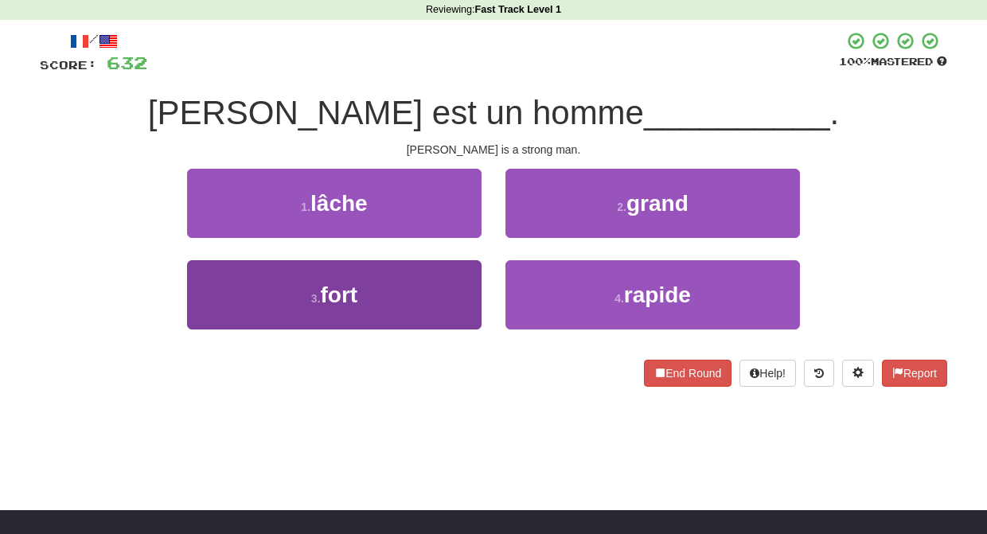
click at [460, 275] on button "3 . fort" at bounding box center [334, 294] width 294 height 69
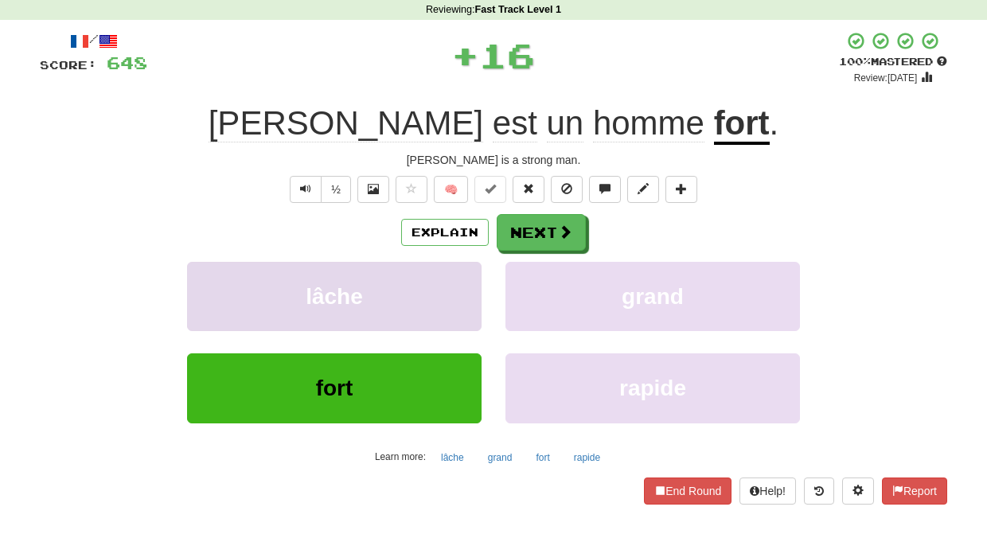
click at [460, 277] on button "lâche" at bounding box center [334, 296] width 294 height 69
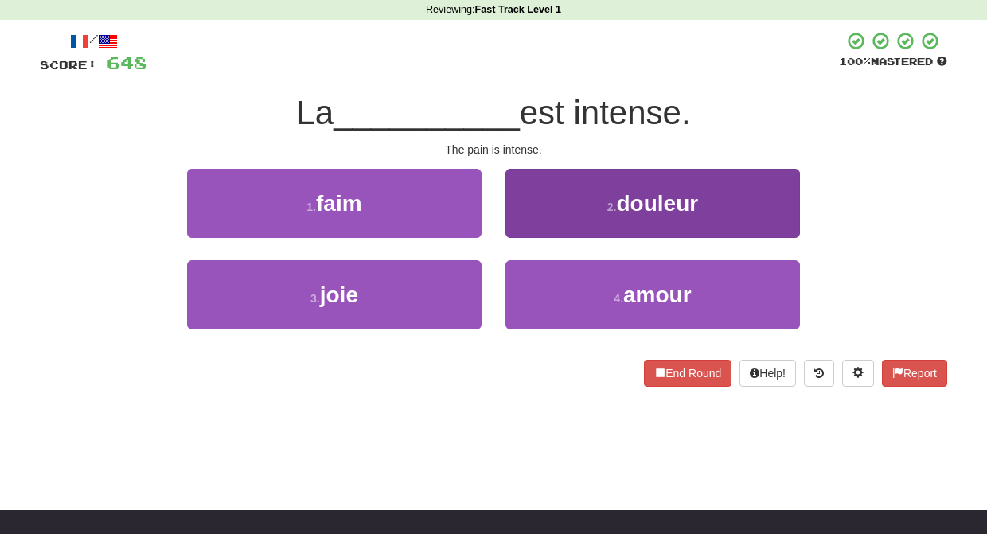
click at [516, 214] on button "2 . douleur" at bounding box center [652, 203] width 294 height 69
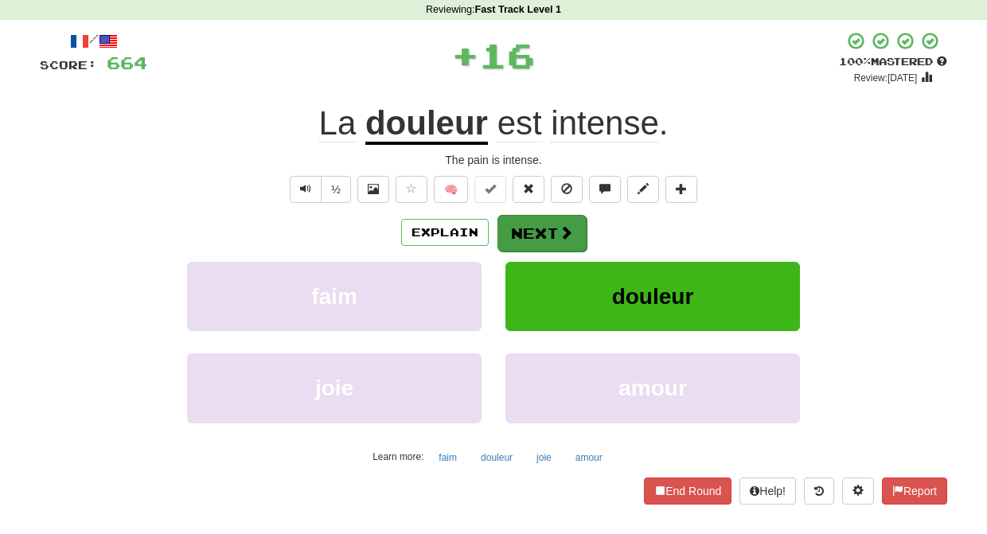
click at [518, 228] on button "Next" at bounding box center [541, 233] width 89 height 37
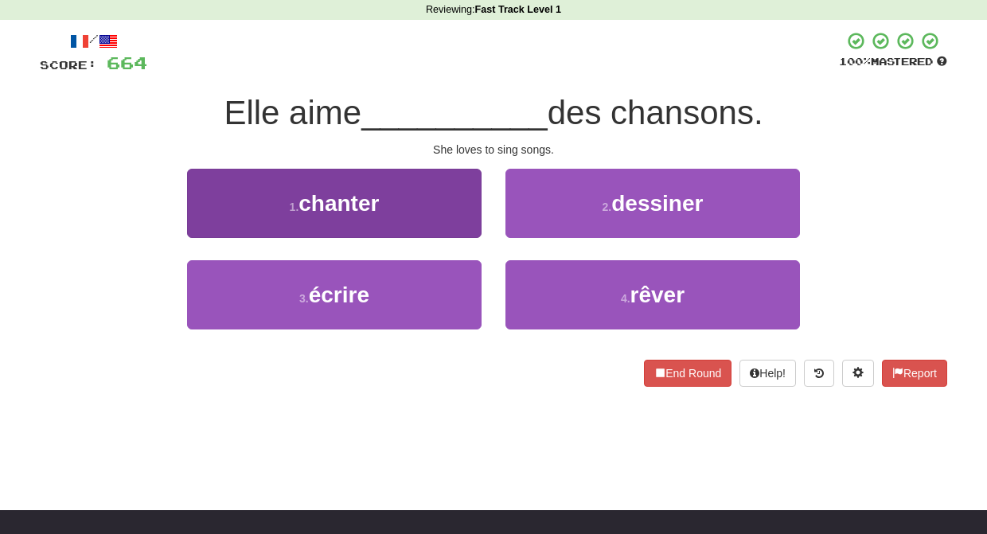
click at [465, 221] on button "1 . chanter" at bounding box center [334, 203] width 294 height 69
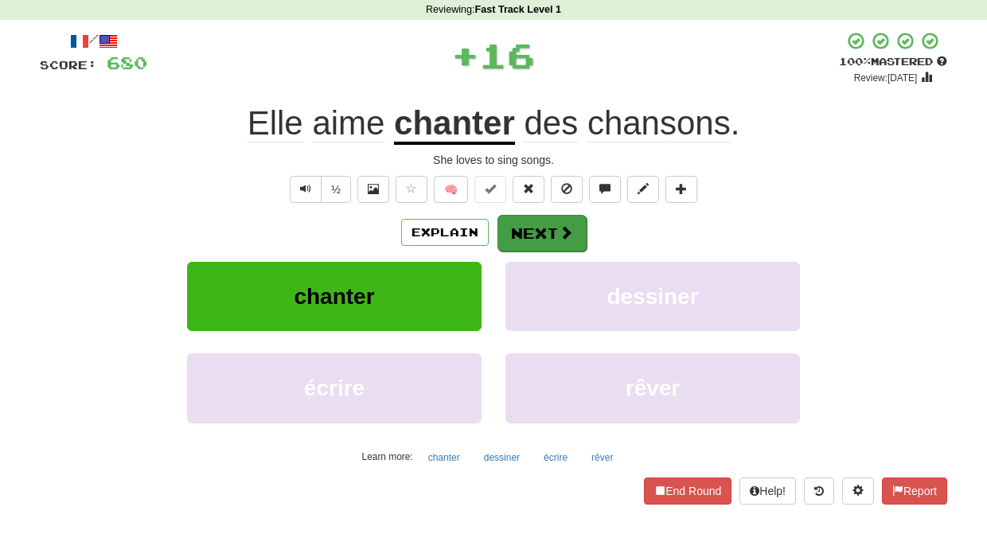
click at [520, 231] on button "Next" at bounding box center [541, 233] width 89 height 37
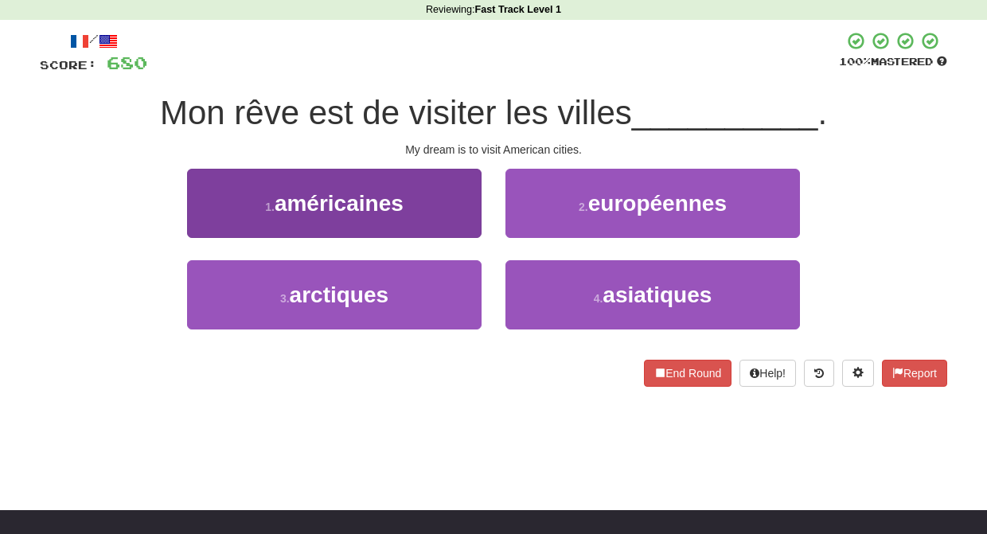
click at [463, 224] on button "1 . américaines" at bounding box center [334, 203] width 294 height 69
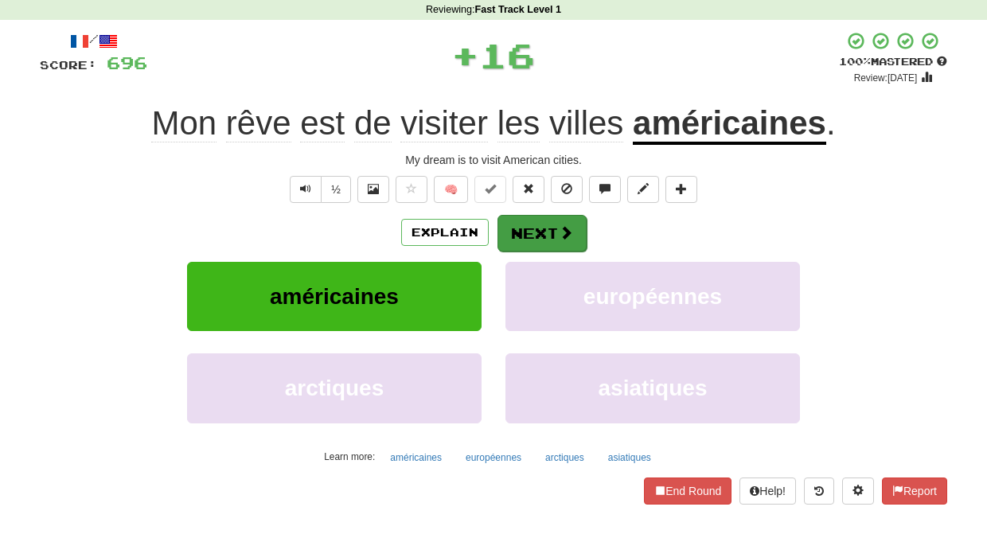
click at [536, 233] on button "Next" at bounding box center [541, 233] width 89 height 37
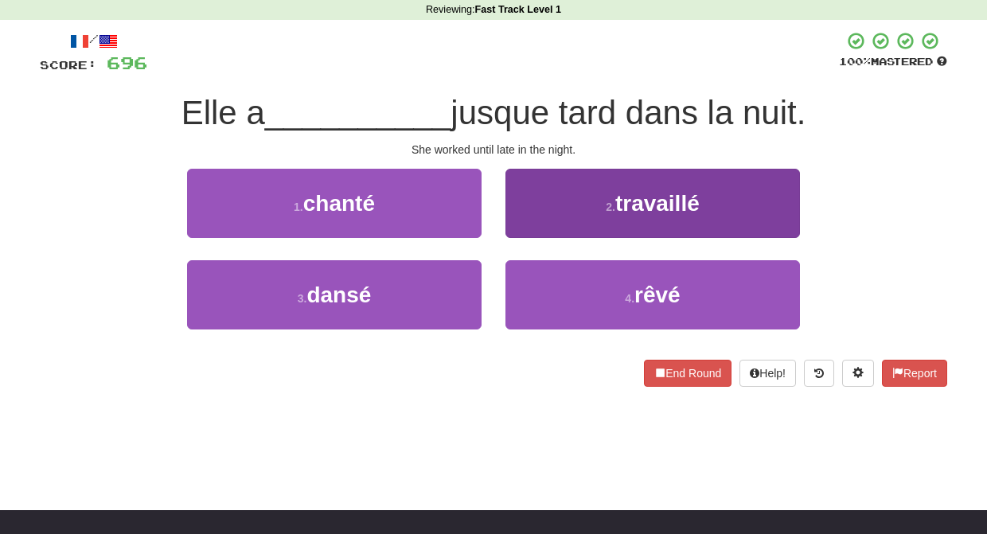
click at [529, 228] on button "2 . travaillé" at bounding box center [652, 203] width 294 height 69
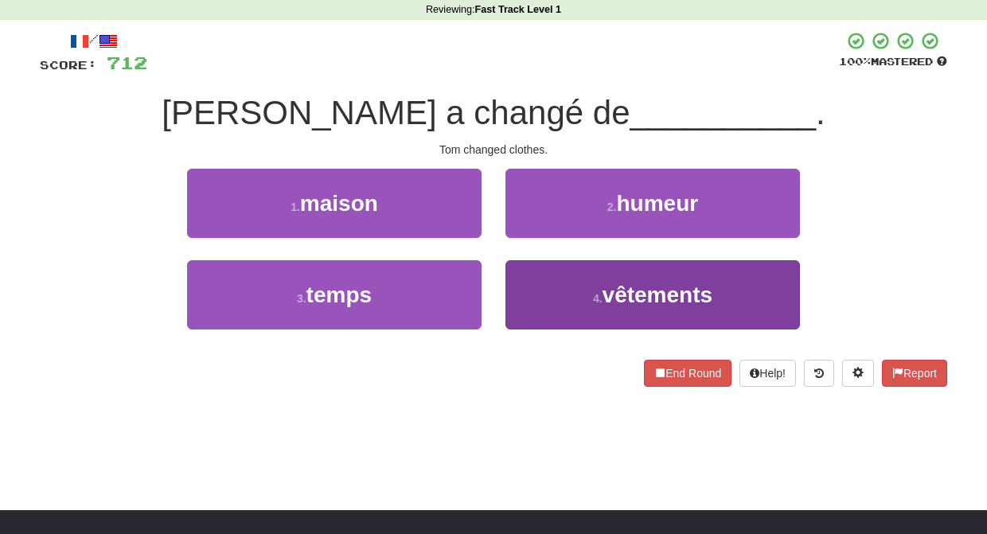
click at [532, 278] on button "4 . vêtements" at bounding box center [652, 294] width 294 height 69
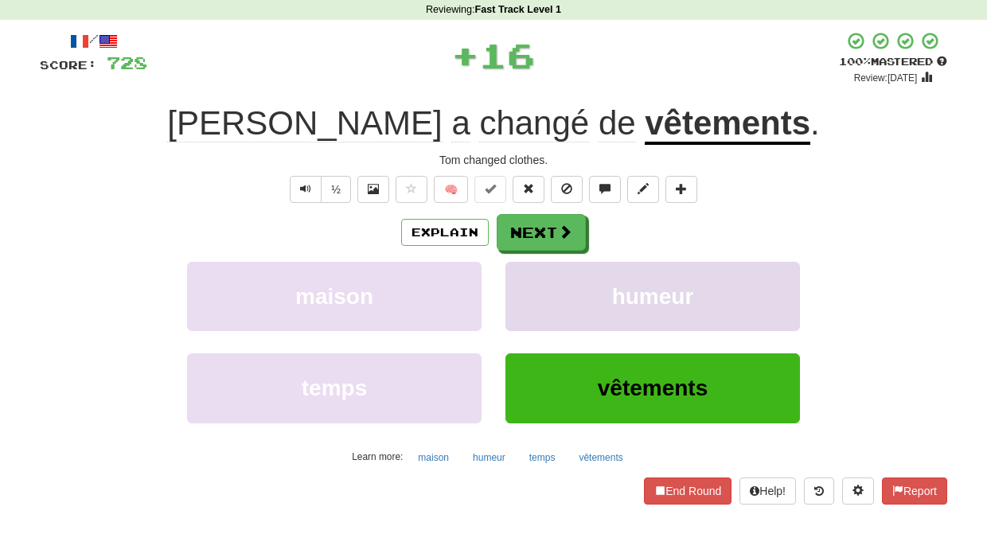
click at [529, 279] on button "humeur" at bounding box center [652, 296] width 294 height 69
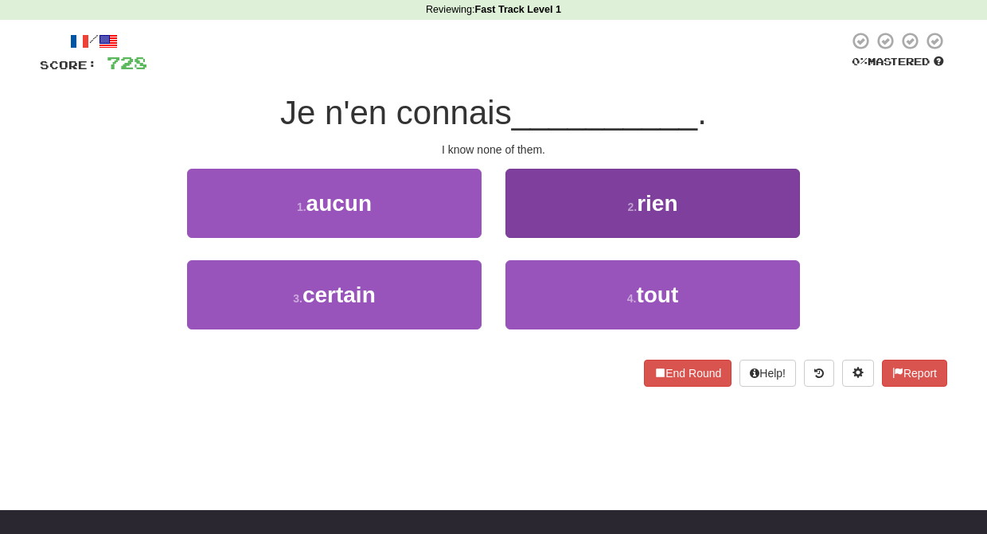
click at [531, 225] on button "2 . rien" at bounding box center [652, 203] width 294 height 69
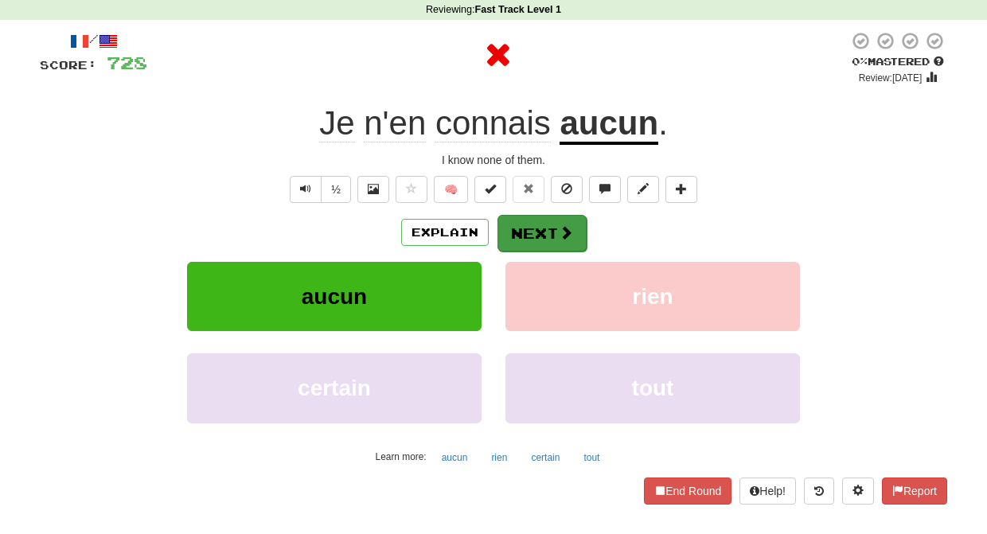
click at [534, 228] on button "Next" at bounding box center [541, 233] width 89 height 37
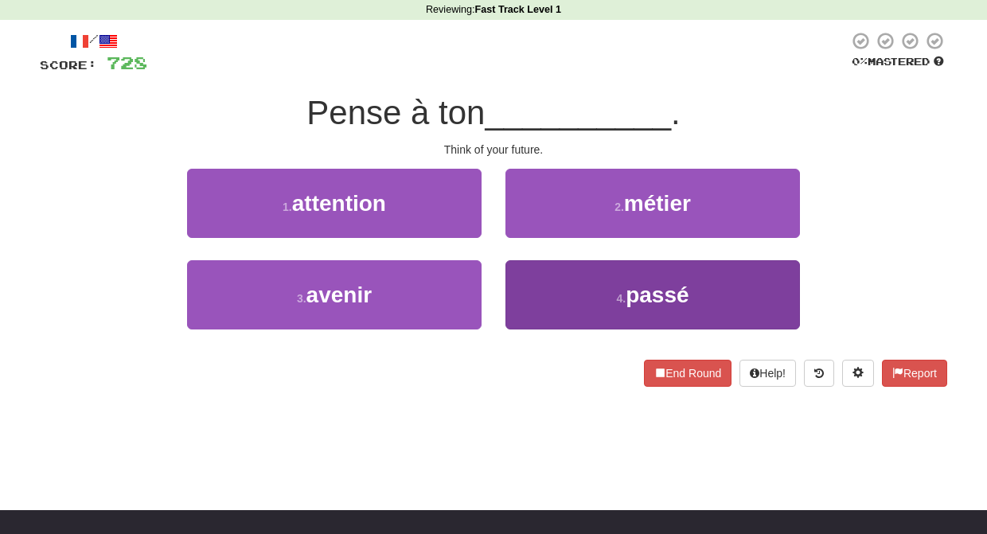
click at [538, 275] on button "4 . passé" at bounding box center [652, 294] width 294 height 69
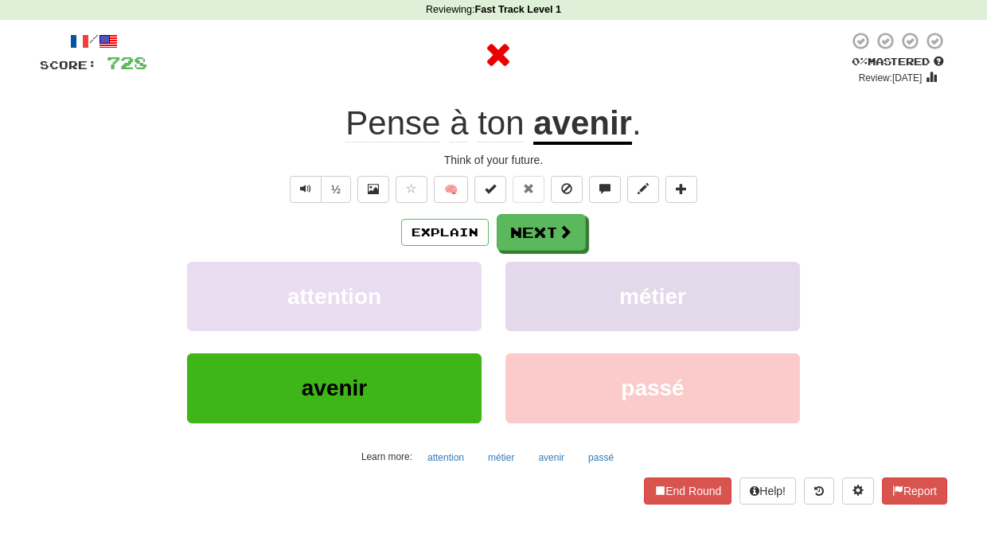
click at [539, 275] on button "métier" at bounding box center [652, 296] width 294 height 69
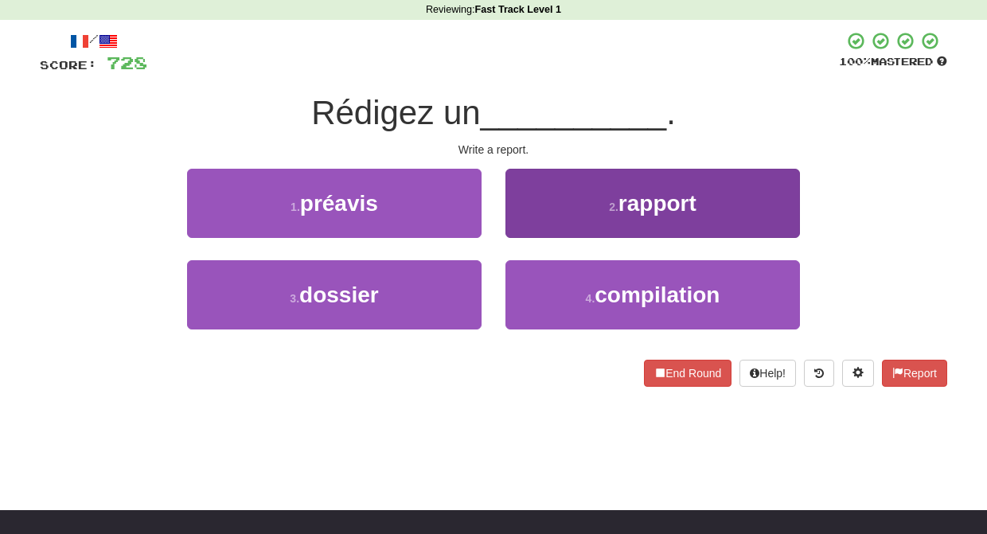
click at [531, 227] on button "2 . rapport" at bounding box center [652, 203] width 294 height 69
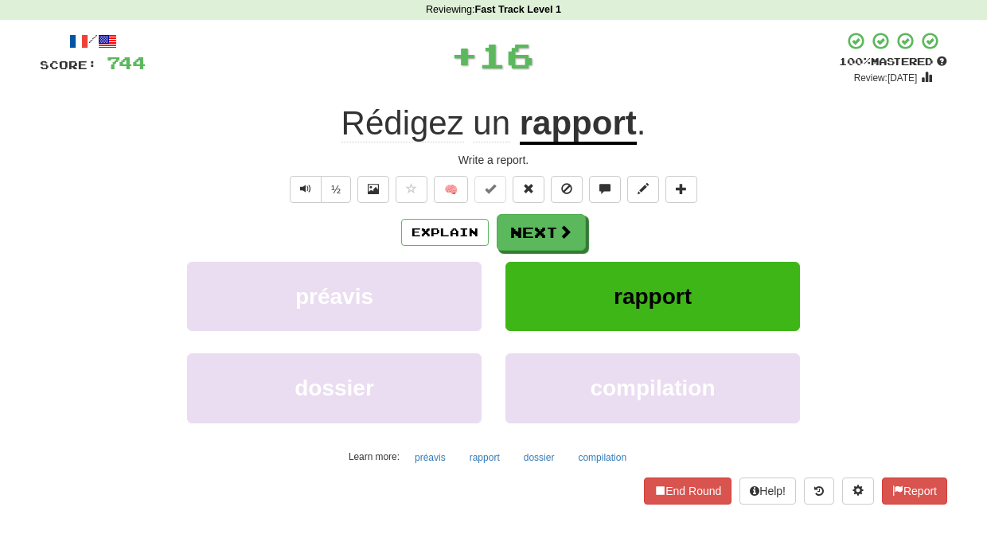
click at [531, 228] on button "Next" at bounding box center [541, 232] width 89 height 37
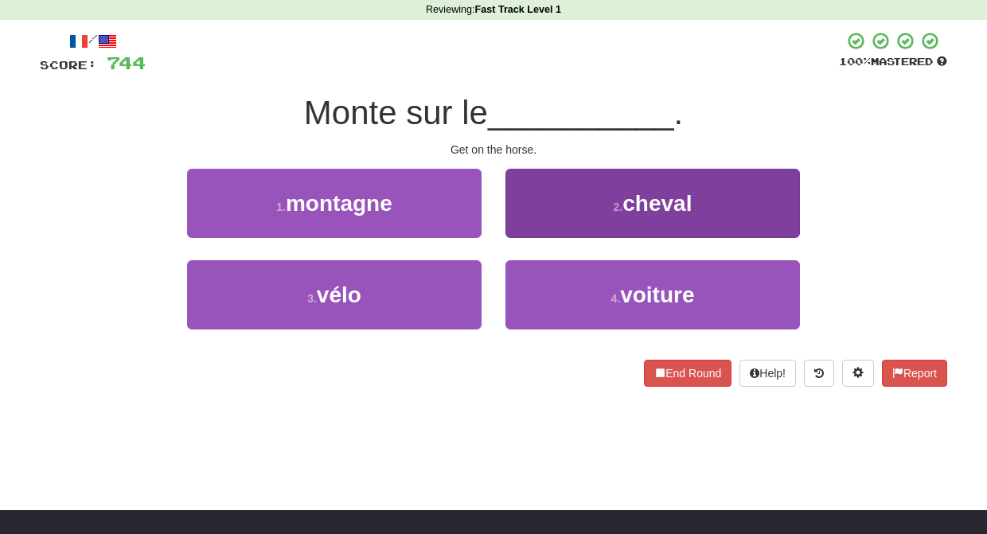
click at [532, 228] on button "2 . cheval" at bounding box center [652, 203] width 294 height 69
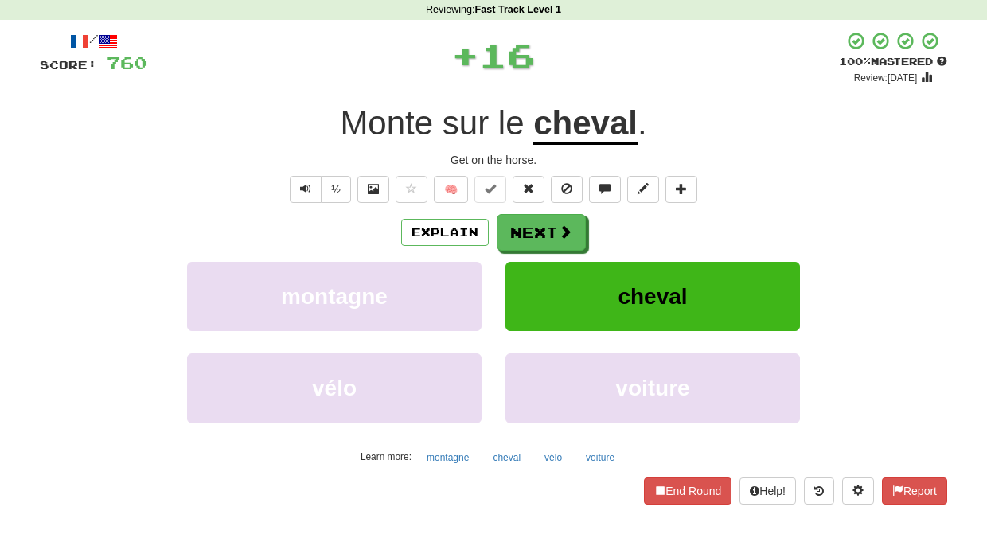
click at [532, 229] on button "Next" at bounding box center [541, 232] width 89 height 37
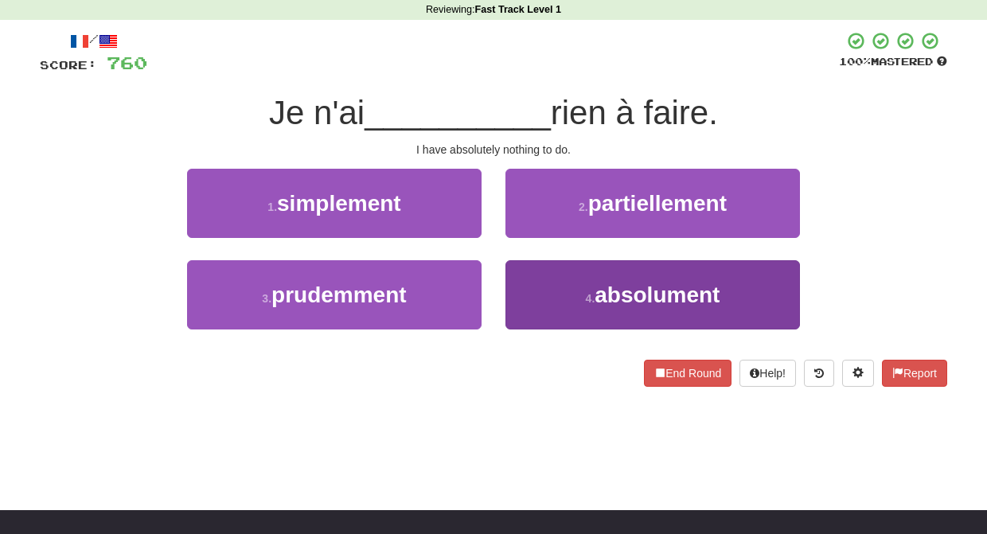
click at [525, 275] on button "4 . absolument" at bounding box center [652, 294] width 294 height 69
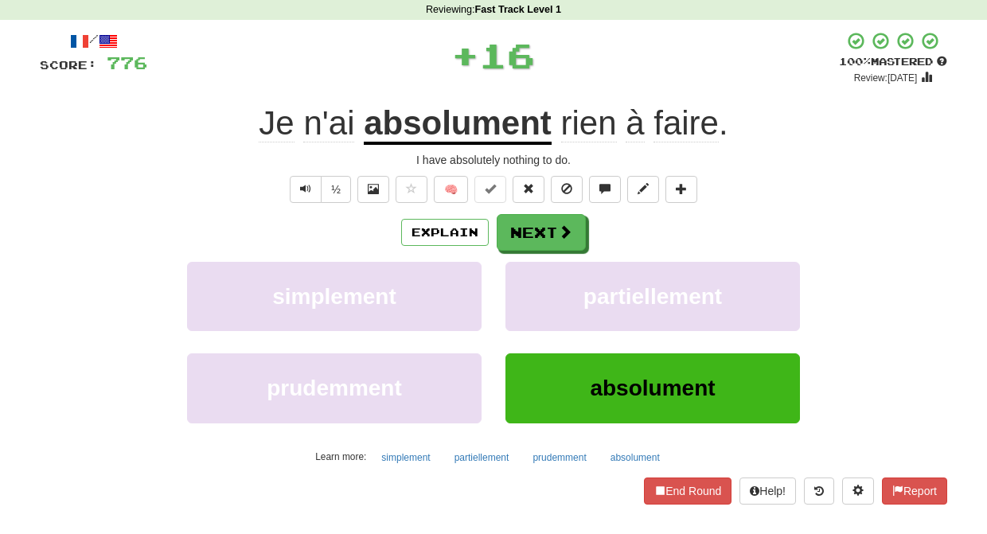
click at [525, 275] on button "partiellement" at bounding box center [652, 296] width 294 height 69
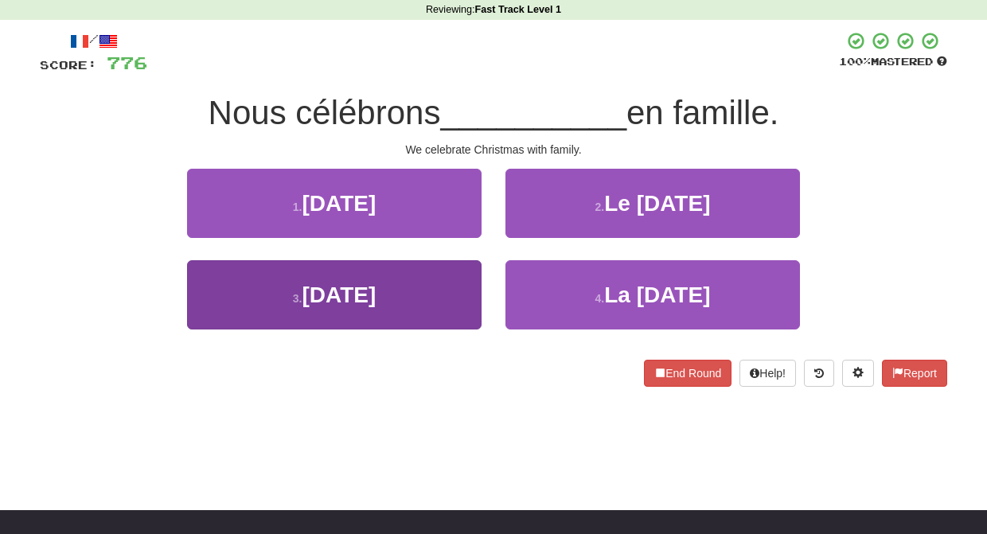
click at [453, 281] on button "3 . Noël" at bounding box center [334, 294] width 294 height 69
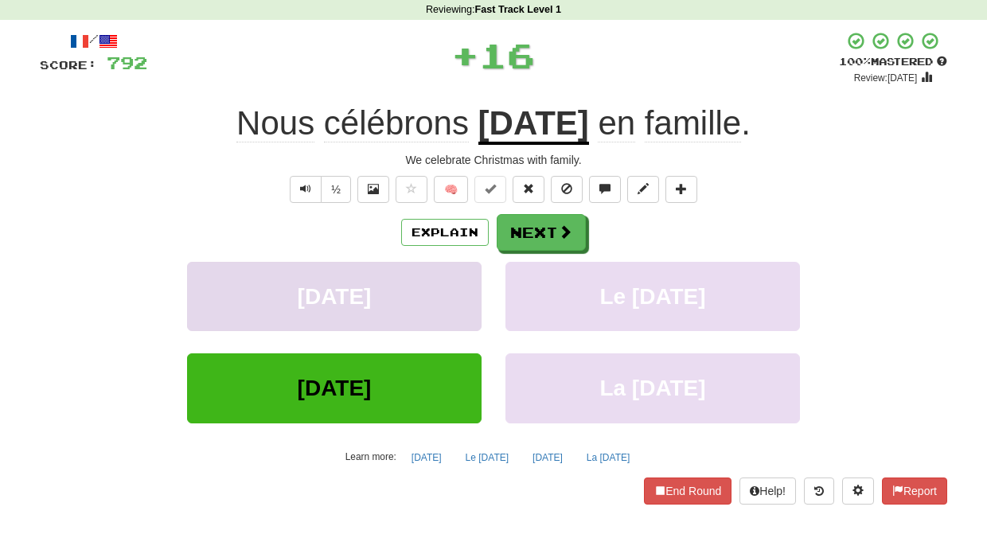
click at [454, 281] on button "Pâques" at bounding box center [334, 296] width 294 height 69
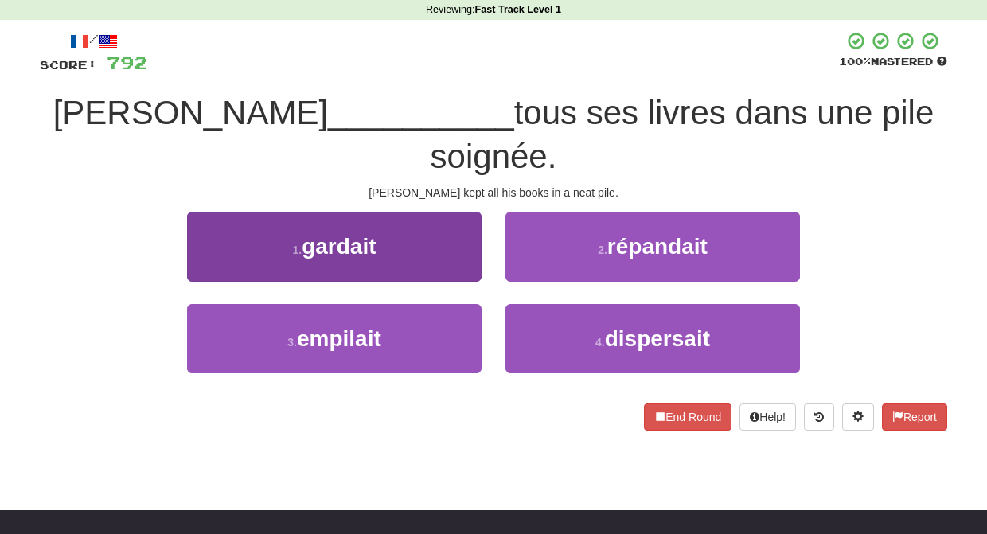
click at [462, 215] on button "1 . gardait" at bounding box center [334, 246] width 294 height 69
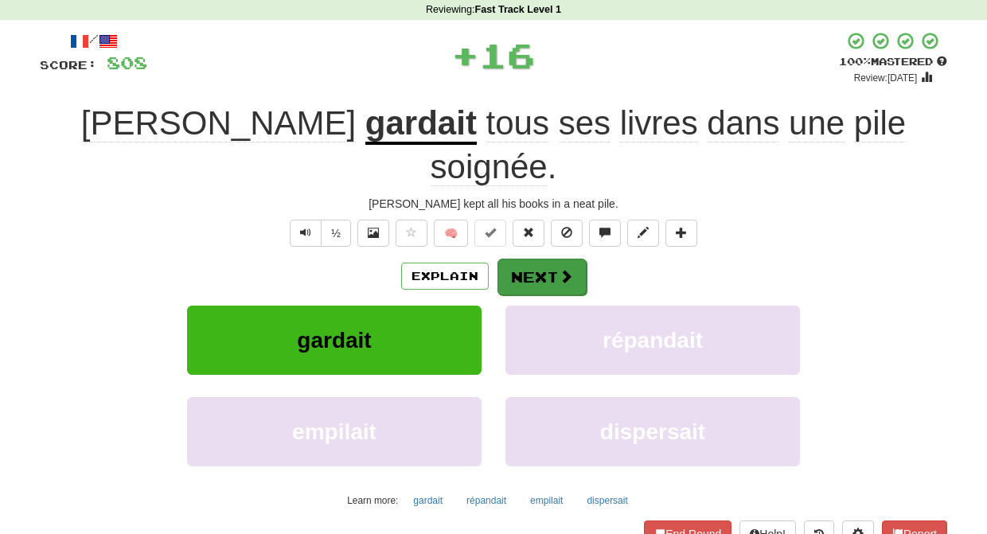
click at [532, 259] on button "Next" at bounding box center [541, 277] width 89 height 37
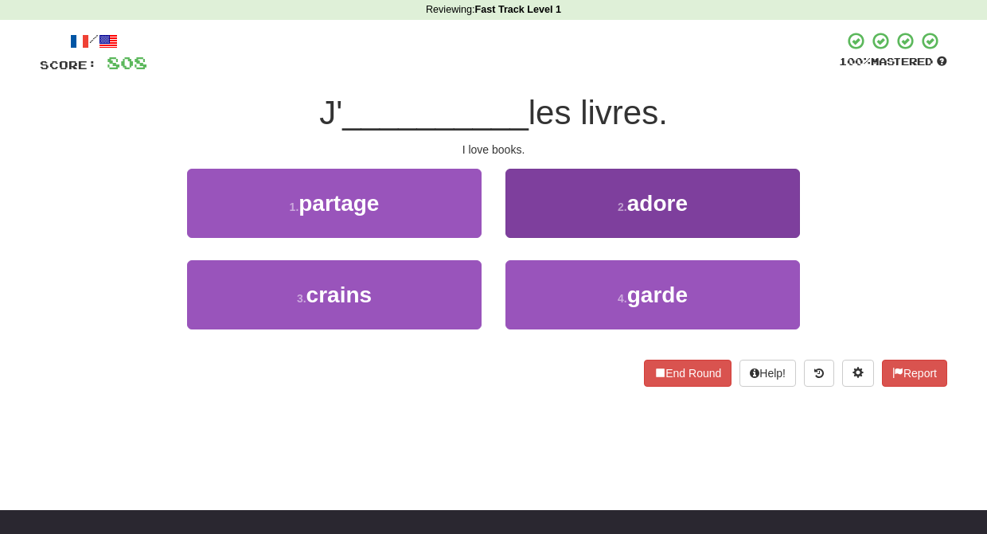
click at [525, 220] on button "2 . adore" at bounding box center [652, 203] width 294 height 69
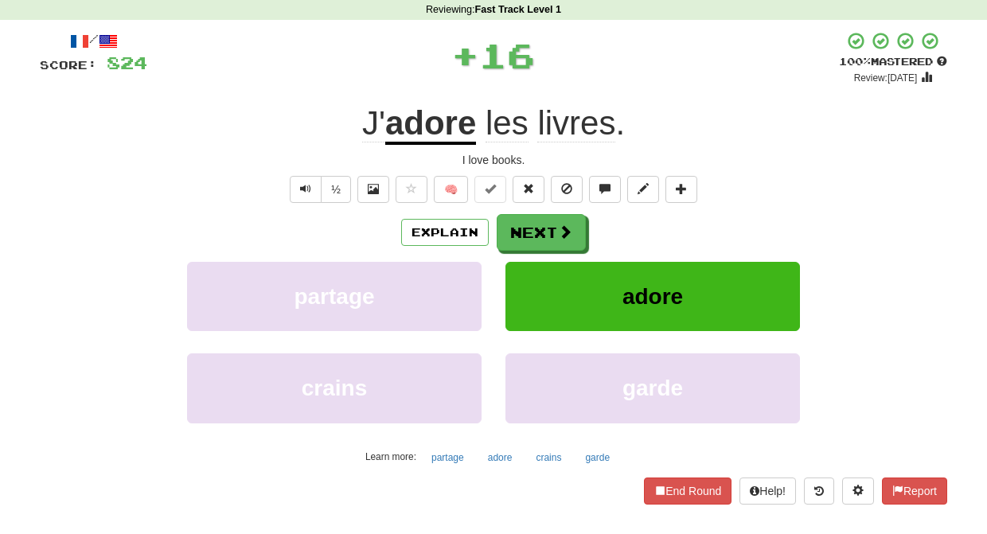
click at [529, 225] on button "Next" at bounding box center [541, 232] width 89 height 37
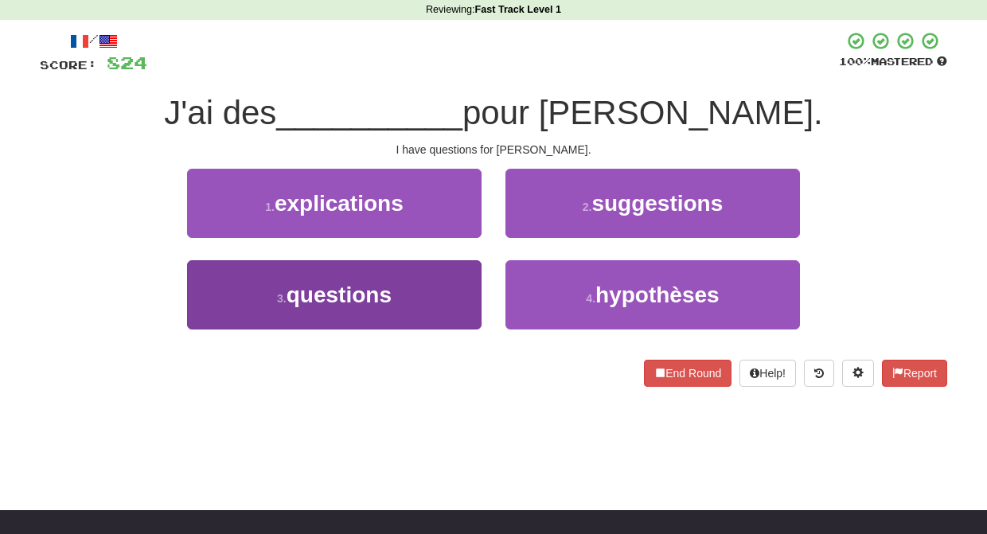
click at [479, 291] on button "3 . questions" at bounding box center [334, 294] width 294 height 69
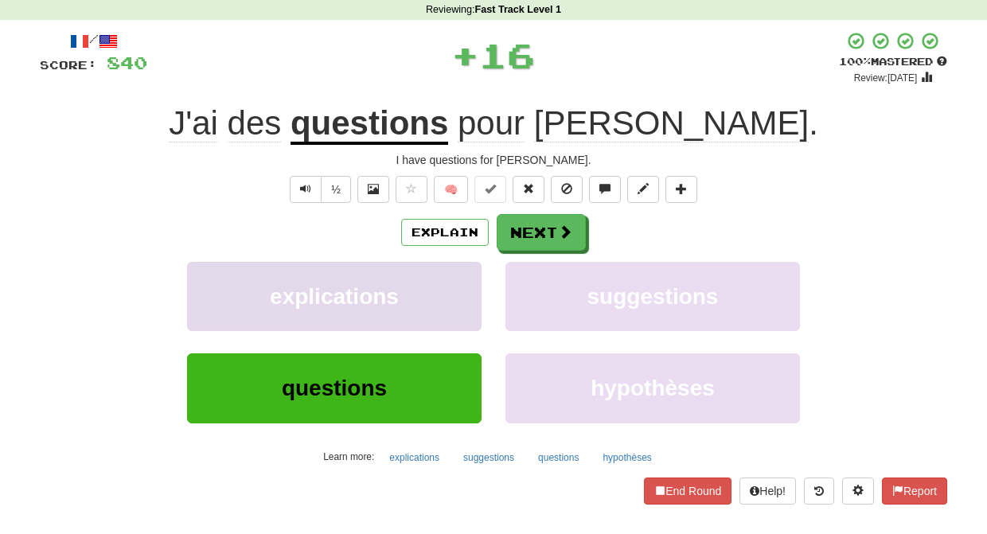
click at [459, 278] on button "explications" at bounding box center [334, 296] width 294 height 69
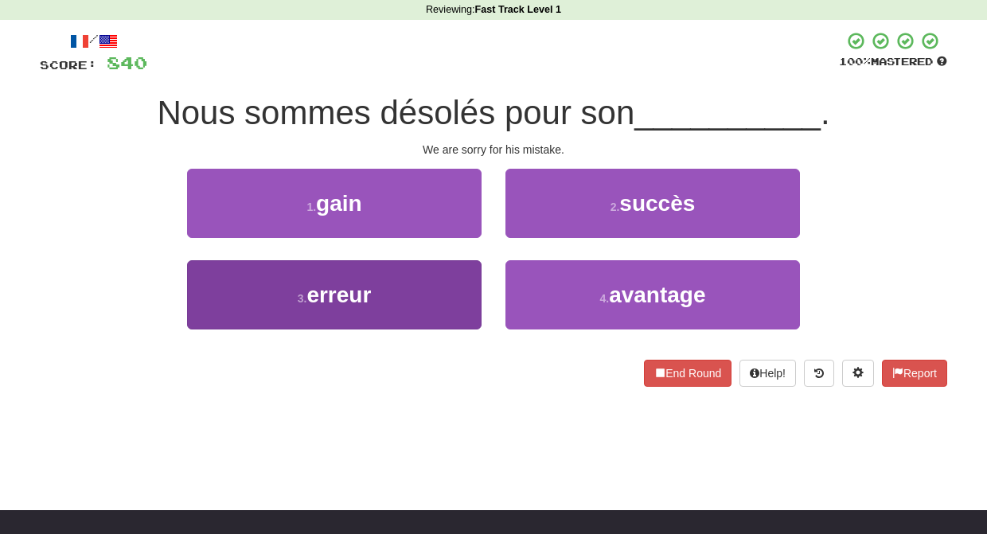
click at [450, 294] on button "3 . erreur" at bounding box center [334, 294] width 294 height 69
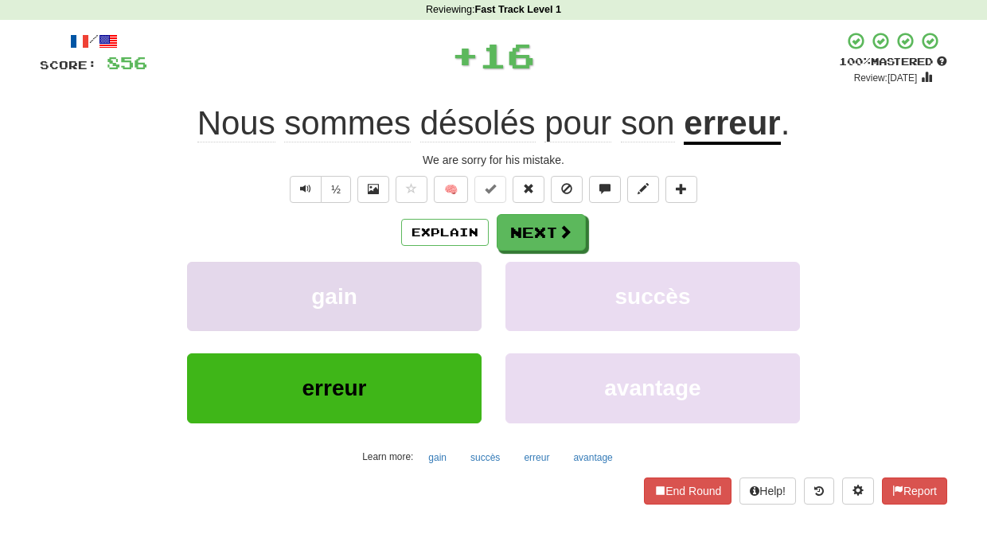
click at [454, 285] on button "gain" at bounding box center [334, 296] width 294 height 69
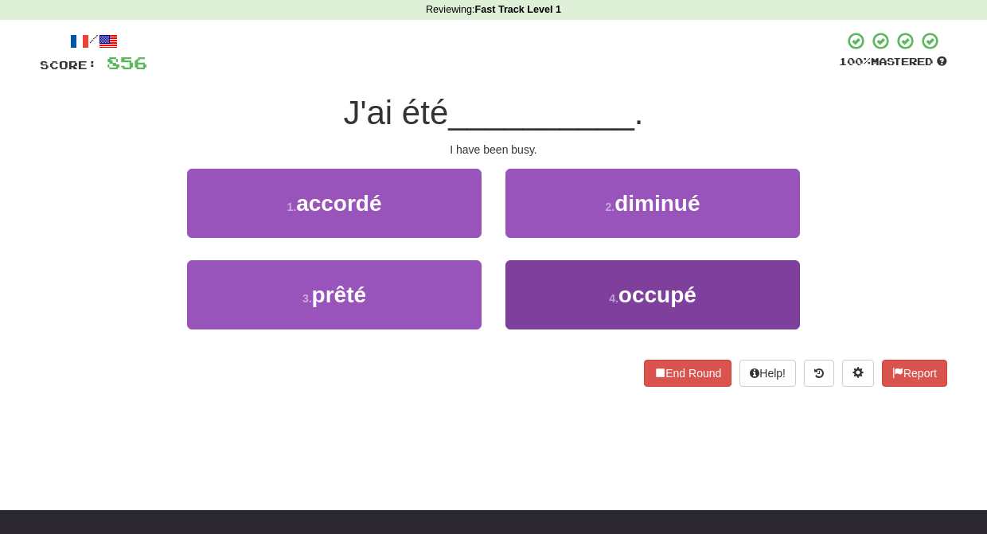
click at [530, 277] on button "4 . occupé" at bounding box center [652, 294] width 294 height 69
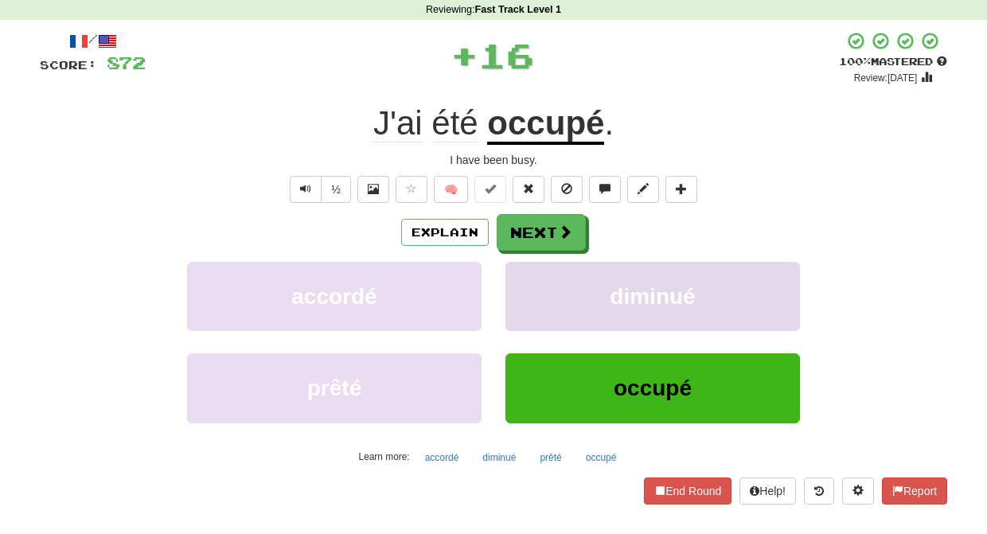
click at [529, 274] on button "diminué" at bounding box center [652, 296] width 294 height 69
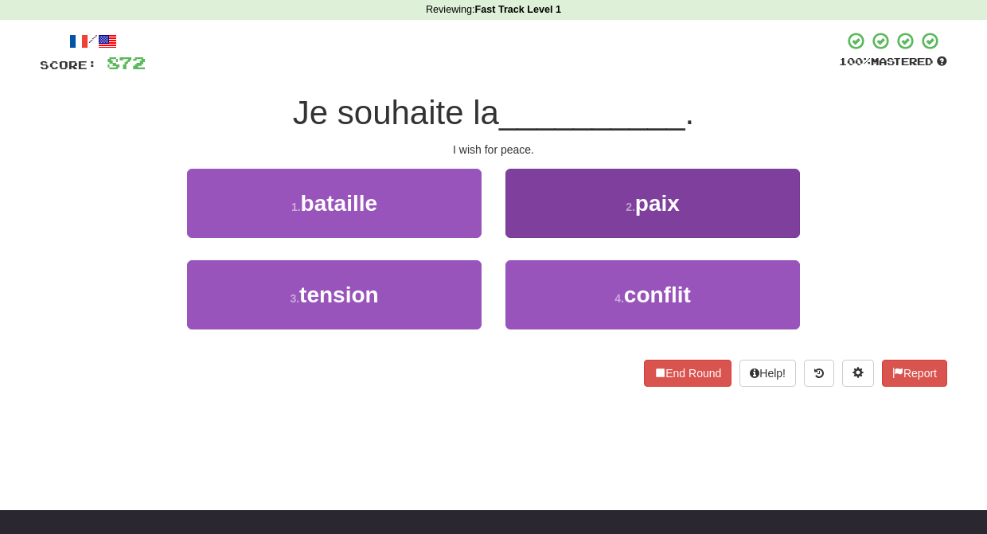
click at [528, 216] on button "2 . paix" at bounding box center [652, 203] width 294 height 69
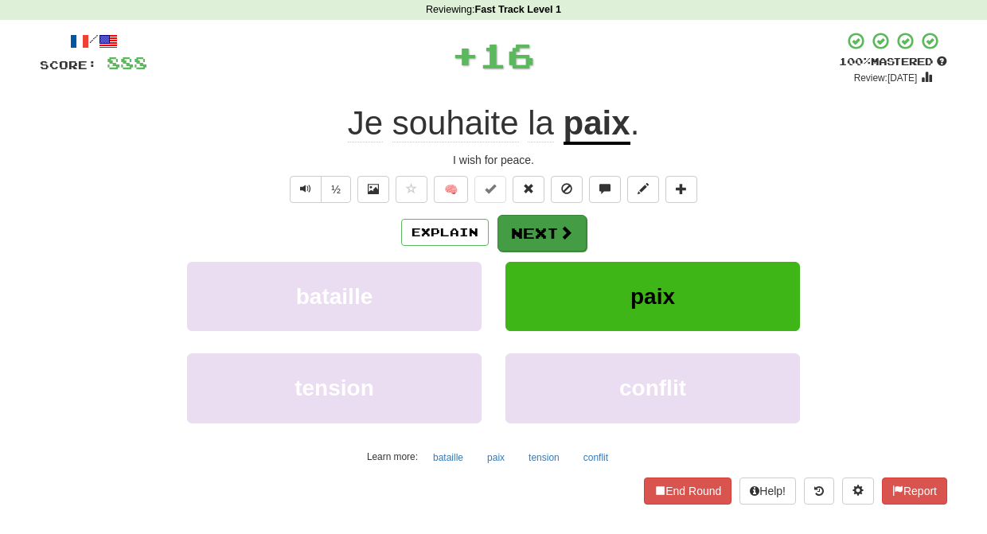
click at [528, 224] on button "Next" at bounding box center [541, 233] width 89 height 37
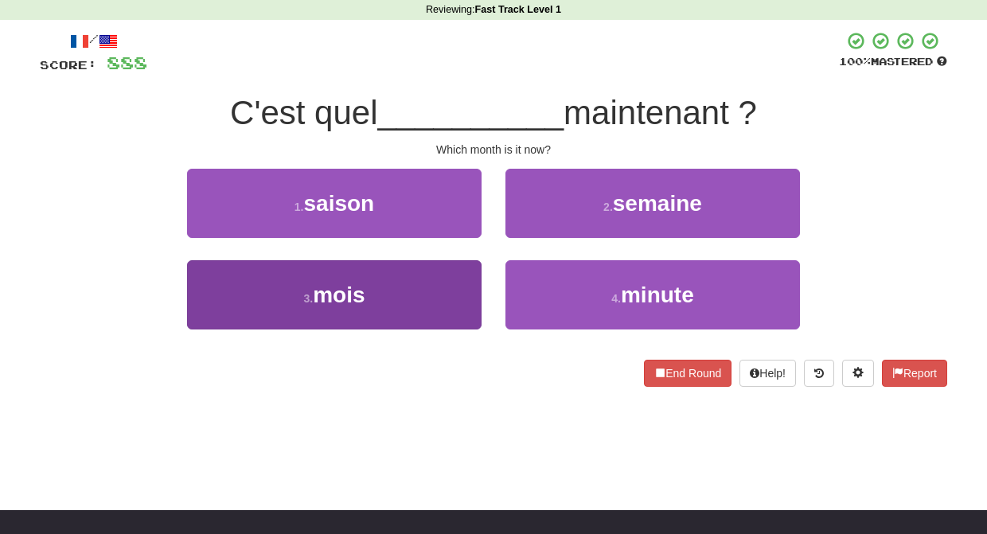
click at [450, 281] on button "3 . mois" at bounding box center [334, 294] width 294 height 69
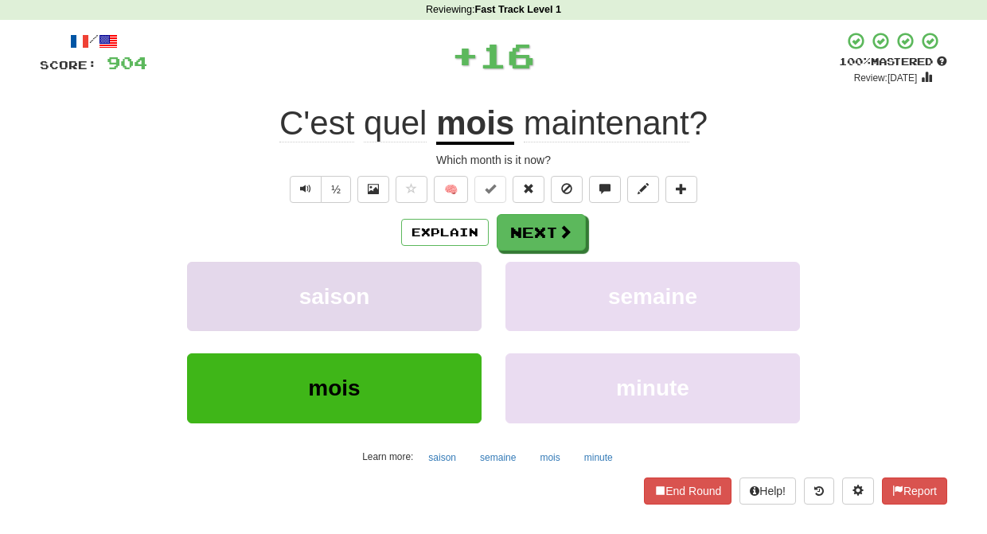
click at [452, 281] on button "saison" at bounding box center [334, 296] width 294 height 69
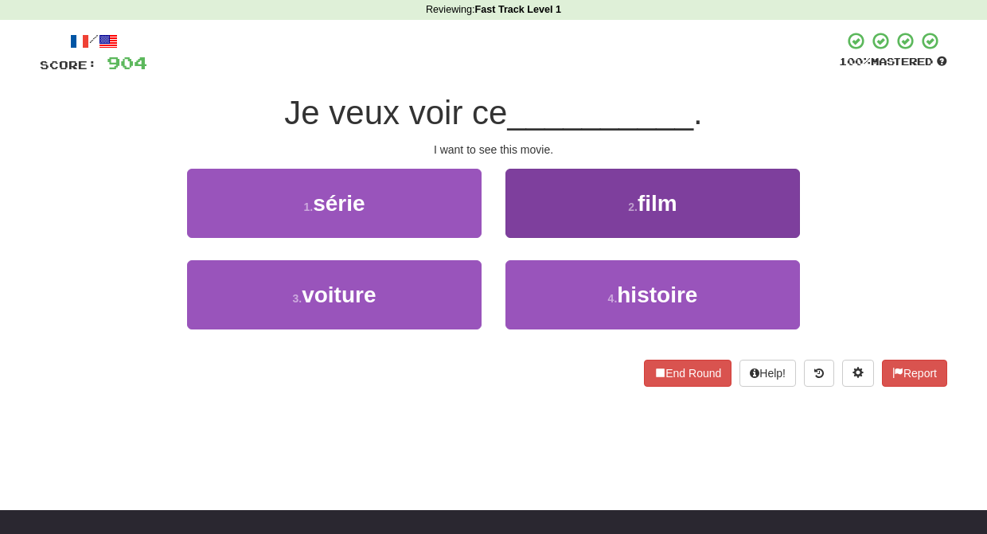
click at [525, 232] on button "2 . film" at bounding box center [652, 203] width 294 height 69
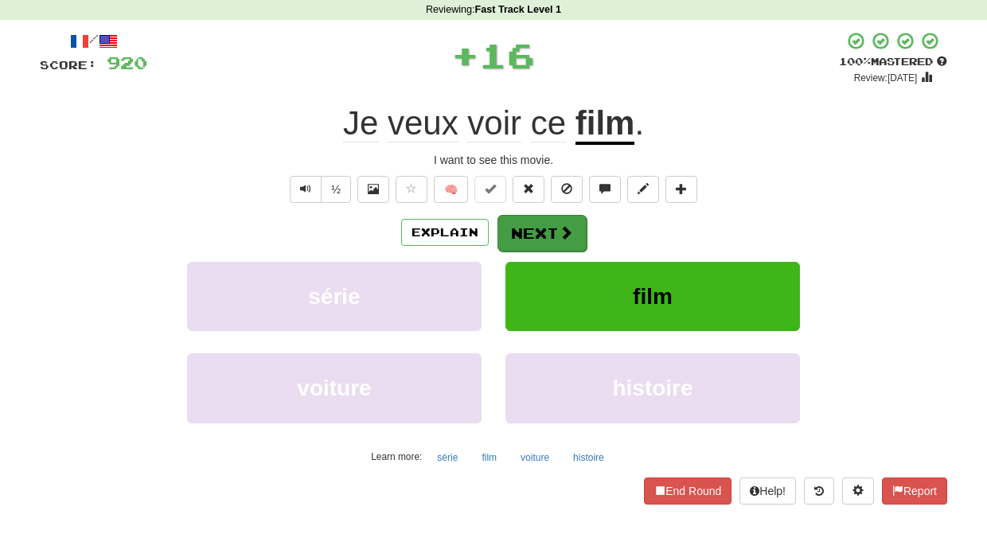
click at [520, 233] on button "Next" at bounding box center [541, 233] width 89 height 37
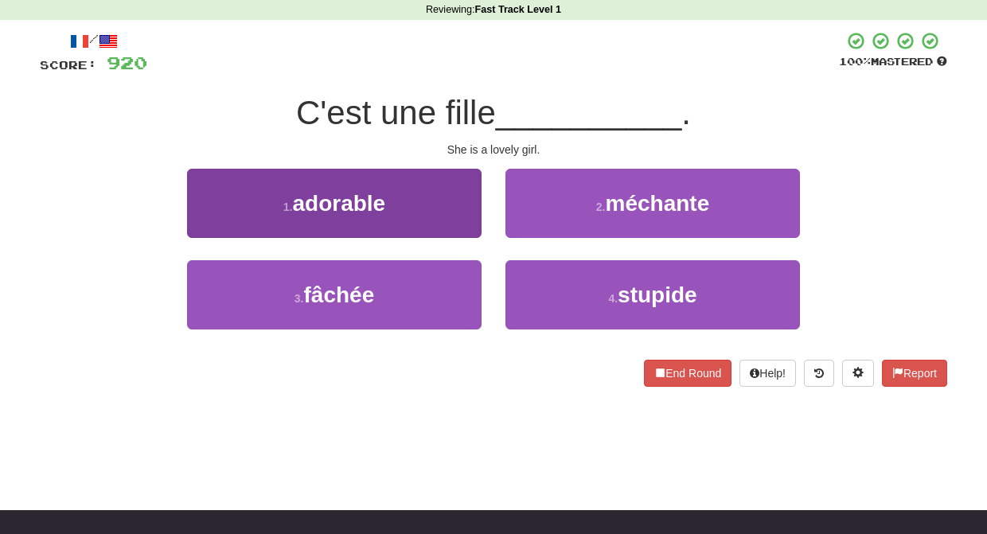
click at [465, 218] on button "1 . adorable" at bounding box center [334, 203] width 294 height 69
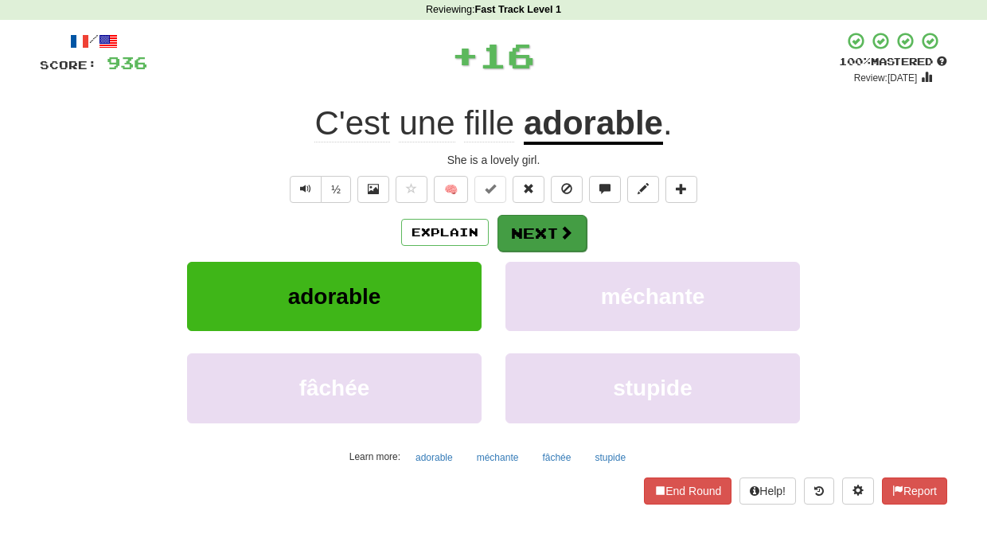
click at [542, 227] on button "Next" at bounding box center [541, 233] width 89 height 37
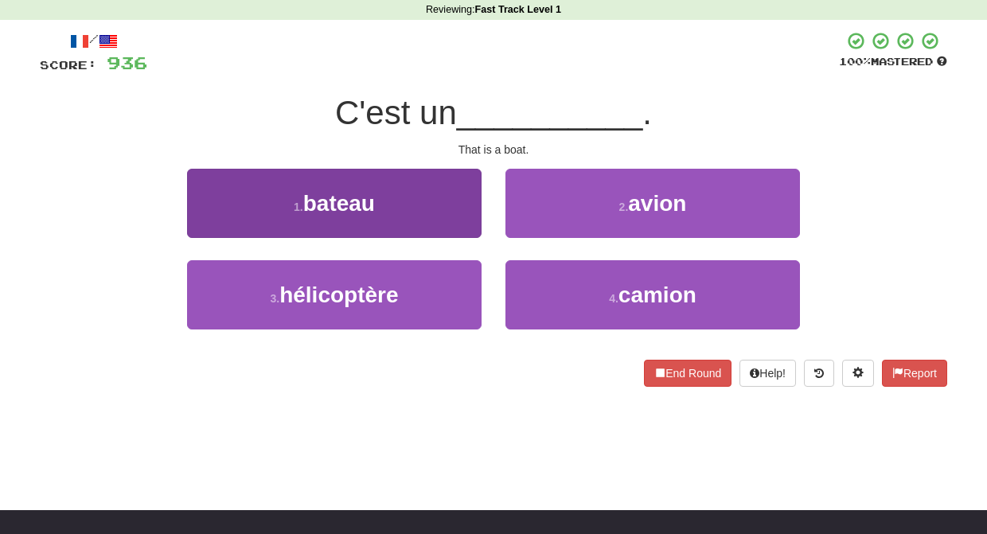
click at [464, 224] on button "1 . bateau" at bounding box center [334, 203] width 294 height 69
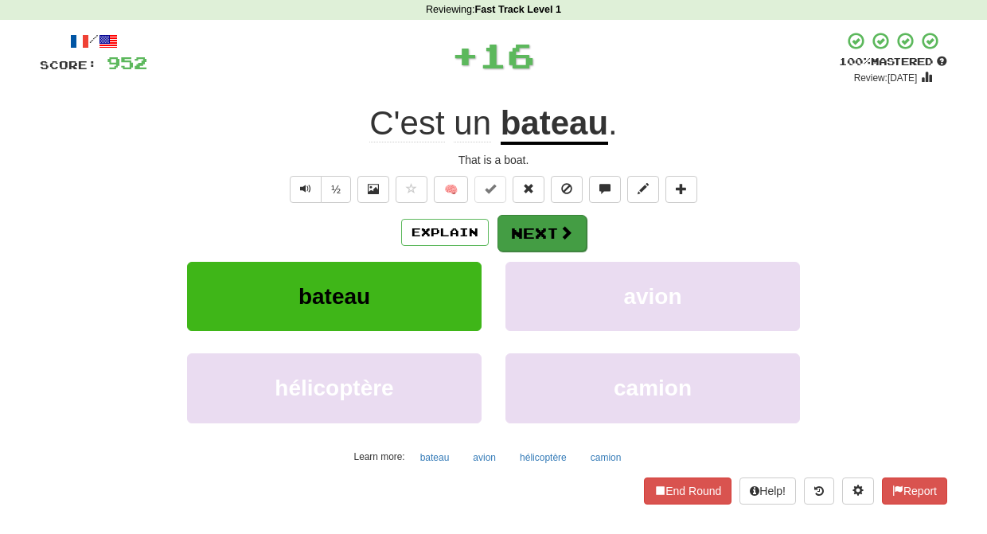
click at [518, 224] on button "Next" at bounding box center [541, 233] width 89 height 37
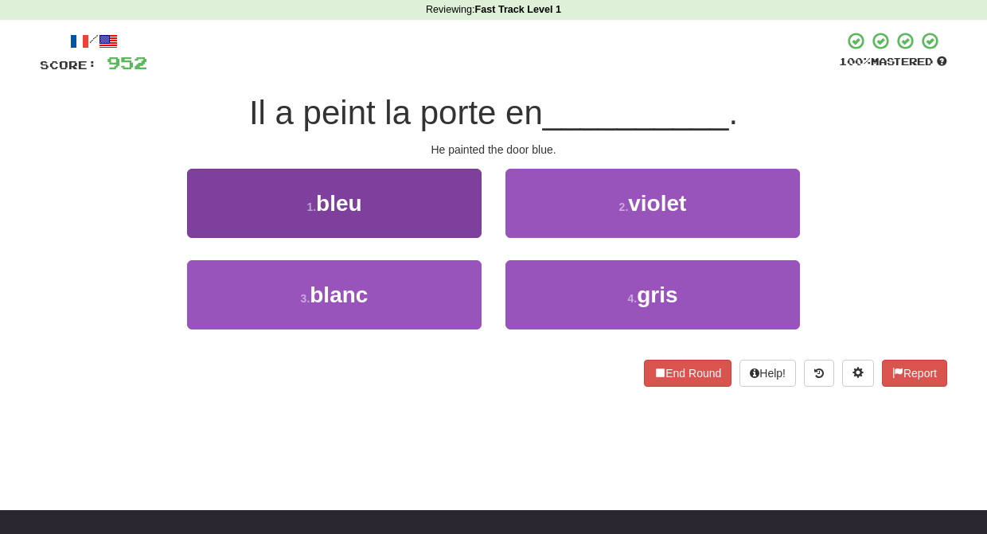
click at [466, 219] on button "1 . bleu" at bounding box center [334, 203] width 294 height 69
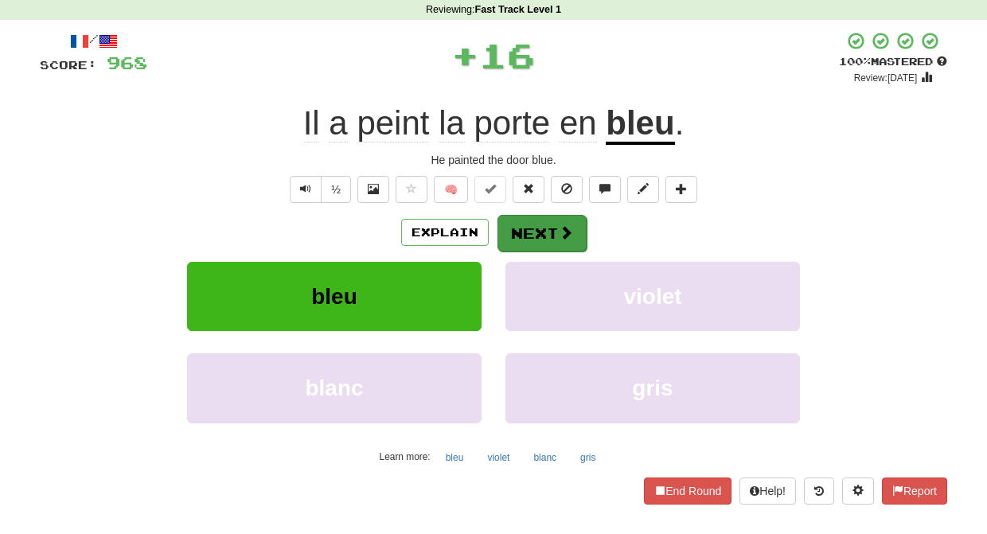
click at [512, 229] on button "Next" at bounding box center [541, 233] width 89 height 37
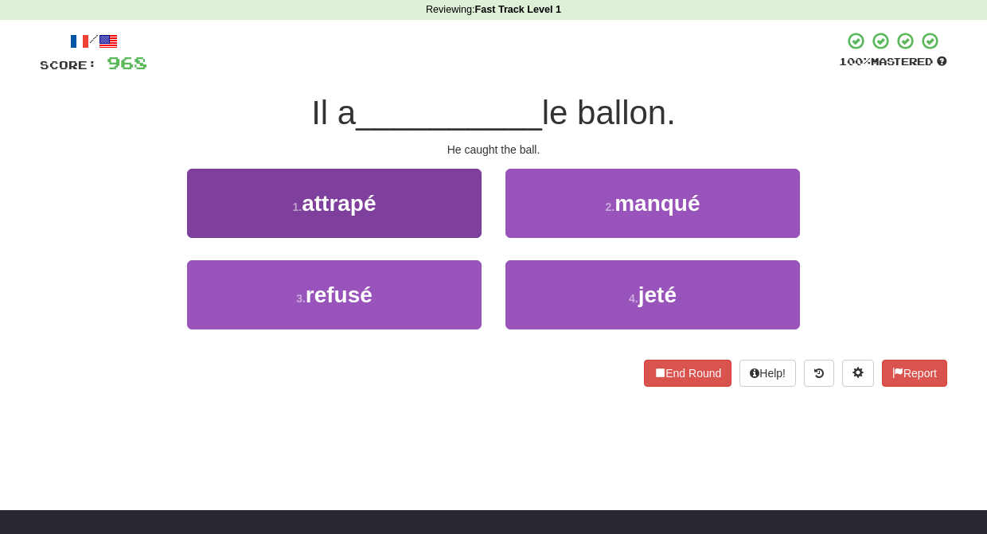
click at [452, 219] on button "1 . attrapé" at bounding box center [334, 203] width 294 height 69
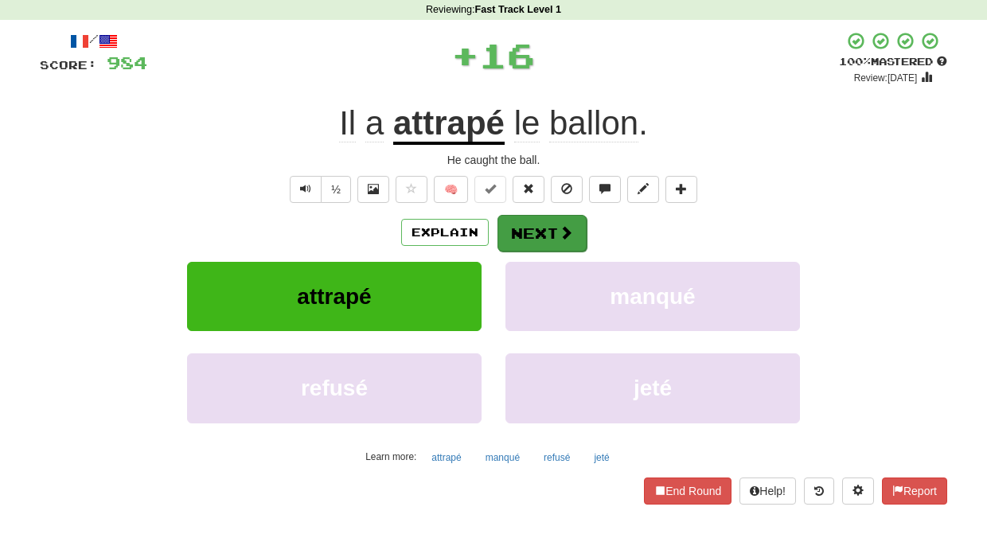
click at [511, 225] on button "Next" at bounding box center [541, 233] width 89 height 37
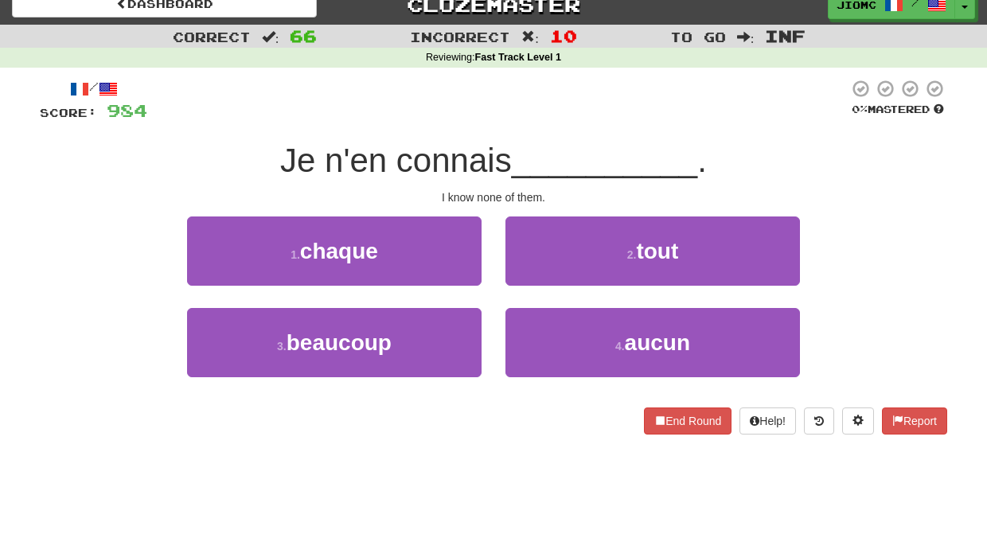
scroll to position [0, 0]
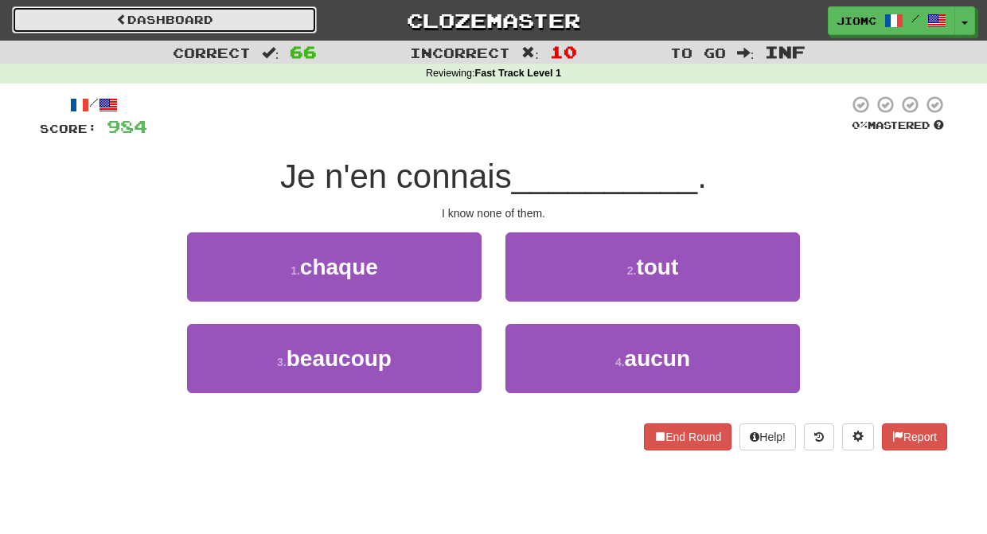
click at [236, 17] on link "Dashboard" at bounding box center [164, 19] width 305 height 27
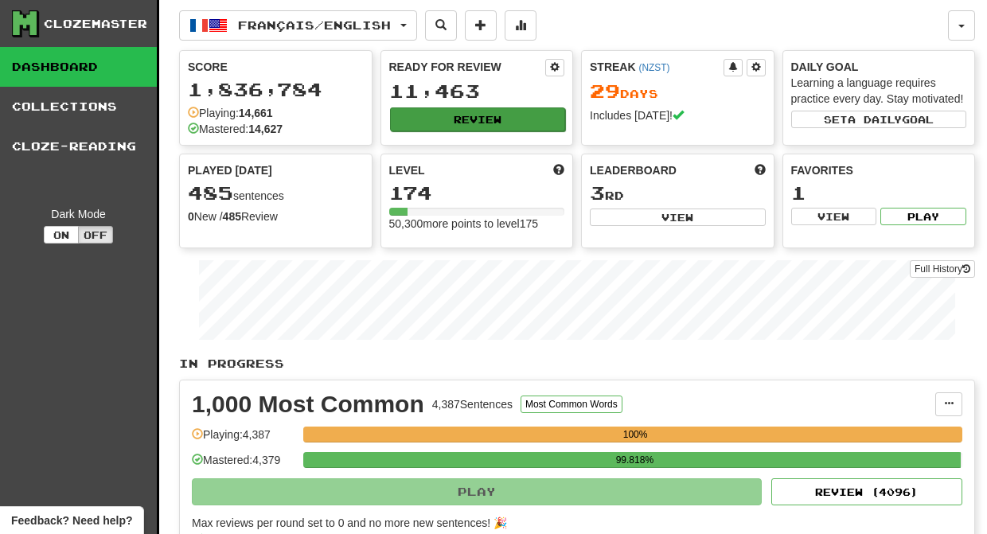
click at [468, 120] on button "Review" at bounding box center [478, 119] width 176 height 24
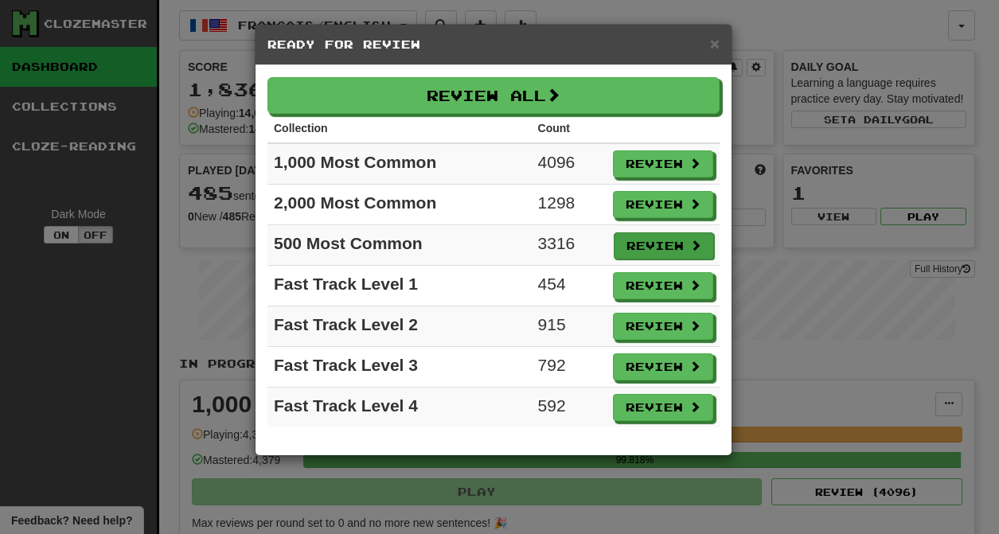
click at [633, 243] on button "Review" at bounding box center [663, 245] width 100 height 27
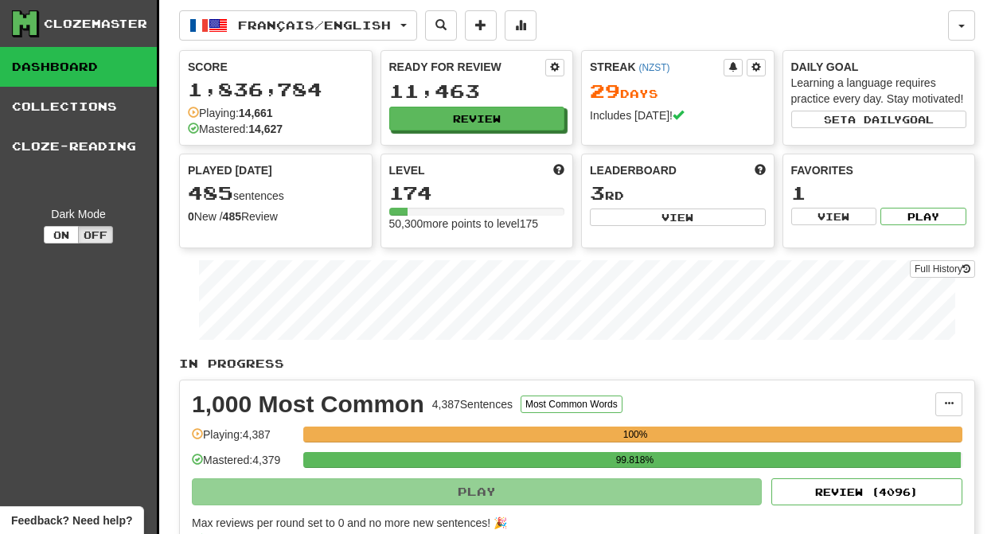
select select "********"
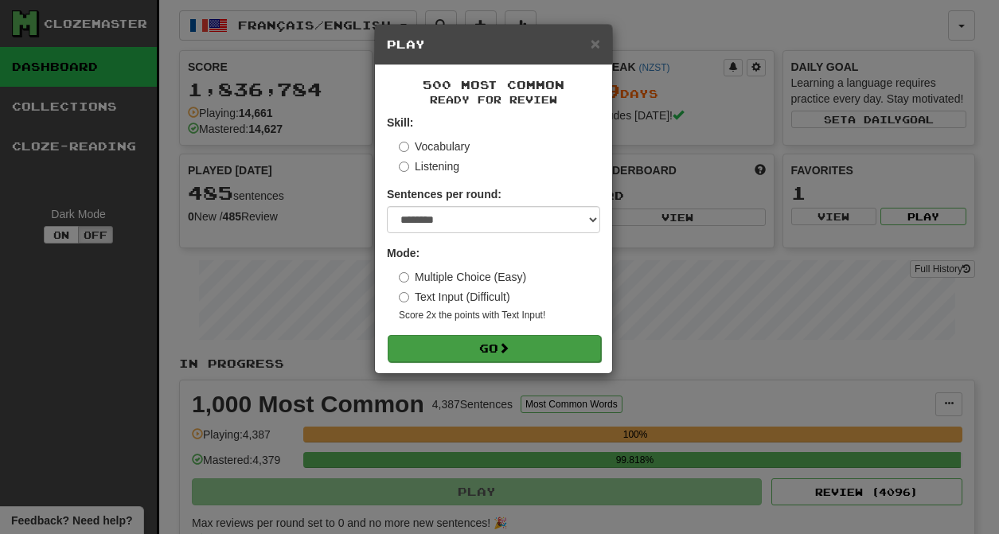
click at [508, 361] on button "Go" at bounding box center [494, 348] width 213 height 27
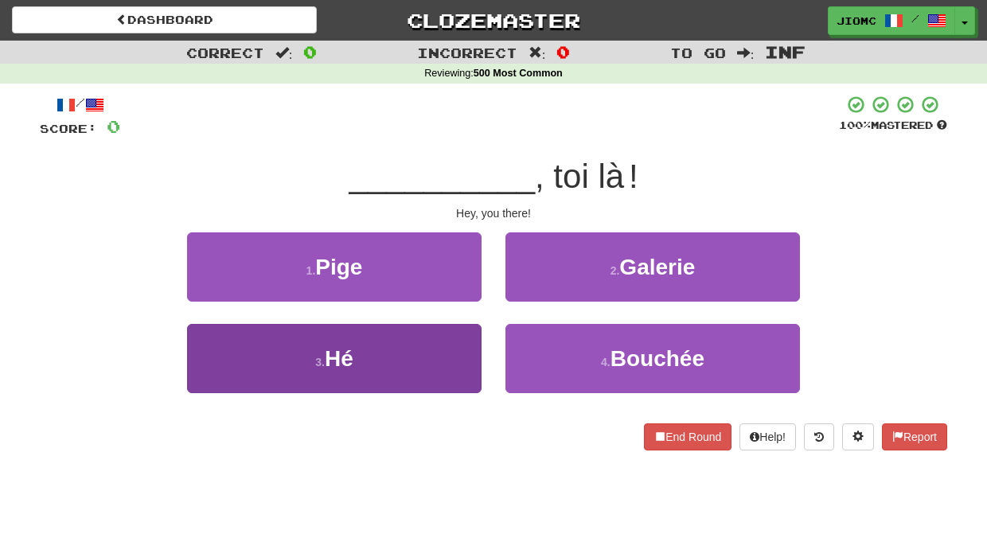
click at [449, 352] on button "3 . Hé" at bounding box center [334, 358] width 294 height 69
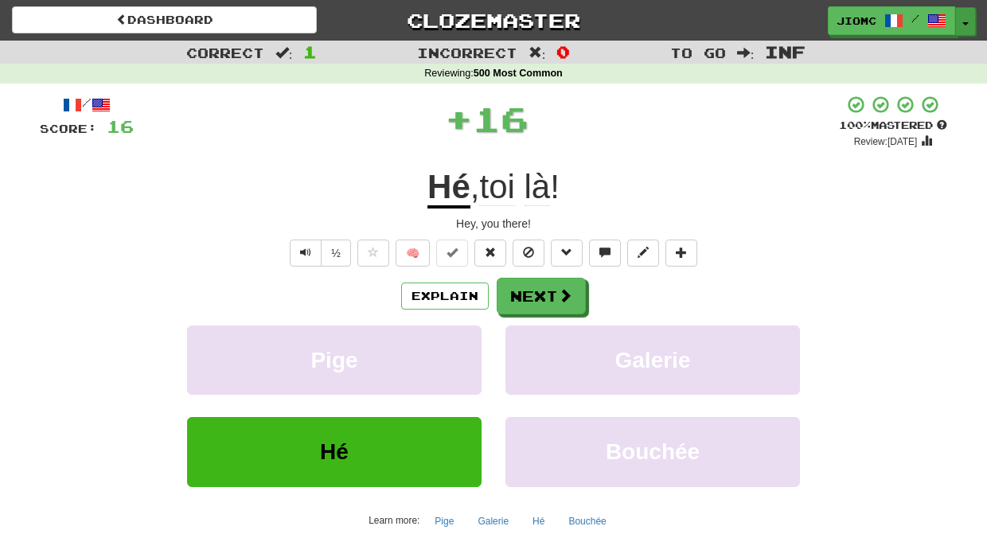
click at [963, 22] on span "button" at bounding box center [965, 23] width 6 height 3
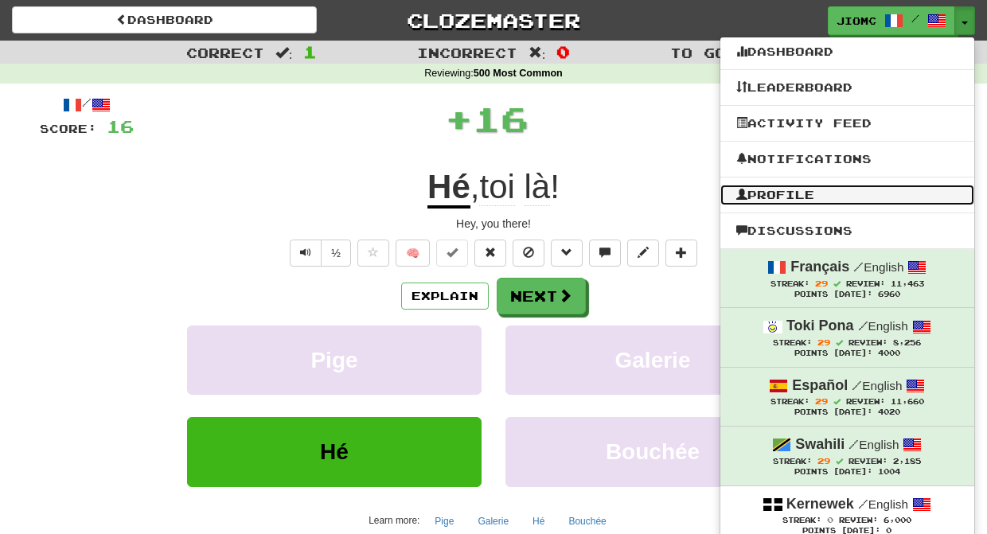
click at [872, 186] on link "Profile" at bounding box center [847, 195] width 254 height 21
